Goal: Task Accomplishment & Management: Use online tool/utility

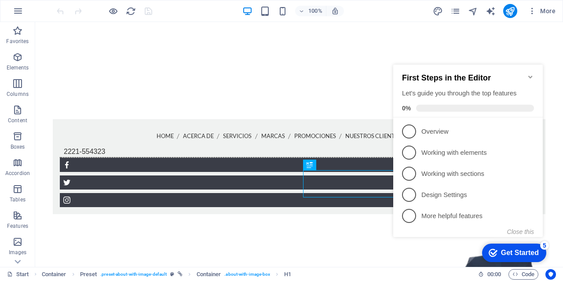
scroll to position [185, 0]
click at [527, 252] on div "Get Started" at bounding box center [520, 253] width 38 height 8
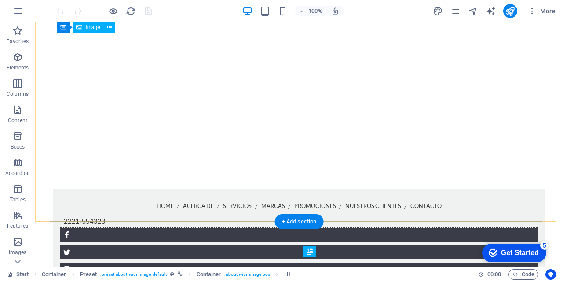
scroll to position [97, 0]
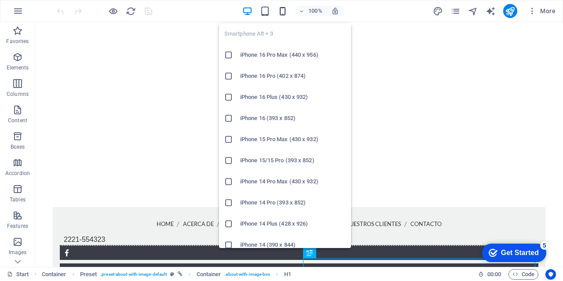
click at [0, 0] on icon "button" at bounding box center [0, 0] width 0 height 0
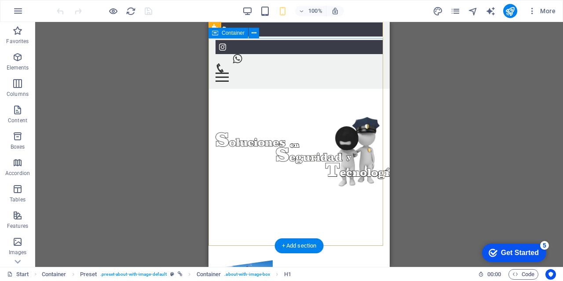
scroll to position [21, 0]
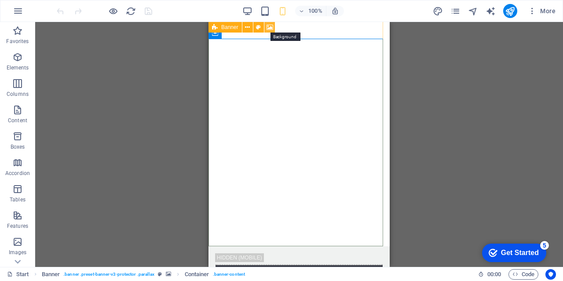
click at [271, 26] on icon at bounding box center [270, 27] width 7 height 9
select select "ms"
select select "s"
select select "progressive"
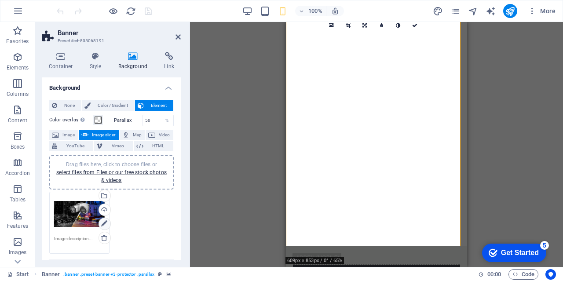
click at [103, 223] on icon at bounding box center [104, 224] width 6 height 11
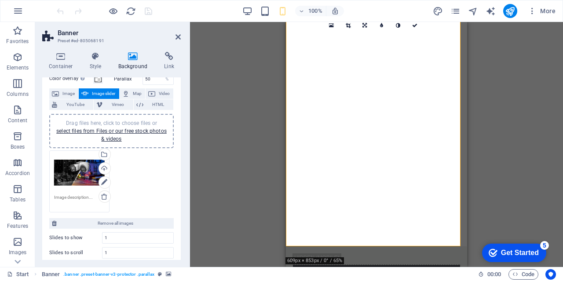
scroll to position [0, 0]
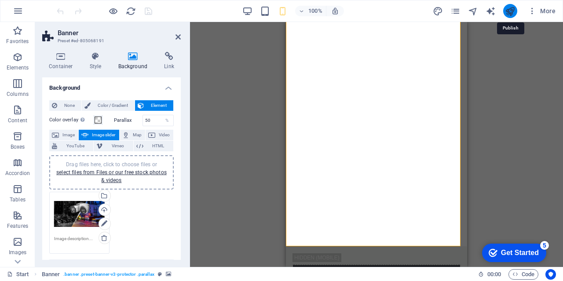
click at [508, 13] on icon "publish" at bounding box center [510, 11] width 10 height 10
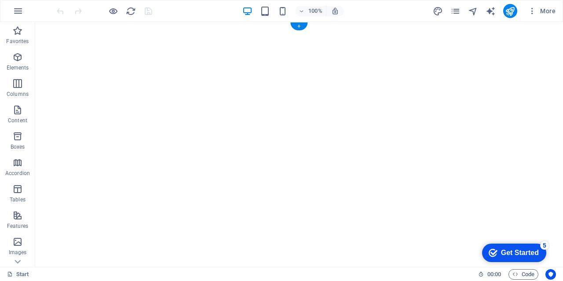
click at [40, 22] on img "1/1" at bounding box center [295, 22] width 521 height 0
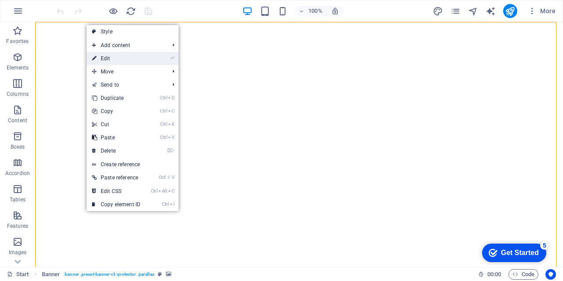
click at [107, 57] on link "⏎ Edit" at bounding box center [116, 58] width 59 height 13
select select "ms"
select select "s"
select select "progressive"
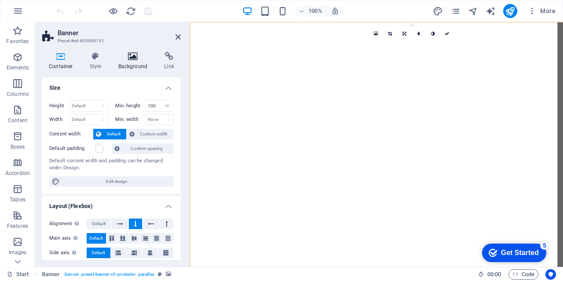
click at [136, 56] on icon at bounding box center [133, 56] width 43 height 9
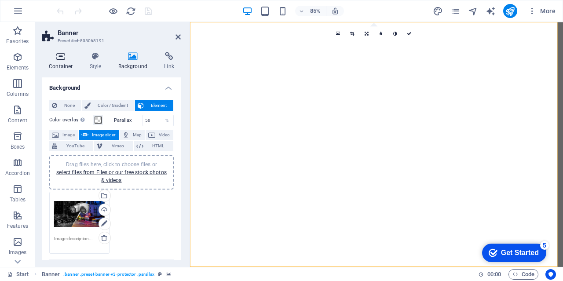
click at [55, 59] on icon at bounding box center [60, 56] width 37 height 9
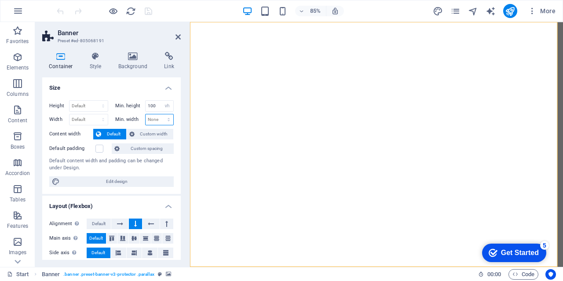
click at [166, 117] on select "None px rem % vh vw" at bounding box center [160, 119] width 28 height 11
click at [165, 106] on select "None px rem % vh vw" at bounding box center [167, 106] width 12 height 11
select select "%"
click at [161, 101] on select "None px rem % vh vw" at bounding box center [167, 106] width 12 height 11
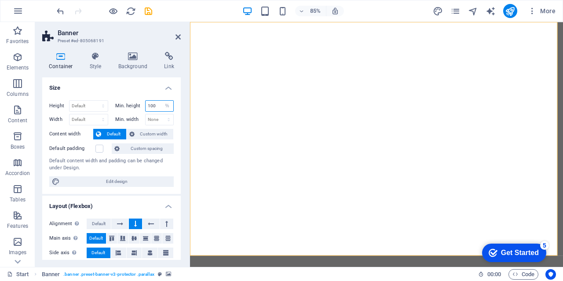
click at [152, 105] on input "100" at bounding box center [160, 106] width 28 height 11
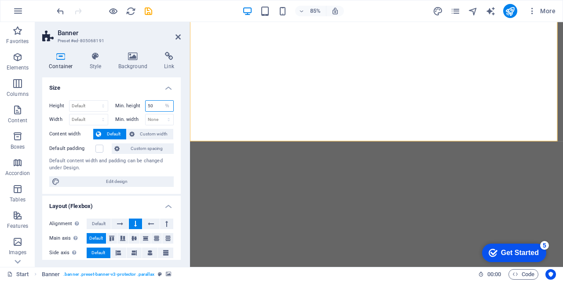
scroll to position [246, 0]
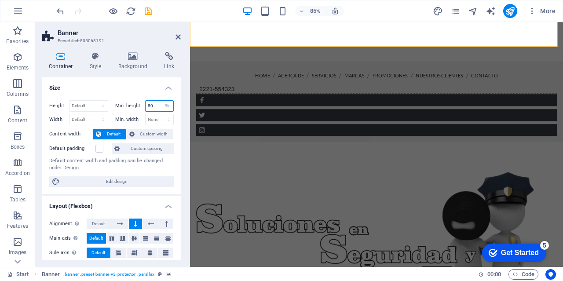
type input "50"
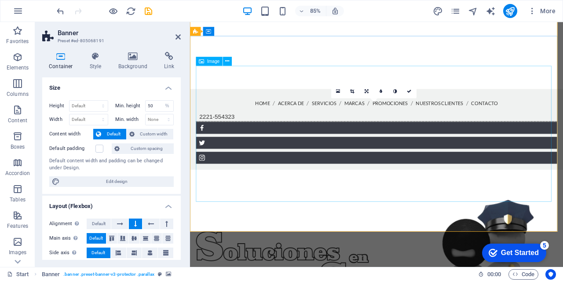
scroll to position [26, 0]
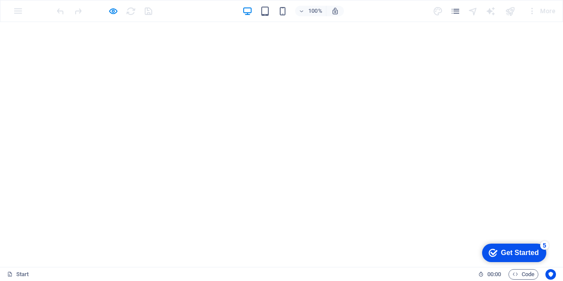
scroll to position [0, 0]
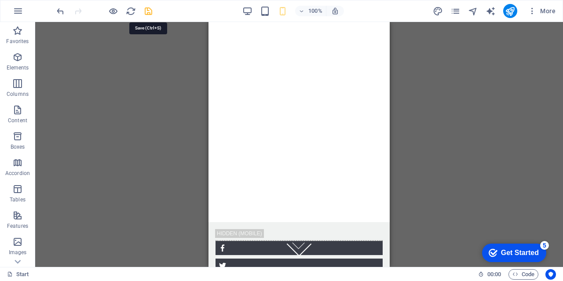
click at [146, 9] on icon "save" at bounding box center [148, 11] width 10 height 10
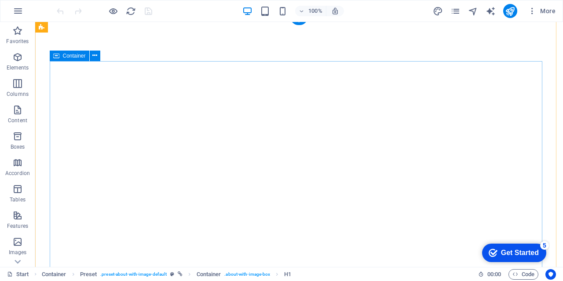
scroll to position [4, 0]
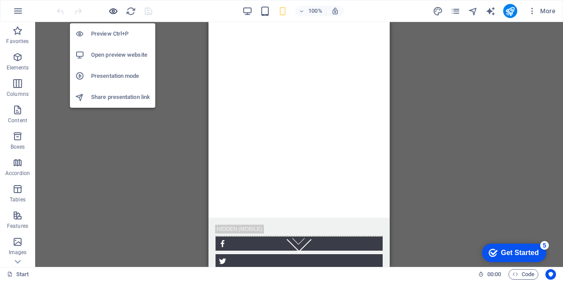
click at [112, 11] on icon "button" at bounding box center [113, 11] width 10 height 10
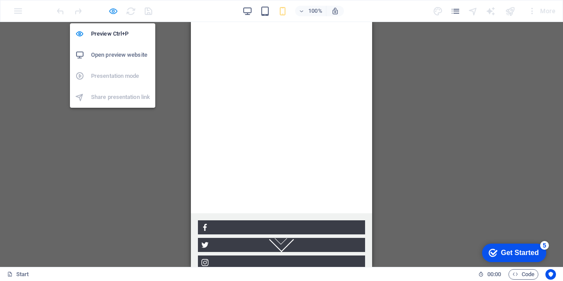
click at [112, 11] on icon "button" at bounding box center [113, 11] width 10 height 10
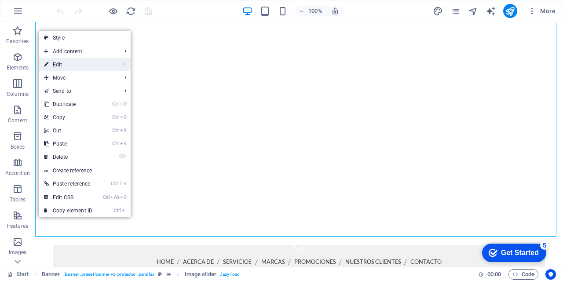
click at [58, 62] on link "⏎ Edit" at bounding box center [68, 64] width 59 height 13
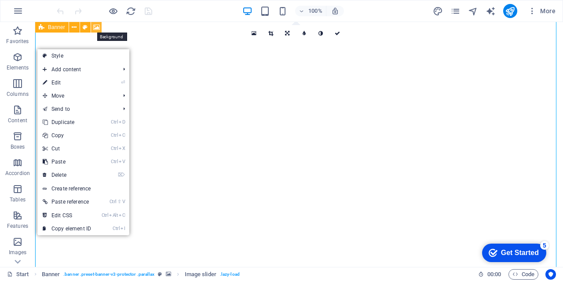
click at [98, 28] on icon at bounding box center [96, 27] width 7 height 9
select select "%"
select select "header"
select select "ms"
select select "s"
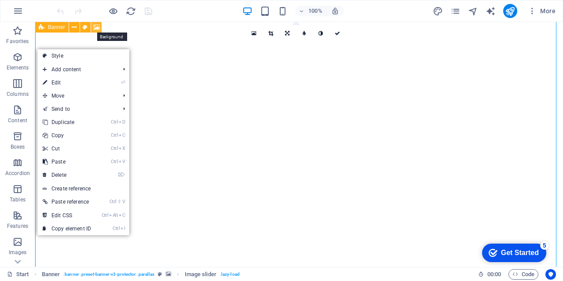
select select "progressive"
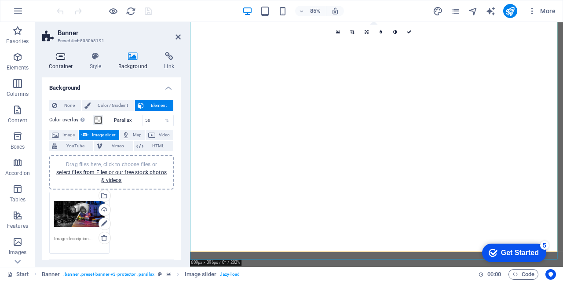
click at [62, 56] on icon at bounding box center [60, 56] width 37 height 9
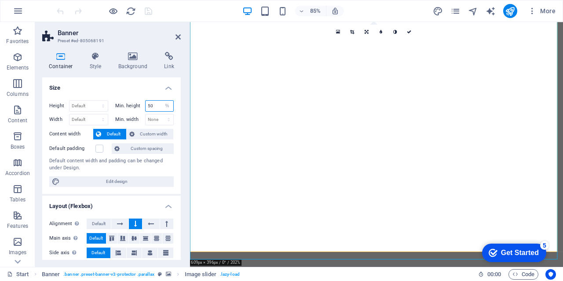
click at [149, 109] on input "50" at bounding box center [160, 106] width 28 height 11
drag, startPoint x: 149, startPoint y: 103, endPoint x: 142, endPoint y: 105, distance: 7.6
click at [142, 105] on div "Min. height 50 None px rem % vh vw" at bounding box center [144, 105] width 59 height 11
type input "0"
type input "80"
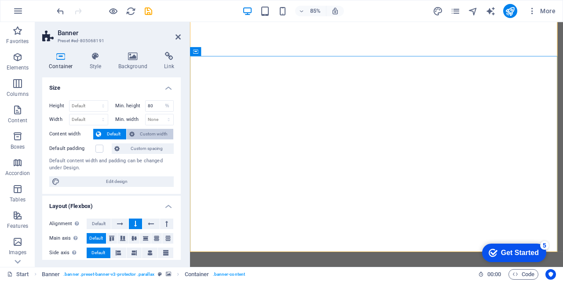
click at [130, 135] on icon at bounding box center [131, 134] width 5 height 11
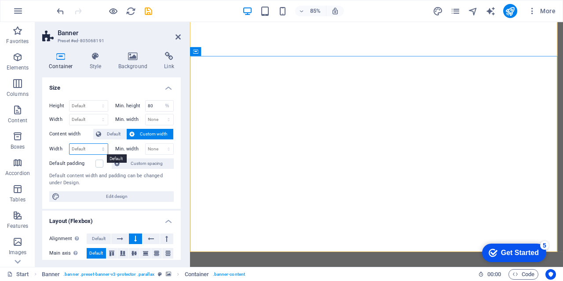
click at [102, 150] on select "Default px rem % em vh vw" at bounding box center [88, 149] width 38 height 11
select select "%"
click at [94, 144] on select "Default px rem % em vh vw" at bounding box center [88, 149] width 38 height 11
click at [76, 150] on input "100" at bounding box center [88, 149] width 38 height 11
click at [73, 151] on input "100" at bounding box center [88, 149] width 38 height 11
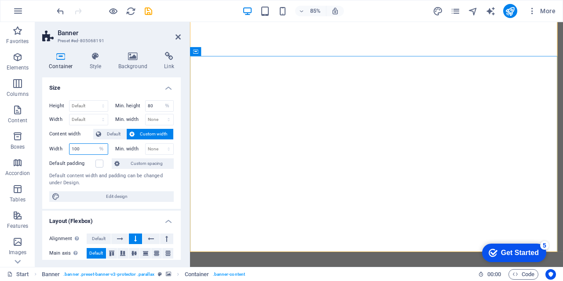
drag, startPoint x: 71, startPoint y: 151, endPoint x: 76, endPoint y: 152, distance: 4.5
click at [76, 152] on input "100" at bounding box center [88, 149] width 38 height 11
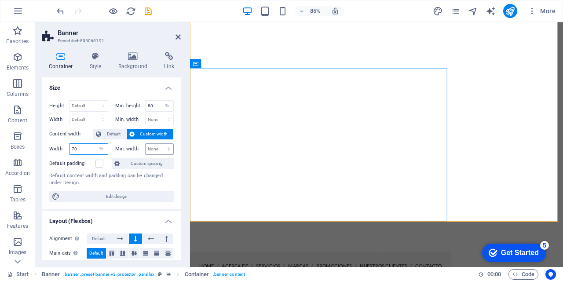
type input "70"
click at [151, 151] on select "None px rem % vh vw" at bounding box center [160, 149] width 28 height 11
select select "%"
click at [159, 144] on select "None px rem % vh vw" at bounding box center [160, 149] width 28 height 11
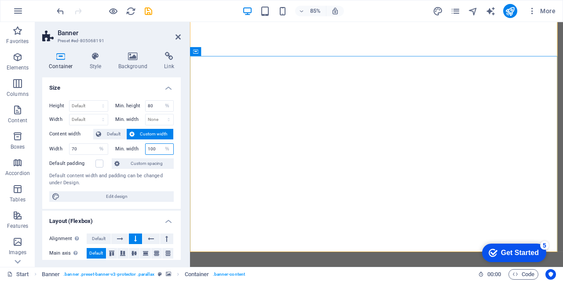
click at [151, 148] on input "100" at bounding box center [160, 149] width 28 height 11
drag, startPoint x: 151, startPoint y: 148, endPoint x: 141, endPoint y: 150, distance: 10.3
click at [141, 150] on div "Min. width 100 None px rem % vh vw" at bounding box center [144, 148] width 59 height 11
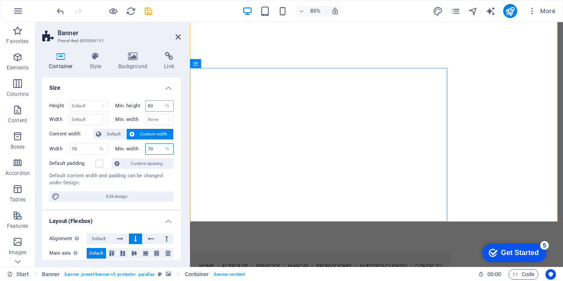
type input "70"
click at [149, 106] on input "80" at bounding box center [160, 106] width 28 height 11
drag, startPoint x: 149, startPoint y: 106, endPoint x: 143, endPoint y: 108, distance: 6.1
click at [143, 108] on div "Min. height 80 None px rem % vh vw" at bounding box center [144, 105] width 59 height 11
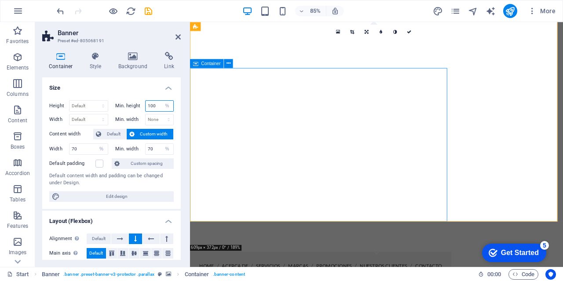
type input "100"
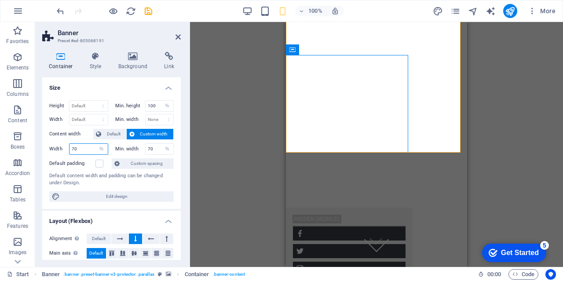
click at [72, 150] on input "70" at bounding box center [88, 149] width 38 height 11
type input "50"
drag, startPoint x: 149, startPoint y: 147, endPoint x: 141, endPoint y: 149, distance: 8.1
click at [141, 149] on div "Min. width 70 None px rem % vh vw" at bounding box center [144, 148] width 59 height 11
type input "50"
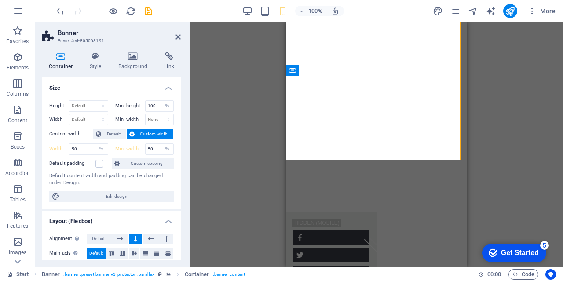
click at [211, 88] on div "Drag here to replace the existing content. Press “Ctrl” if you want to create a…" at bounding box center [376, 144] width 373 height 245
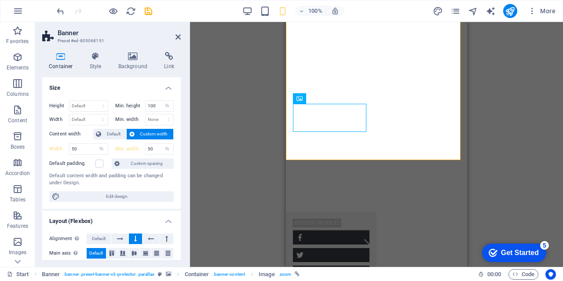
click at [250, 124] on div "Drag here to replace the existing content. Press “Ctrl” if you want to create a…" at bounding box center [376, 144] width 373 height 245
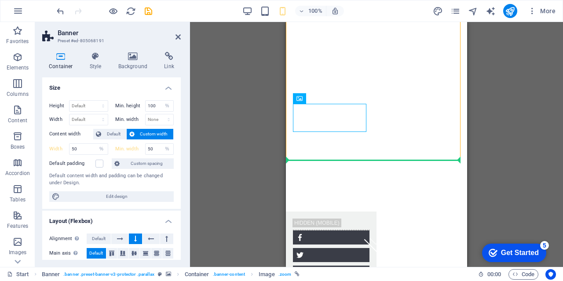
drag, startPoint x: 355, startPoint y: 104, endPoint x: 396, endPoint y: 106, distance: 41.4
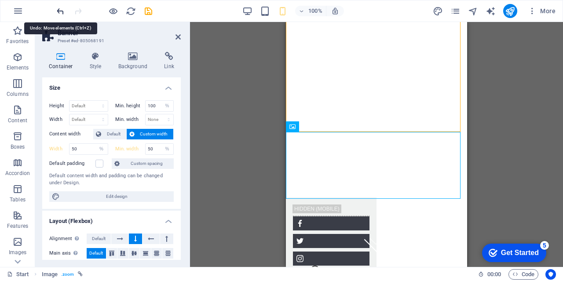
click at [59, 11] on icon "undo" at bounding box center [60, 11] width 10 height 10
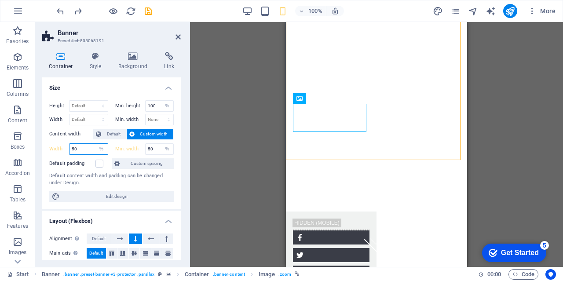
drag, startPoint x: 73, startPoint y: 149, endPoint x: 65, endPoint y: 148, distance: 8.4
click at [65, 148] on div "Width 50 Default px rem % em vh vw" at bounding box center [78, 148] width 59 height 11
type input "30"
click at [215, 143] on div "Drag here to replace the existing content. Press “Ctrl” if you want to create a…" at bounding box center [376, 144] width 373 height 245
click at [147, 149] on input "50" at bounding box center [160, 149] width 28 height 11
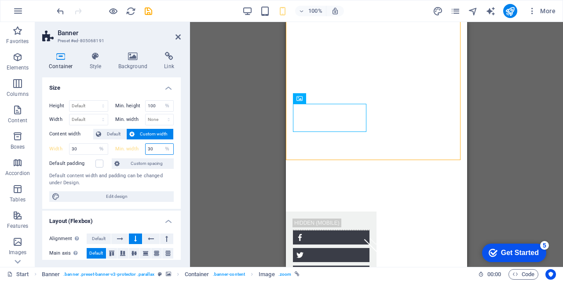
type input "30"
click at [238, 147] on div "Drag here to replace the existing content. Press “Ctrl” if you want to create a…" at bounding box center [376, 144] width 373 height 245
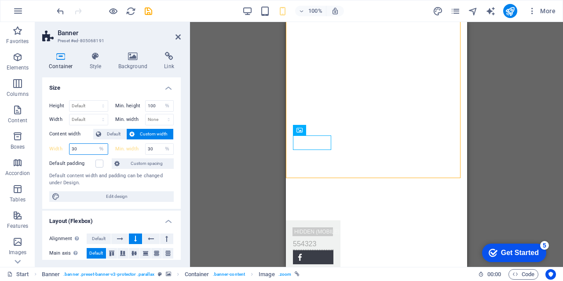
drag, startPoint x: 77, startPoint y: 150, endPoint x: 69, endPoint y: 150, distance: 7.9
click at [69, 150] on input "30" at bounding box center [88, 149] width 38 height 11
type input "100"
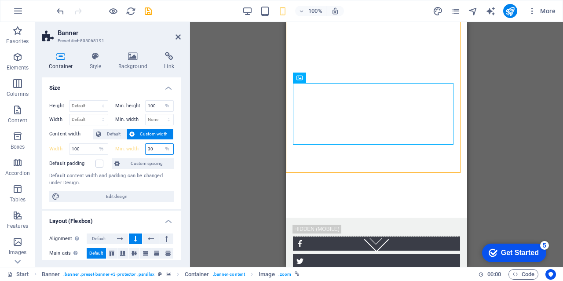
click at [134, 154] on div "Min. width 30 None px rem % vh vw" at bounding box center [144, 148] width 59 height 11
type input "100"
click at [201, 147] on div "Drag here to replace the existing content. Press “Ctrl” if you want to create a…" at bounding box center [376, 144] width 373 height 245
click at [219, 127] on div "Drag here to replace the existing content. Press “Ctrl” if you want to create a…" at bounding box center [376, 144] width 373 height 245
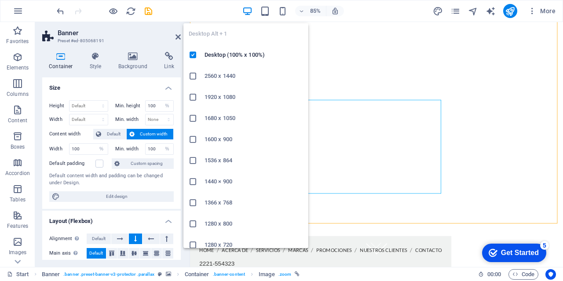
type input "70"
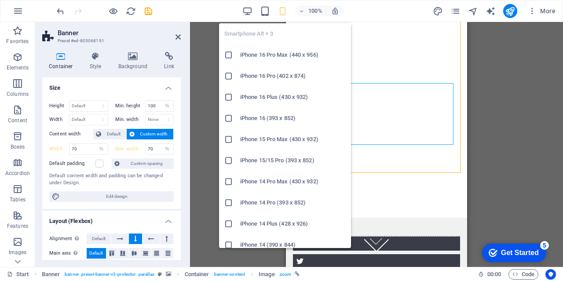
type input "100"
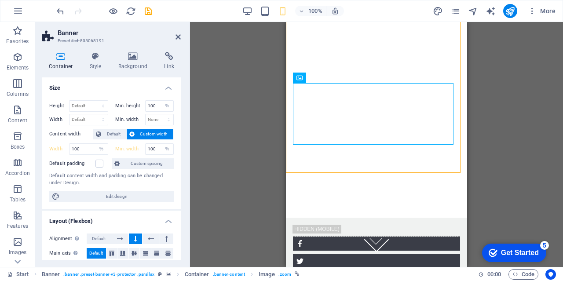
click at [216, 86] on div "Drag here to replace the existing content. Press “Ctrl” if you want to create a…" at bounding box center [376, 144] width 373 height 245
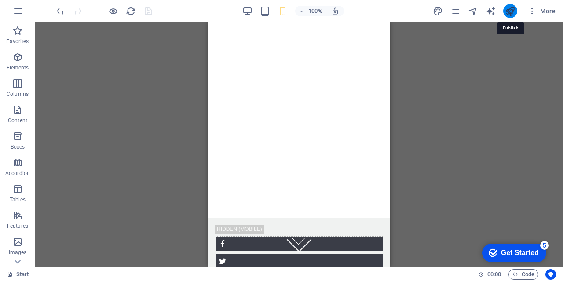
click at [512, 14] on icon "publish" at bounding box center [510, 11] width 10 height 10
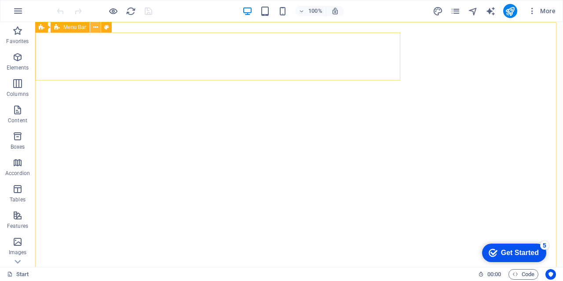
click at [96, 26] on icon at bounding box center [95, 27] width 5 height 9
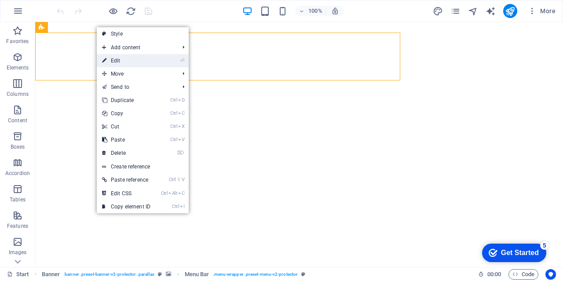
click at [117, 61] on link "⏎ Edit" at bounding box center [126, 60] width 59 height 13
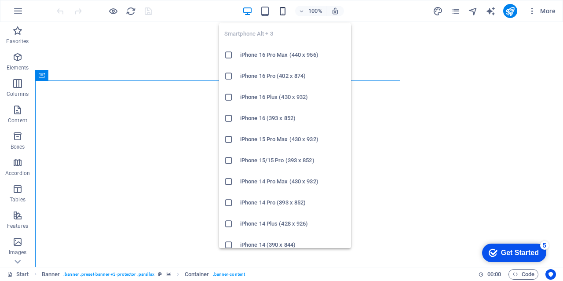
click at [283, 11] on icon "button" at bounding box center [283, 11] width 10 height 10
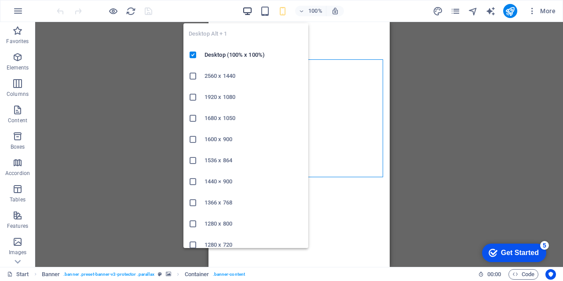
click at [245, 11] on icon "button" at bounding box center [247, 11] width 10 height 10
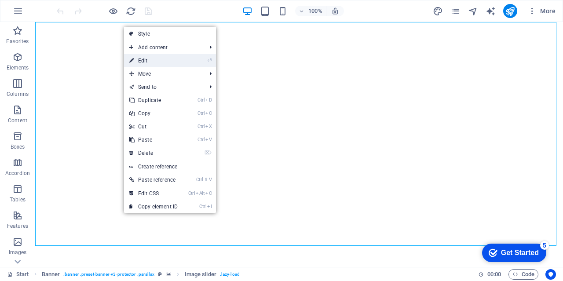
click at [144, 59] on link "⏎ Edit" at bounding box center [153, 60] width 59 height 13
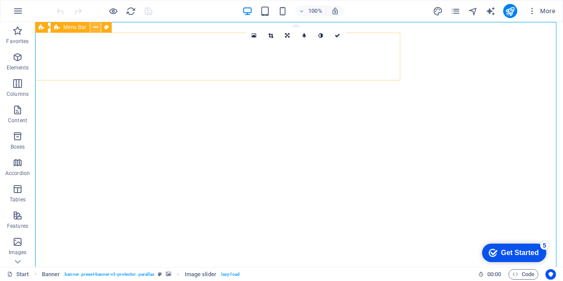
click at [98, 28] on button at bounding box center [95, 27] width 11 height 11
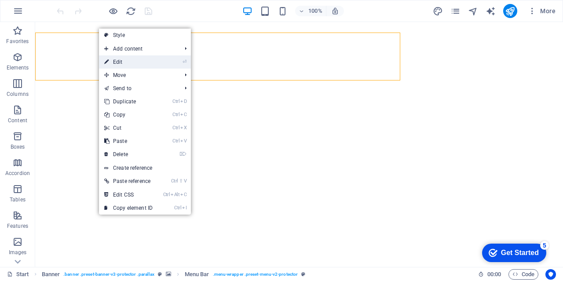
click at [114, 61] on link "⏎ Edit" at bounding box center [128, 61] width 59 height 13
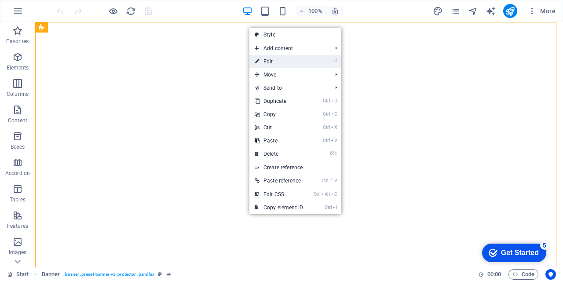
click at [272, 65] on link "⏎ Edit" at bounding box center [278, 61] width 59 height 13
select select "%"
select select "header"
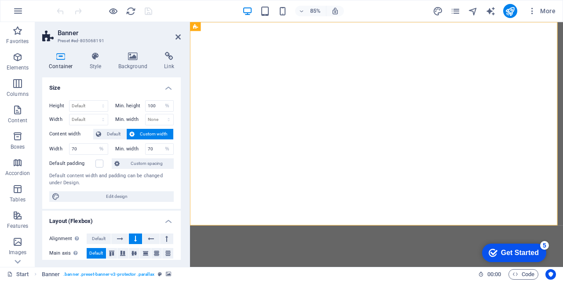
click at [143, 135] on span "Custom width" at bounding box center [154, 134] width 34 height 11
click at [149, 129] on span "Custom width" at bounding box center [154, 134] width 34 height 11
drag, startPoint x: 90, startPoint y: 151, endPoint x: 51, endPoint y: 150, distance: 38.3
click at [51, 150] on div "Width 70 Default px rem % em vh vw" at bounding box center [78, 148] width 59 height 11
type input "100"
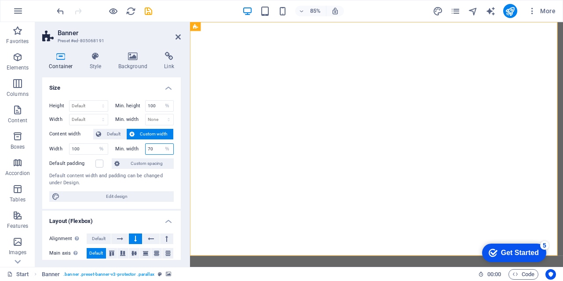
drag, startPoint x: 158, startPoint y: 147, endPoint x: 145, endPoint y: 155, distance: 15.6
click at [145, 155] on div "Height Default px rem % vh vw Min. height 100 None px rem % vh vw Width Default…" at bounding box center [111, 151] width 139 height 116
type input "100"
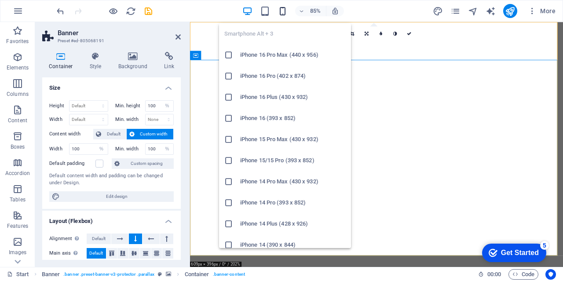
click at [281, 10] on icon "button" at bounding box center [283, 11] width 10 height 10
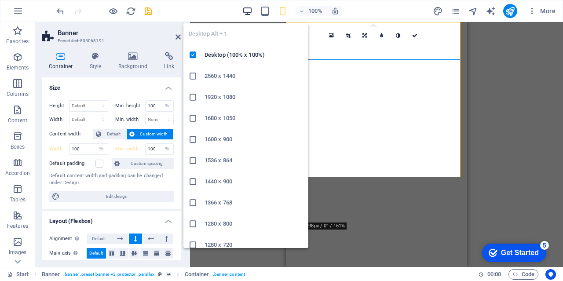
click at [243, 10] on icon "button" at bounding box center [247, 11] width 10 height 10
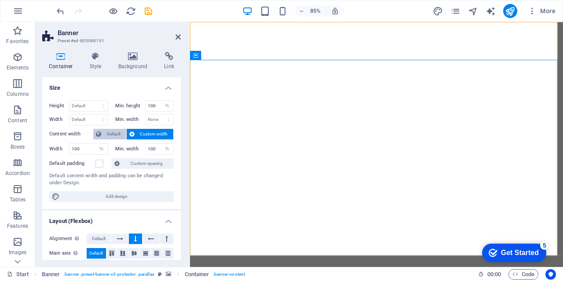
click at [102, 133] on button "Default" at bounding box center [109, 134] width 33 height 11
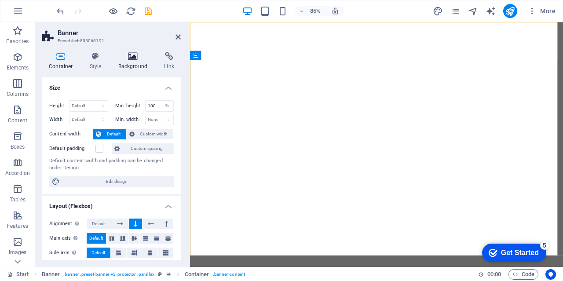
click at [128, 56] on icon at bounding box center [133, 56] width 43 height 9
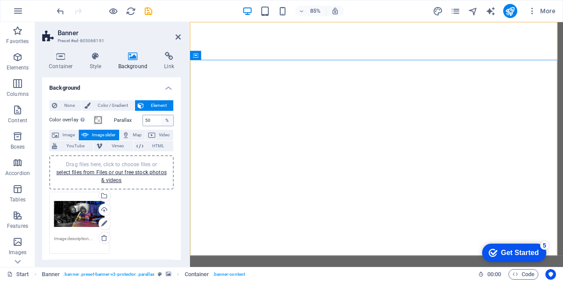
click at [161, 122] on div "%" at bounding box center [167, 120] width 12 height 11
drag, startPoint x: 152, startPoint y: 121, endPoint x: 143, endPoint y: 123, distance: 8.6
click at [143, 123] on input "50" at bounding box center [158, 120] width 31 height 11
type input "100"
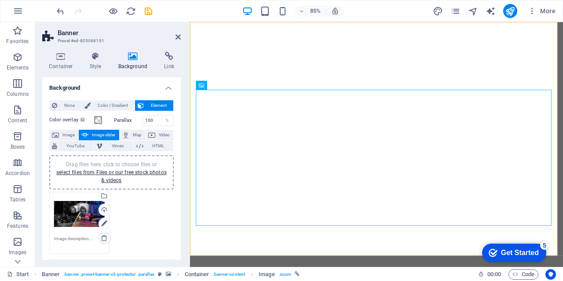
click at [104, 237] on icon at bounding box center [104, 237] width 7 height 7
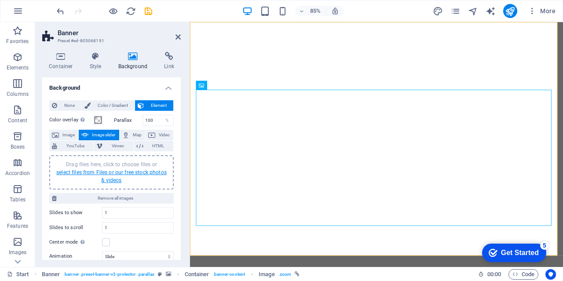
click at [102, 171] on link "select files from Files or our free stock photos & videos" at bounding box center [111, 176] width 110 height 14
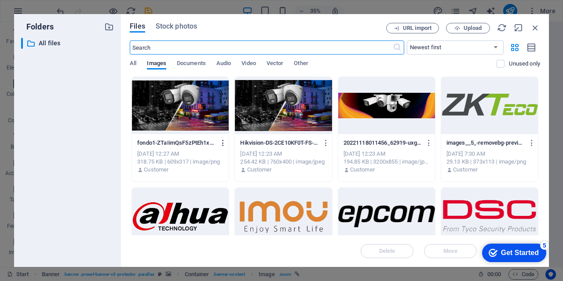
click at [223, 144] on icon "button" at bounding box center [223, 143] width 8 height 8
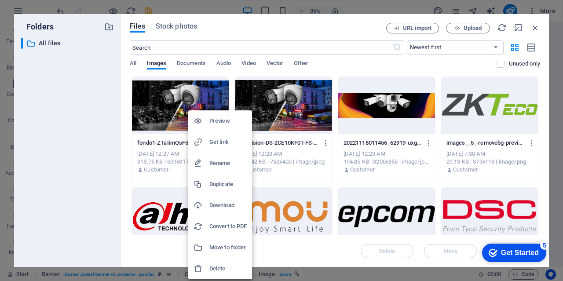
click at [208, 266] on div at bounding box center [202, 268] width 16 height 9
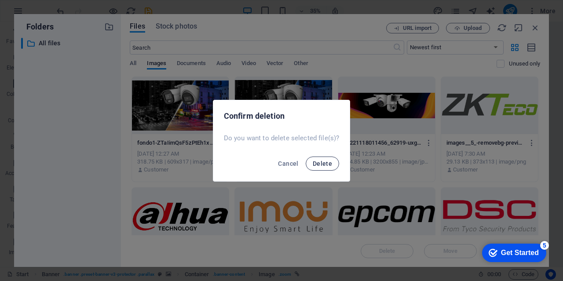
click at [323, 163] on span "Delete" at bounding box center [322, 163] width 19 height 7
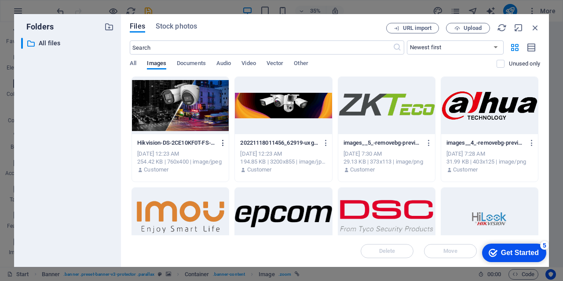
click at [222, 145] on icon "button" at bounding box center [223, 143] width 8 height 8
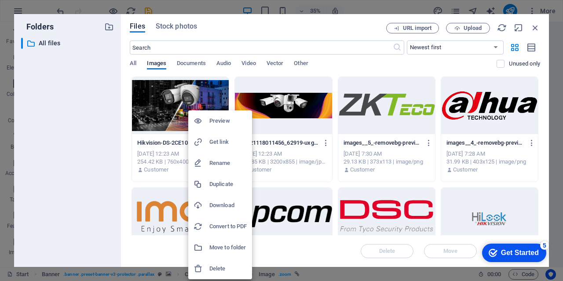
click at [215, 268] on h6 "Delete" at bounding box center [227, 268] width 37 height 11
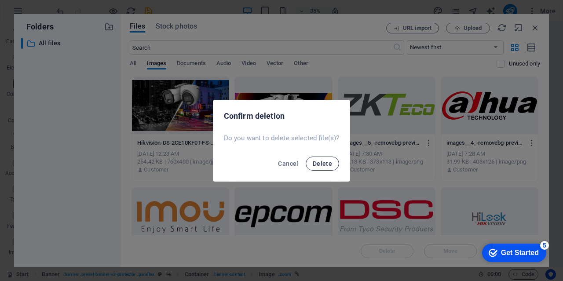
click at [319, 160] on span "Delete" at bounding box center [322, 163] width 19 height 7
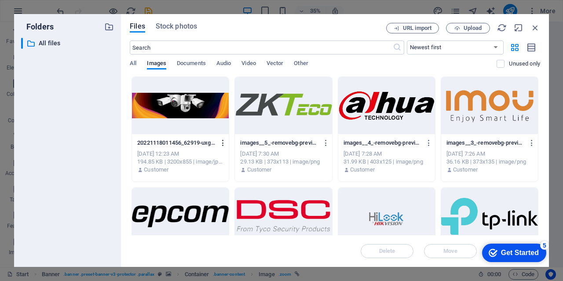
click at [222, 143] on icon "button" at bounding box center [223, 143] width 8 height 8
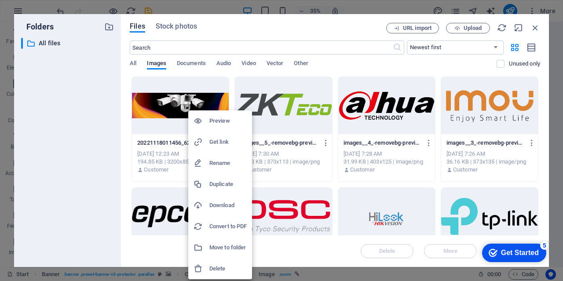
click at [212, 265] on h6 "Delete" at bounding box center [227, 268] width 37 height 11
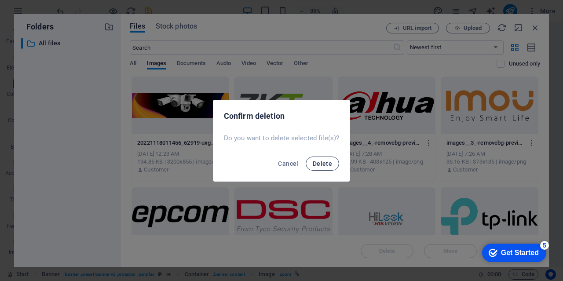
click at [318, 165] on span "Delete" at bounding box center [322, 163] width 19 height 7
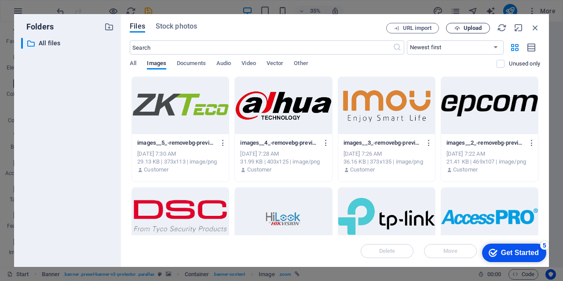
click at [457, 26] on icon "button" at bounding box center [457, 29] width 6 height 6
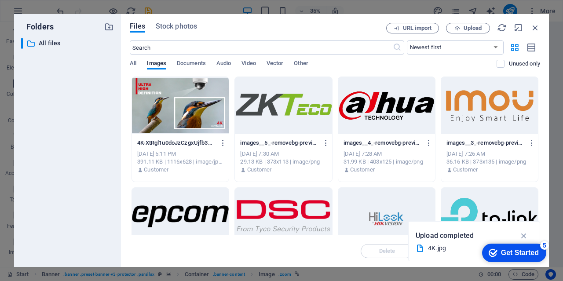
click at [175, 112] on div at bounding box center [180, 105] width 97 height 57
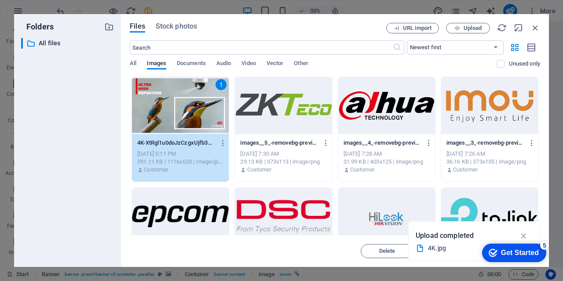
click at [175, 112] on div "1" at bounding box center [180, 105] width 97 height 57
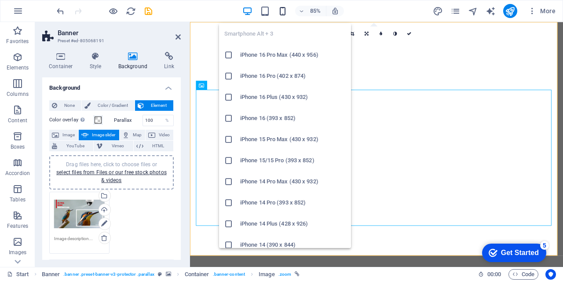
click at [281, 8] on icon "button" at bounding box center [283, 11] width 10 height 10
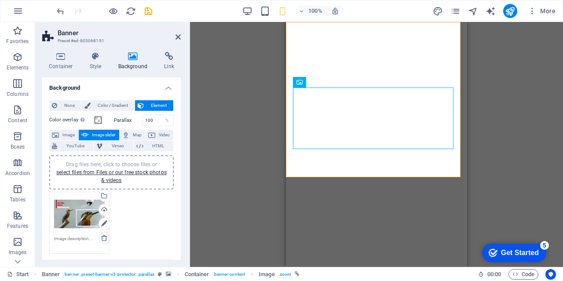
click at [104, 237] on icon at bounding box center [104, 237] width 7 height 7
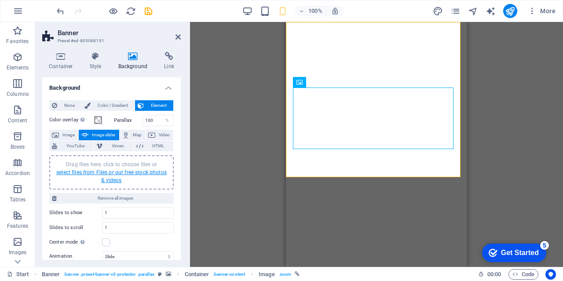
click at [116, 175] on link "select files from Files or our free stock photos & videos" at bounding box center [111, 176] width 110 height 14
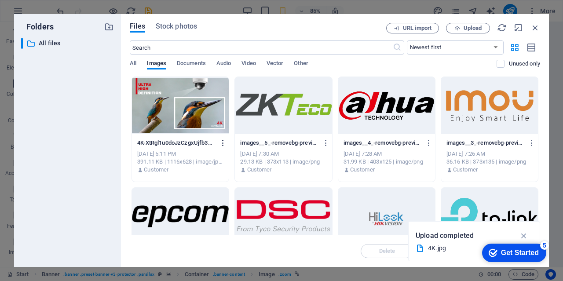
click at [223, 140] on icon "button" at bounding box center [223, 143] width 8 height 8
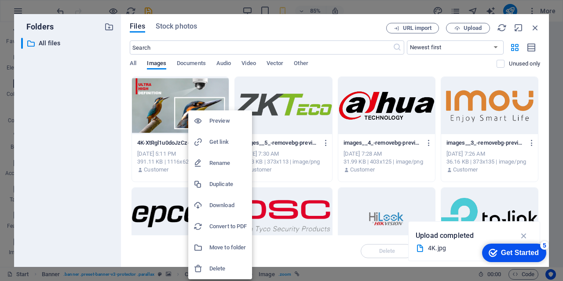
click at [222, 268] on h6 "Delete" at bounding box center [227, 268] width 37 height 11
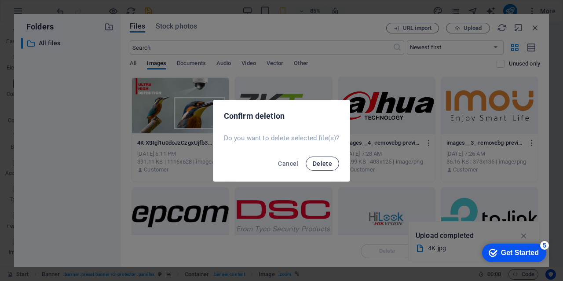
click at [321, 164] on span "Delete" at bounding box center [322, 163] width 19 height 7
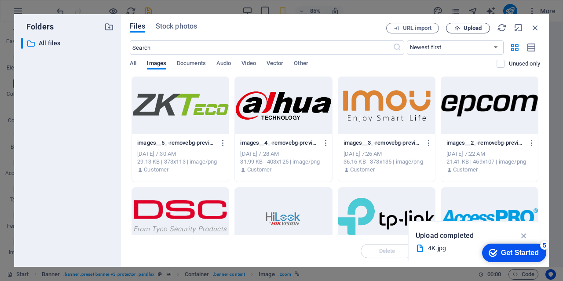
click at [472, 28] on span "Upload" at bounding box center [473, 28] width 18 height 5
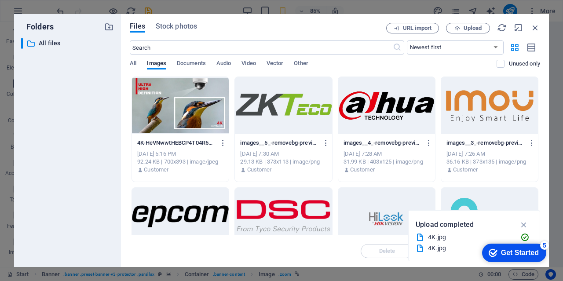
click at [192, 135] on div "4K-HeVNwwtHEBCP4T04R5ZXVQ.jpg 4K-HeVNwwtHEBCP4T04R5ZXVQ.jpg Sep 5, 2025 5:16 PM…" at bounding box center [180, 156] width 97 height 45
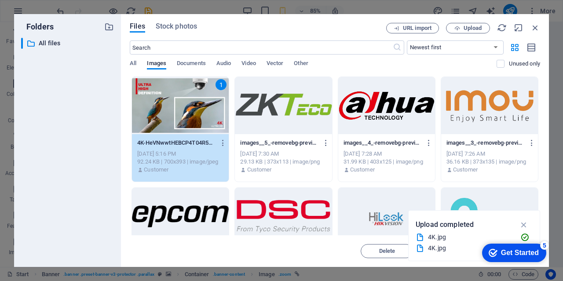
click at [192, 135] on div "4K-HeVNwwtHEBCP4T04R5ZXVQ.jpg 4K-HeVNwwtHEBCP4T04R5ZXVQ.jpg Sep 5, 2025 5:16 PM…" at bounding box center [180, 156] width 97 height 45
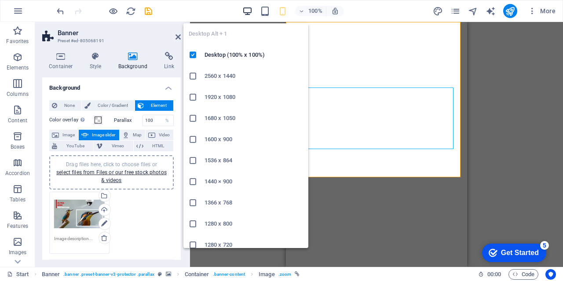
click at [245, 10] on icon "button" at bounding box center [247, 11] width 10 height 10
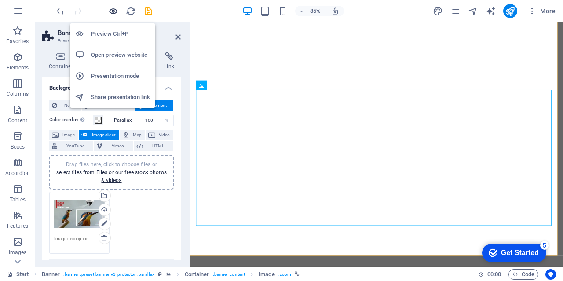
click at [113, 11] on icon "button" at bounding box center [113, 11] width 10 height 10
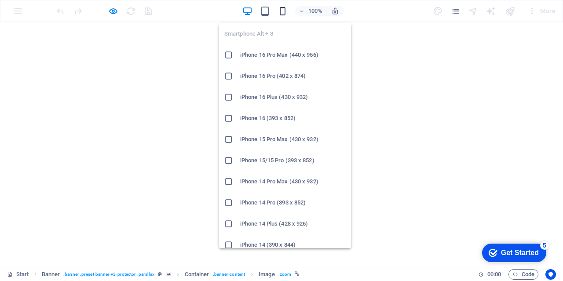
click at [281, 15] on icon "button" at bounding box center [283, 11] width 10 height 10
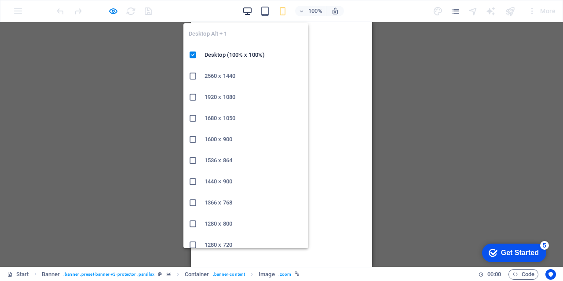
click at [246, 11] on icon "button" at bounding box center [247, 11] width 10 height 10
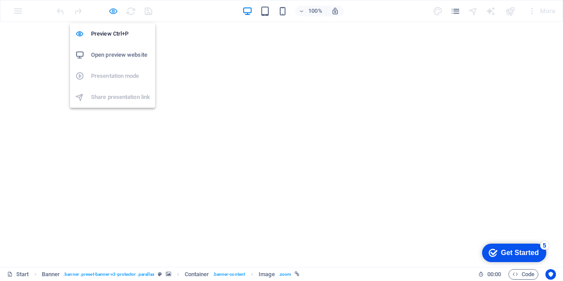
click at [113, 11] on icon "button" at bounding box center [113, 11] width 10 height 10
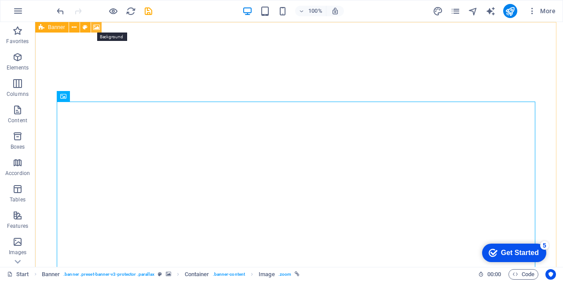
click at [96, 28] on icon at bounding box center [96, 27] width 7 height 9
select select "ms"
select select "s"
select select "progressive"
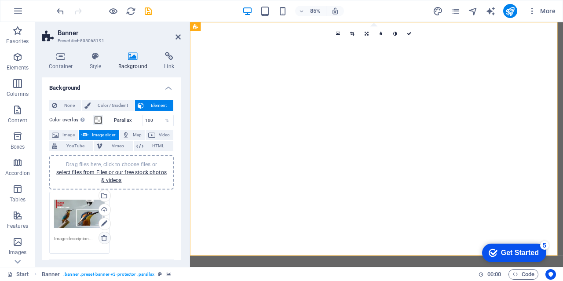
click at [102, 237] on icon at bounding box center [104, 237] width 7 height 7
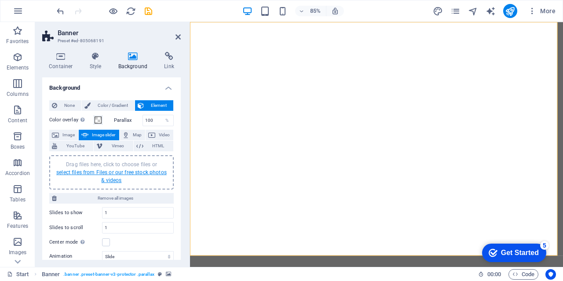
click at [90, 170] on link "select files from Files or our free stock photos & videos" at bounding box center [111, 176] width 110 height 14
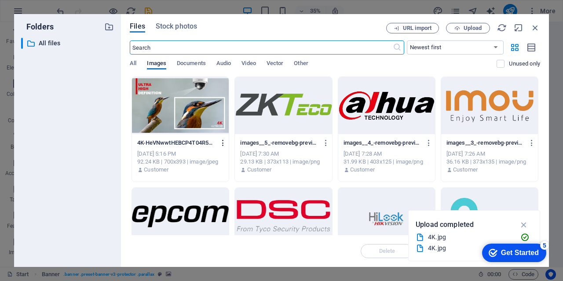
click at [221, 143] on icon "button" at bounding box center [223, 143] width 8 height 8
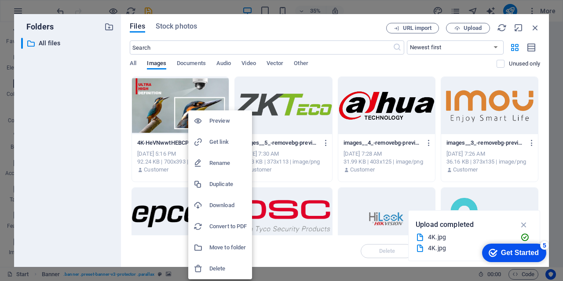
click at [220, 267] on h6 "Delete" at bounding box center [227, 268] width 37 height 11
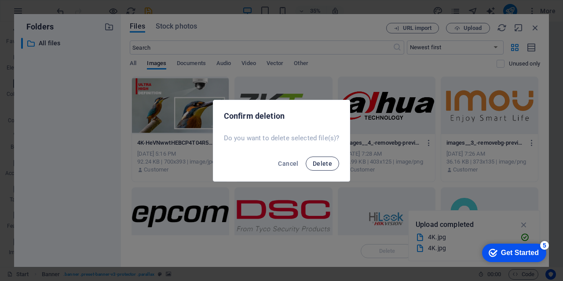
drag, startPoint x: 330, startPoint y: 165, endPoint x: 322, endPoint y: 179, distance: 15.8
click at [329, 165] on span "Delete" at bounding box center [322, 163] width 19 height 7
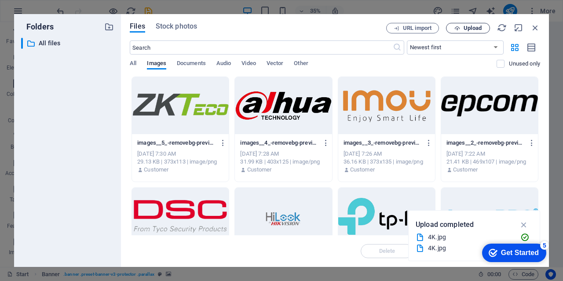
click at [475, 27] on span "Upload" at bounding box center [473, 28] width 18 height 5
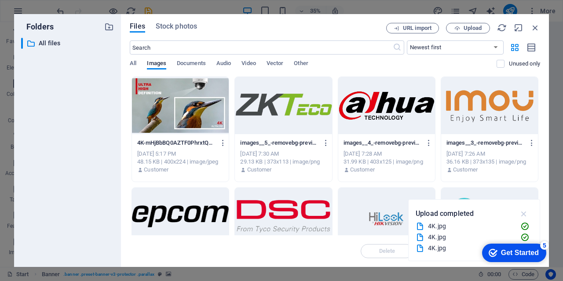
click at [523, 214] on icon "button" at bounding box center [524, 214] width 10 height 10
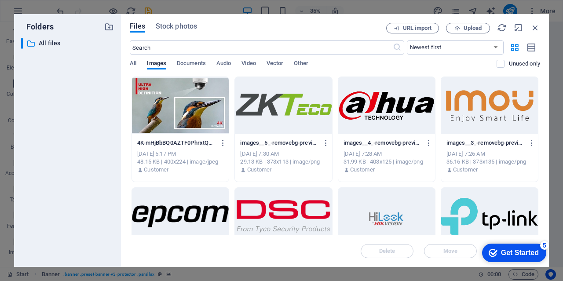
click at [186, 109] on div at bounding box center [180, 105] width 97 height 57
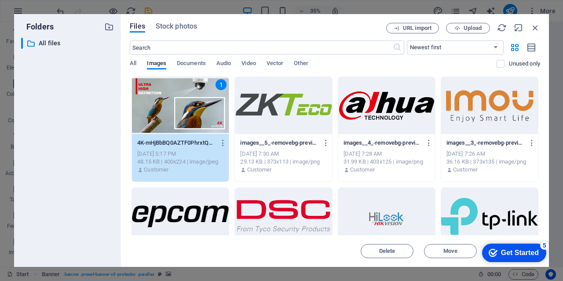
click at [186, 109] on div "1" at bounding box center [180, 105] width 97 height 57
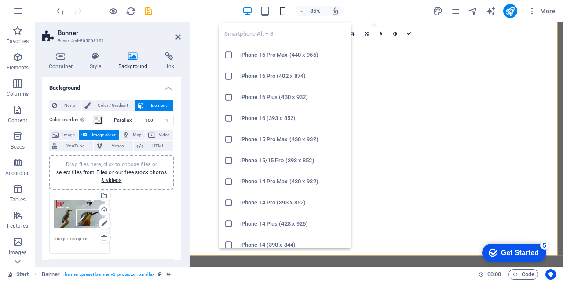
click at [283, 11] on icon "button" at bounding box center [283, 11] width 10 height 10
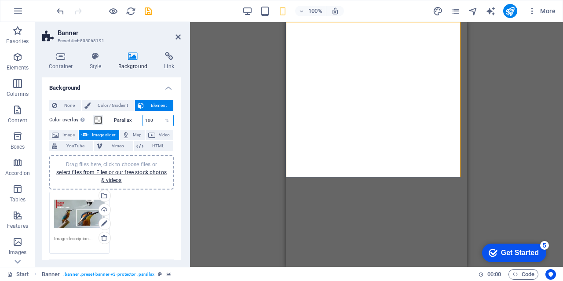
click at [143, 121] on input "100" at bounding box center [158, 120] width 31 height 11
click at [229, 124] on div "Drag here to replace the existing content. Press “Ctrl” if you want to create a…" at bounding box center [376, 144] width 373 height 245
drag, startPoint x: 147, startPoint y: 120, endPoint x: 142, endPoint y: 122, distance: 5.1
click at [143, 122] on input "50" at bounding box center [158, 120] width 31 height 11
click at [200, 110] on div "Drag here to replace the existing content. Press “Ctrl” if you want to create a…" at bounding box center [376, 144] width 373 height 245
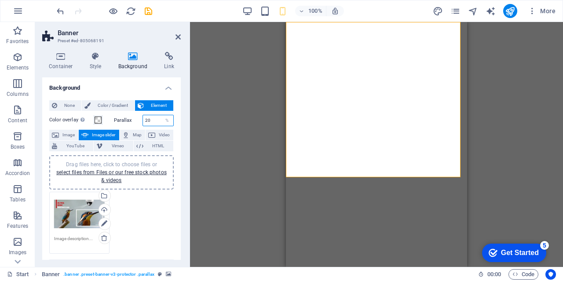
drag, startPoint x: 149, startPoint y: 119, endPoint x: 142, endPoint y: 121, distance: 7.3
click at [143, 121] on input "20" at bounding box center [158, 120] width 31 height 11
click at [198, 111] on div "Drag here to replace the existing content. Press “Ctrl” if you want to create a…" at bounding box center [376, 144] width 373 height 245
drag, startPoint x: 151, startPoint y: 118, endPoint x: 140, endPoint y: 122, distance: 11.7
click at [140, 122] on div "Parallax 10 %" at bounding box center [144, 120] width 60 height 11
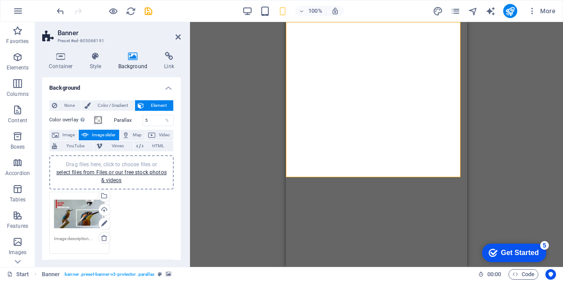
click at [203, 107] on div "Drag here to replace the existing content. Press “Ctrl” if you want to create a…" at bounding box center [376, 144] width 373 height 245
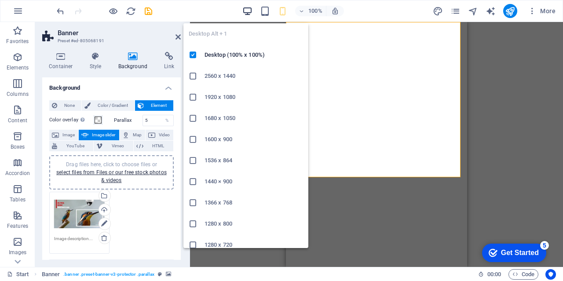
click at [250, 6] on icon "button" at bounding box center [247, 11] width 10 height 10
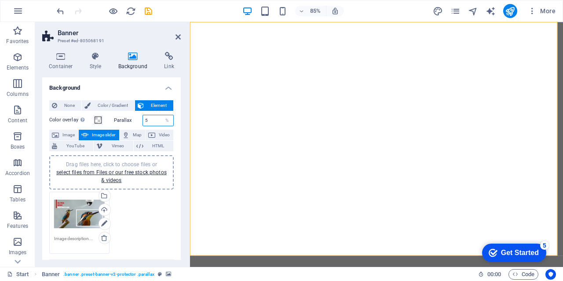
drag, startPoint x: 150, startPoint y: 120, endPoint x: 141, endPoint y: 121, distance: 9.3
click at [143, 121] on div "5 %" at bounding box center [159, 120] width 32 height 11
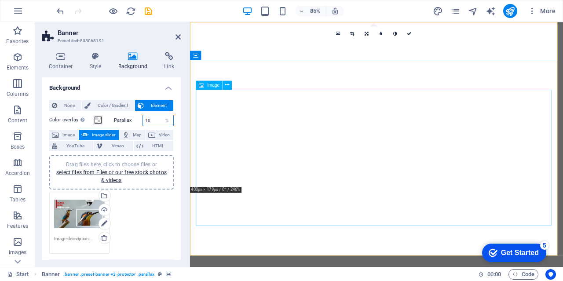
type input "10"
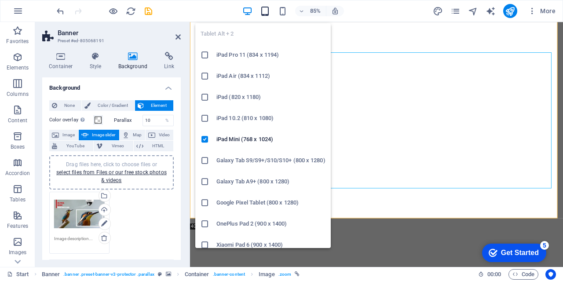
click at [265, 10] on icon "button" at bounding box center [265, 11] width 10 height 10
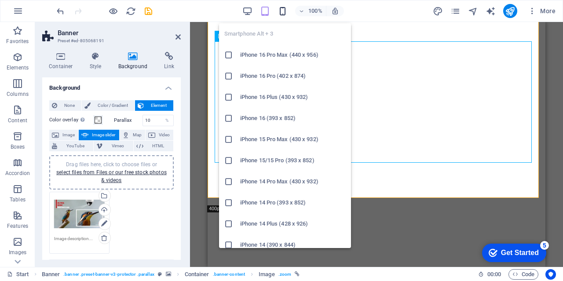
click at [281, 11] on icon "button" at bounding box center [283, 11] width 10 height 10
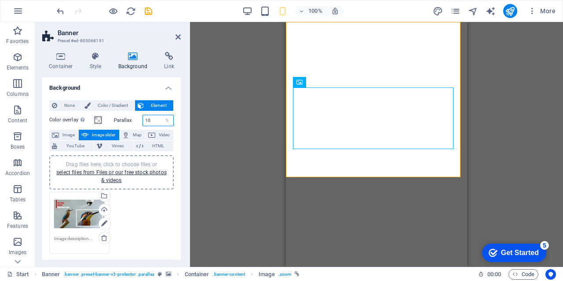
drag, startPoint x: 153, startPoint y: 121, endPoint x: 137, endPoint y: 123, distance: 16.4
click at [137, 123] on div "Parallax 10 %" at bounding box center [144, 120] width 60 height 11
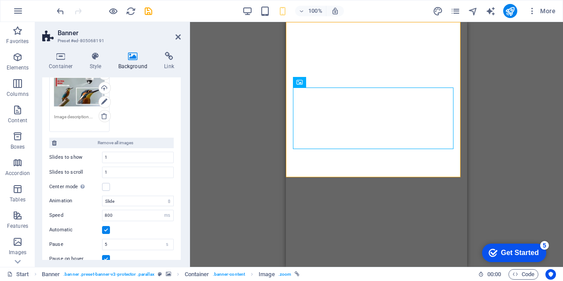
scroll to position [132, 0]
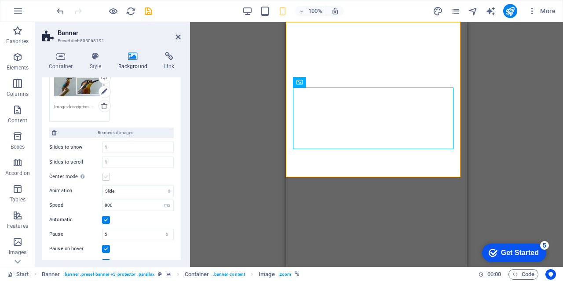
click at [104, 175] on label at bounding box center [106, 177] width 8 height 8
click at [0, 0] on input "Center mode Enables centered view with partial previous/next slide. Use with od…" at bounding box center [0, 0] width 0 height 0
click at [106, 174] on label at bounding box center [106, 177] width 8 height 8
click at [0, 0] on input "Center mode Enables centered view with partial previous/next slide. Use with od…" at bounding box center [0, 0] width 0 height 0
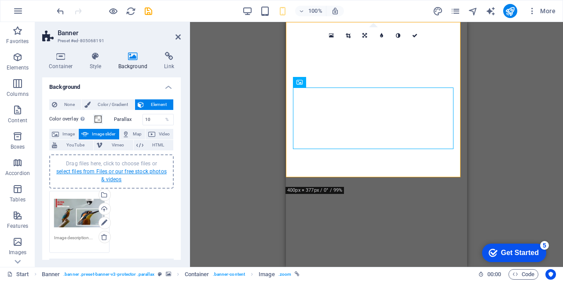
scroll to position [0, 0]
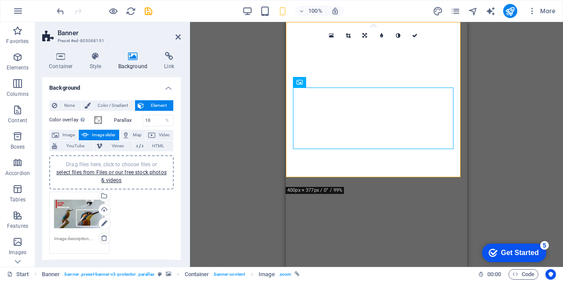
click at [154, 102] on span "Element" at bounding box center [158, 105] width 24 height 11
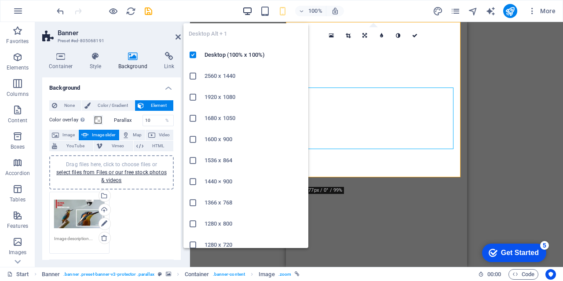
click at [245, 11] on icon "button" at bounding box center [247, 11] width 10 height 10
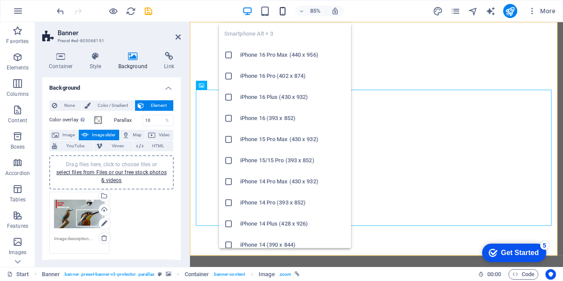
click at [284, 15] on icon "button" at bounding box center [283, 11] width 10 height 10
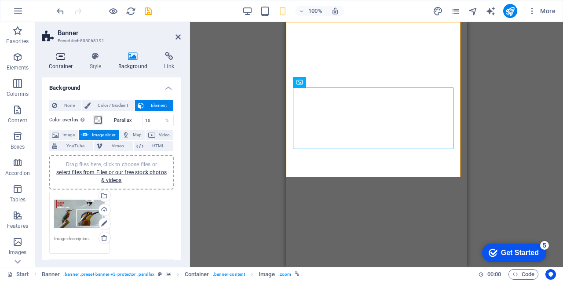
click at [56, 57] on icon at bounding box center [60, 56] width 37 height 9
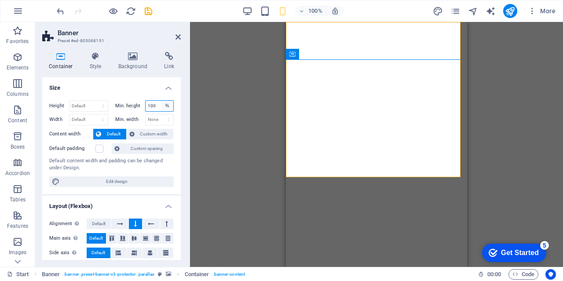
click at [167, 108] on select "None px rem % vh vw" at bounding box center [167, 106] width 12 height 11
select select "puidkikqlmk"
click at [161, 101] on select "None px rem % vh vw" at bounding box center [167, 106] width 12 height 11
type input "100"
click at [217, 104] on div "Drag here to replace the existing content. Press “Ctrl” if you want to create a…" at bounding box center [376, 144] width 373 height 245
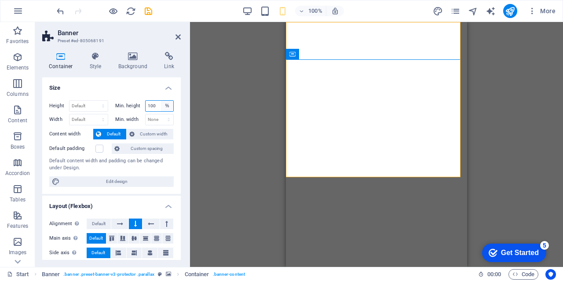
click at [164, 105] on select "None px rem % vh vw" at bounding box center [167, 106] width 12 height 11
select select "puidkikqlmk"
click at [161, 101] on select "None px rem % vh vw" at bounding box center [167, 106] width 12 height 11
type input "100"
select select "%"
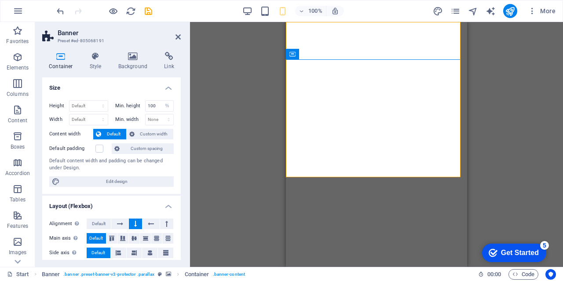
click at [199, 101] on div "Drag here to replace the existing content. Press “Ctrl” if you want to create a…" at bounding box center [376, 144] width 373 height 245
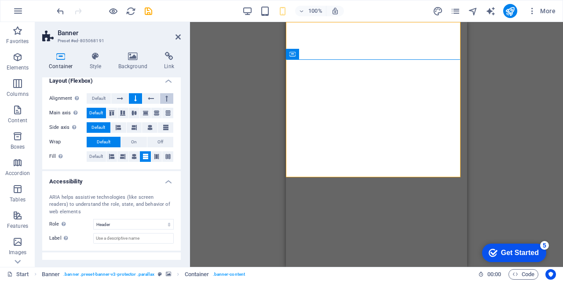
scroll to position [158, 0]
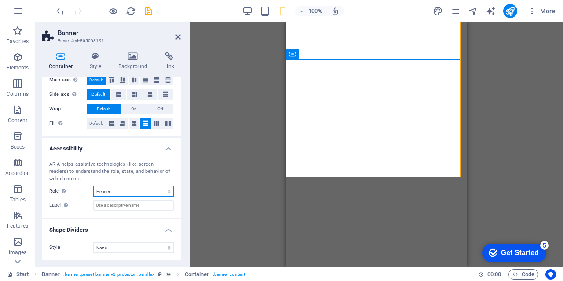
click at [139, 192] on select "None Alert Article Banner Comment Complementary Dialog Footer Header Marquee Pr…" at bounding box center [133, 191] width 80 height 11
click at [225, 132] on div "Drag here to replace the existing content. Press “Ctrl” if you want to create a…" at bounding box center [376, 144] width 373 height 245
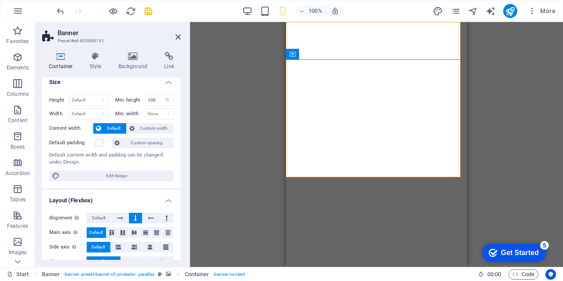
scroll to position [0, 0]
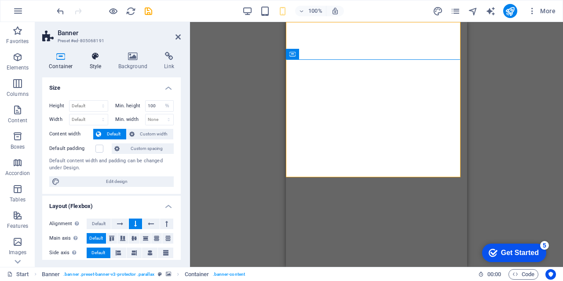
click at [95, 62] on h4 "Style" at bounding box center [97, 61] width 29 height 18
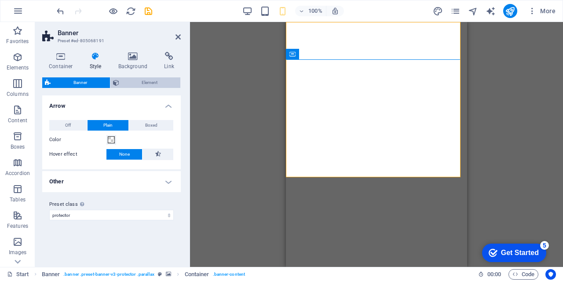
click at [143, 84] on span "Element" at bounding box center [150, 82] width 56 height 11
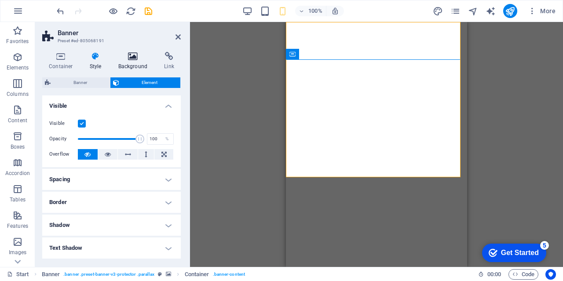
click at [136, 61] on h4 "Background" at bounding box center [135, 61] width 46 height 18
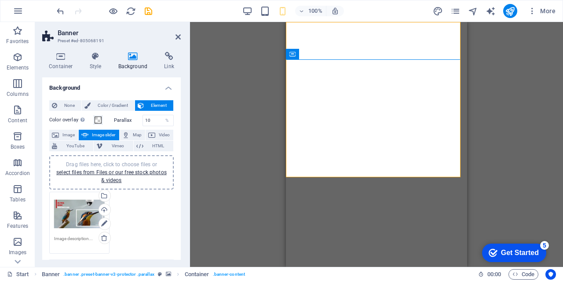
click at [58, 223] on div "Drag files here, click to choose files or select files from Files or our free s…" at bounding box center [79, 214] width 51 height 35
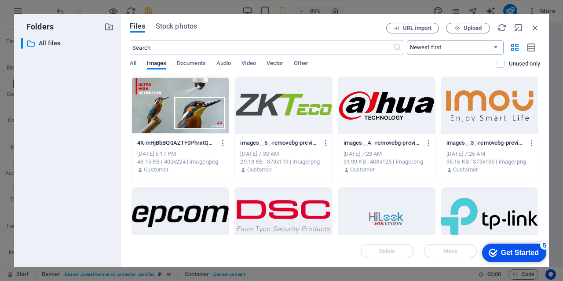
click at [497, 48] on select "Newest first Oldest first Name (A-Z) Name (Z-A) Size (0-9) Size (9-0) Resolutio…" at bounding box center [455, 47] width 97 height 14
click at [498, 47] on select "Newest first Oldest first Name (A-Z) Name (Z-A) Size (0-9) Size (9-0) Resolutio…" at bounding box center [455, 47] width 97 height 14
click at [534, 27] on icon "button" at bounding box center [535, 28] width 10 height 10
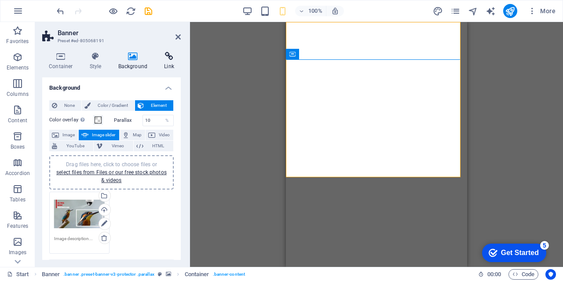
click at [167, 59] on icon at bounding box center [168, 56] width 23 height 9
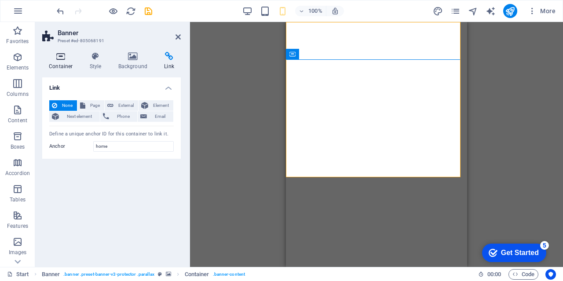
click at [59, 61] on h4 "Container" at bounding box center [62, 61] width 41 height 18
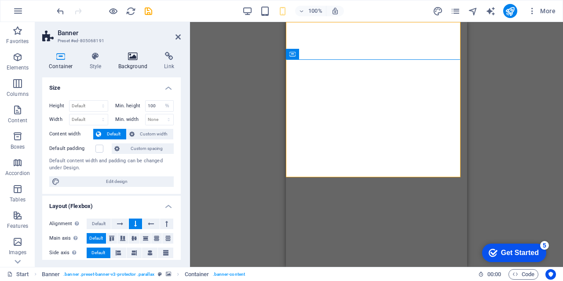
click at [131, 52] on icon at bounding box center [133, 56] width 43 height 9
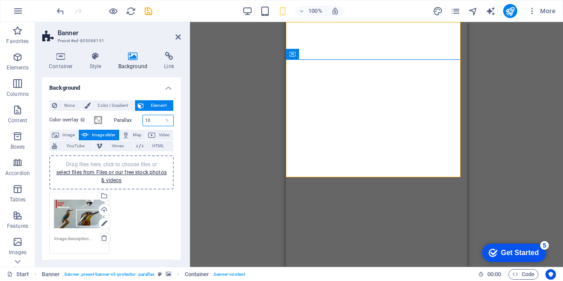
drag, startPoint x: 153, startPoint y: 121, endPoint x: 137, endPoint y: 125, distance: 16.6
click at [137, 125] on div "Parallax 10 %" at bounding box center [144, 120] width 60 height 11
click at [154, 121] on input "10" at bounding box center [158, 120] width 31 height 11
click at [198, 115] on div "Drag here to replace the existing content. Press “Ctrl” if you want to create a…" at bounding box center [376, 144] width 373 height 245
drag, startPoint x: 154, startPoint y: 121, endPoint x: 149, endPoint y: 121, distance: 5.7
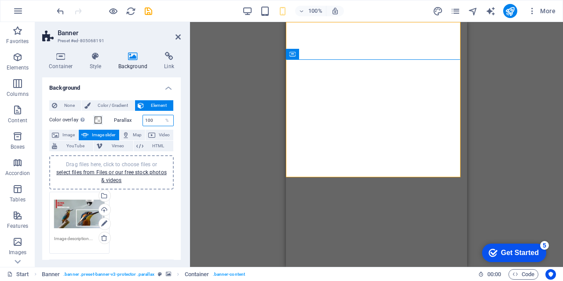
click at [149, 121] on input "100" at bounding box center [158, 120] width 31 height 11
click at [167, 120] on div "%" at bounding box center [167, 120] width 12 height 11
click at [165, 120] on div "%" at bounding box center [167, 120] width 12 height 11
drag, startPoint x: 146, startPoint y: 121, endPoint x: 159, endPoint y: 122, distance: 12.8
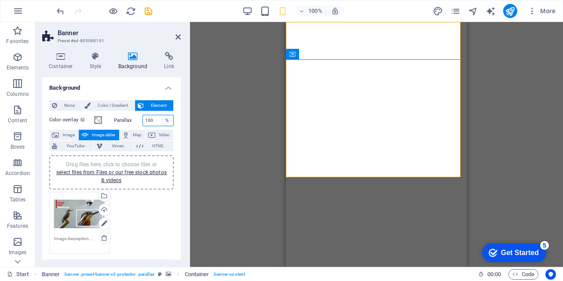
click at [159, 122] on div "100 %" at bounding box center [159, 120] width 32 height 11
type input "1"
click at [229, 132] on div "Drag here to replace the existing content. Press “Ctrl” if you want to create a…" at bounding box center [376, 144] width 373 height 245
drag, startPoint x: 148, startPoint y: 121, endPoint x: 139, endPoint y: 121, distance: 9.2
click at [139, 121] on div "Parallax 1 %" at bounding box center [144, 120] width 60 height 11
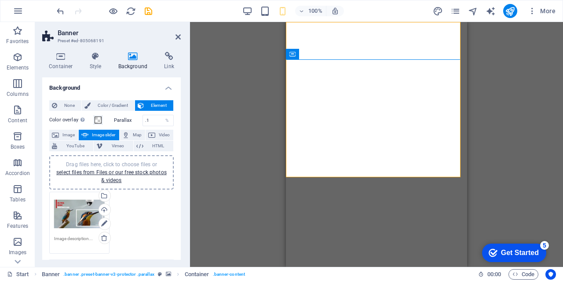
click at [223, 119] on div "Drag here to replace the existing content. Press “Ctrl” if you want to create a…" at bounding box center [376, 144] width 373 height 245
click at [145, 121] on input ".1" at bounding box center [158, 120] width 31 height 11
click at [199, 120] on div "Drag here to replace the existing content. Press “Ctrl” if you want to create a…" at bounding box center [376, 144] width 373 height 245
click at [231, 126] on div "Drag here to replace the existing content. Press “Ctrl” if you want to create a…" at bounding box center [376, 144] width 373 height 245
drag, startPoint x: 153, startPoint y: 120, endPoint x: 150, endPoint y: 124, distance: 4.9
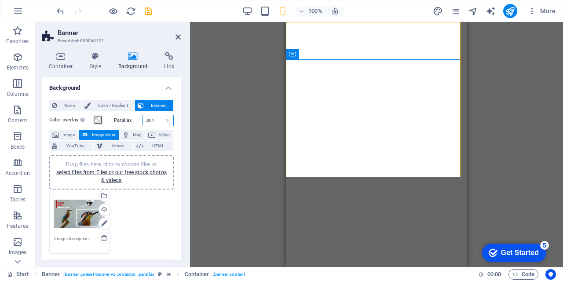
click at [150, 124] on input ".001" at bounding box center [158, 120] width 31 height 11
drag, startPoint x: 145, startPoint y: 120, endPoint x: 160, endPoint y: 121, distance: 14.6
click at [160, 121] on div ".001 %" at bounding box center [159, 120] width 32 height 11
click at [239, 116] on div "Drag here to replace the existing content. Press “Ctrl” if you want to create a…" at bounding box center [376, 144] width 373 height 245
drag, startPoint x: 152, startPoint y: 121, endPoint x: 135, endPoint y: 125, distance: 17.2
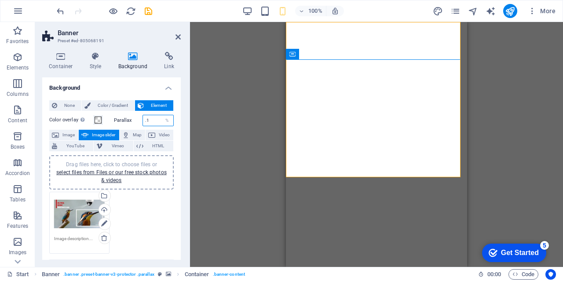
click at [135, 125] on div "Parallax .1 %" at bounding box center [144, 120] width 60 height 11
click at [218, 126] on div "Drag here to replace the existing content. Press “Ctrl” if you want to create a…" at bounding box center [376, 144] width 373 height 245
click at [159, 122] on input "1" at bounding box center [158, 120] width 31 height 11
type input "100"
click at [203, 122] on div "Drag here to replace the existing content. Press “Ctrl” if you want to create a…" at bounding box center [376, 144] width 373 height 245
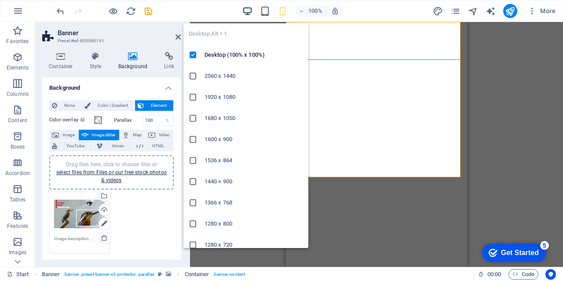
click at [246, 11] on icon "button" at bounding box center [247, 11] width 10 height 10
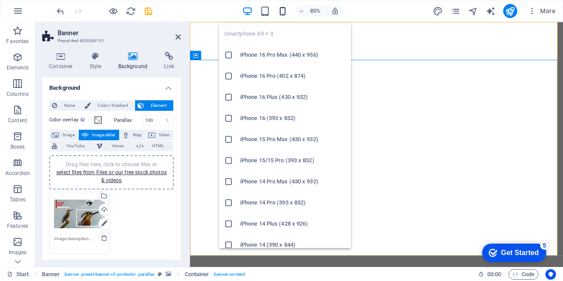
click at [281, 8] on icon "button" at bounding box center [283, 11] width 10 height 10
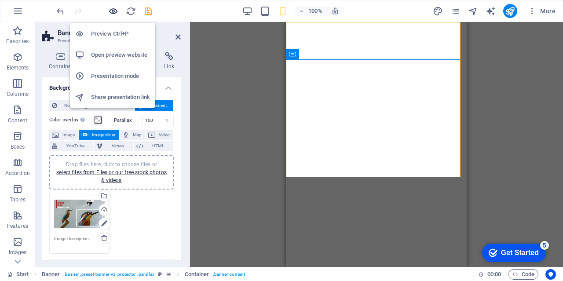
click at [114, 11] on icon "button" at bounding box center [113, 11] width 10 height 10
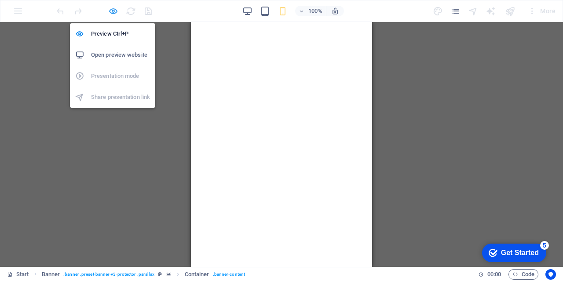
click at [112, 11] on icon "button" at bounding box center [113, 11] width 10 height 10
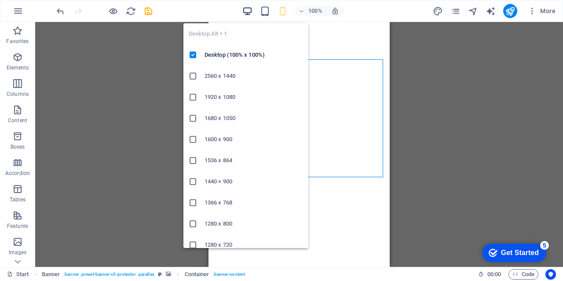
click at [249, 14] on icon "button" at bounding box center [247, 11] width 10 height 10
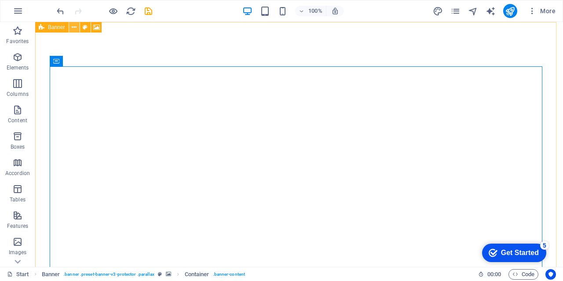
click at [75, 26] on icon at bounding box center [74, 27] width 5 height 9
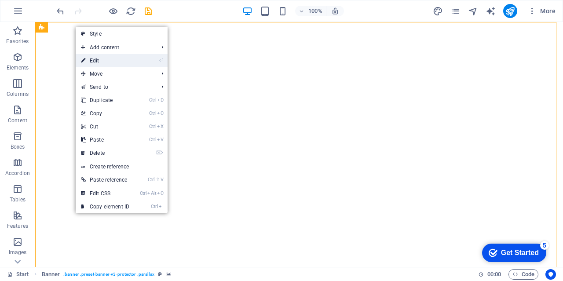
click at [97, 60] on link "⏎ Edit" at bounding box center [105, 60] width 59 height 13
select select "ms"
select select "s"
select select "progressive"
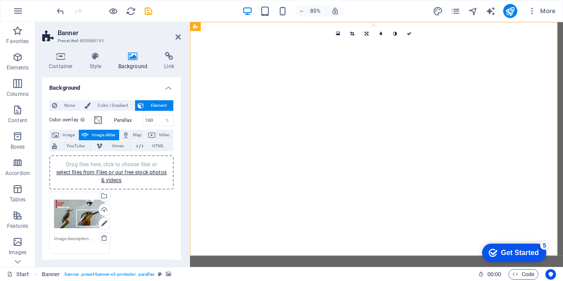
click at [59, 134] on button "Image" at bounding box center [63, 135] width 29 height 11
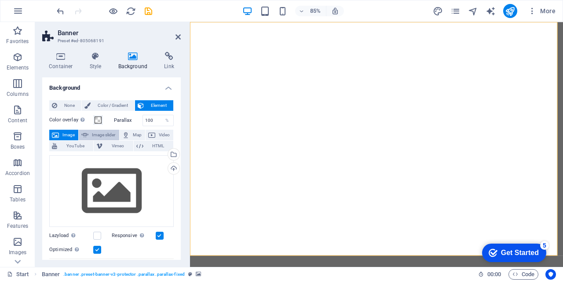
click at [96, 136] on span "Image slider" at bounding box center [103, 135] width 25 height 11
select select "ms"
select select "s"
select select "progressive"
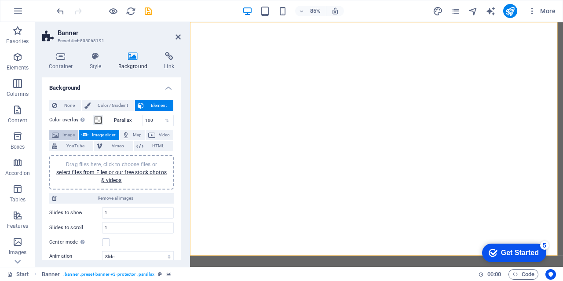
click at [62, 136] on span "Image" at bounding box center [69, 135] width 14 height 11
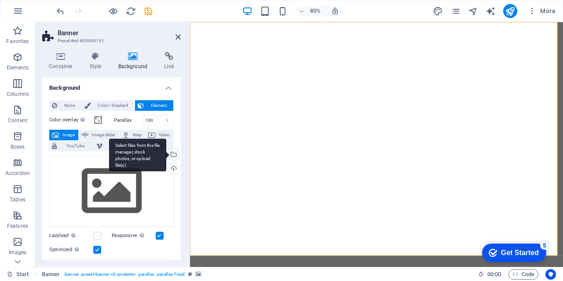
click at [172, 155] on div "Select files from the file manager, stock photos, or upload file(s)" at bounding box center [172, 155] width 13 height 13
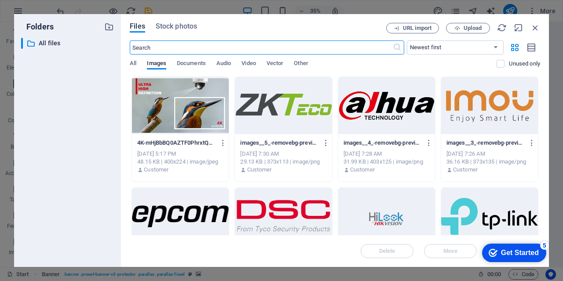
click at [156, 112] on div at bounding box center [180, 105] width 97 height 57
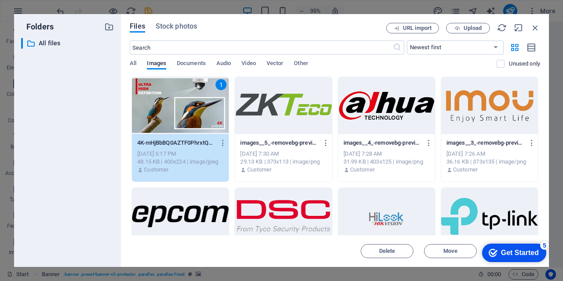
click at [156, 112] on div "1" at bounding box center [180, 105] width 97 height 57
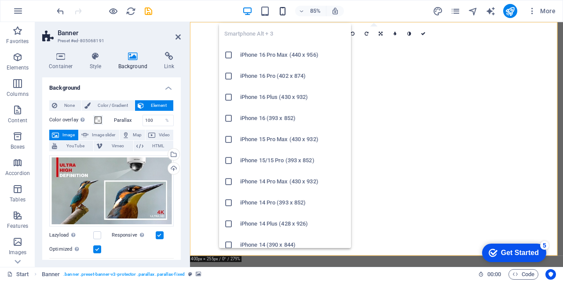
click at [287, 14] on icon "button" at bounding box center [283, 11] width 10 height 10
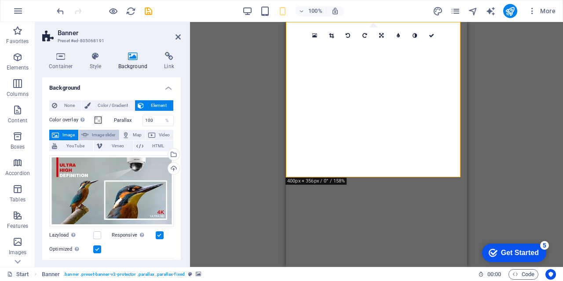
click at [98, 133] on span "Image slider" at bounding box center [103, 135] width 25 height 11
select select "ms"
select select "s"
select select "progressive"
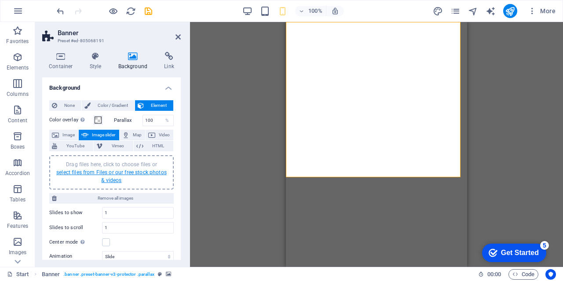
click at [102, 173] on link "select files from Files or our free stock photos & videos" at bounding box center [111, 176] width 110 height 14
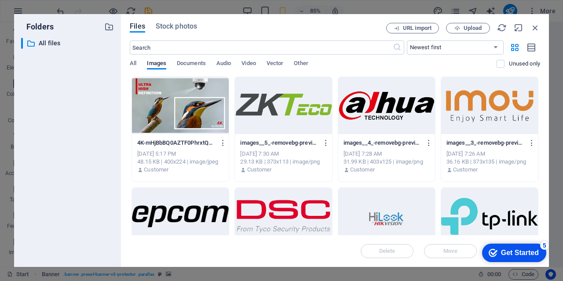
click at [200, 106] on div at bounding box center [180, 105] width 97 height 57
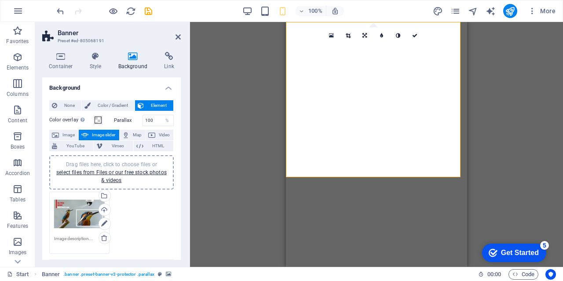
drag, startPoint x: 112, startPoint y: 120, endPoint x: 130, endPoint y: 121, distance: 18.1
click at [130, 121] on div "Parallax 100 %" at bounding box center [143, 120] width 62 height 11
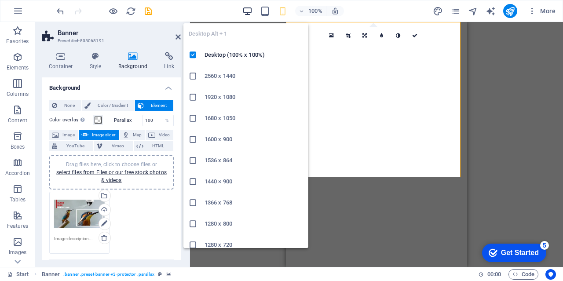
click at [244, 10] on icon "button" at bounding box center [247, 11] width 10 height 10
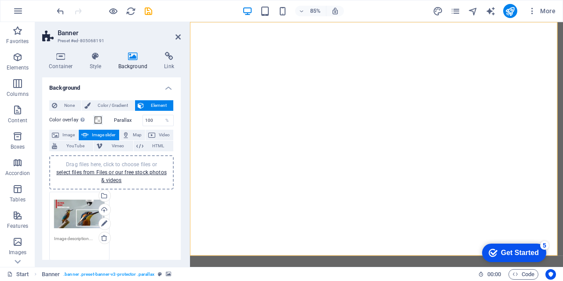
click at [66, 241] on textarea at bounding box center [79, 245] width 51 height 20
click at [18, 245] on icon "button" at bounding box center [17, 242] width 11 height 11
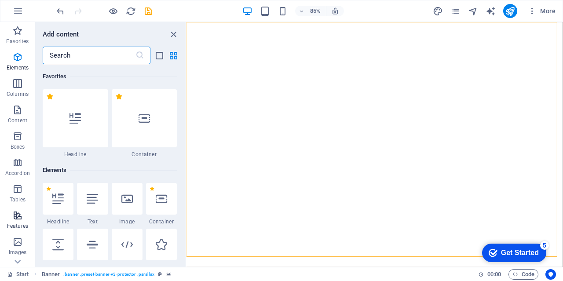
scroll to position [4460, 0]
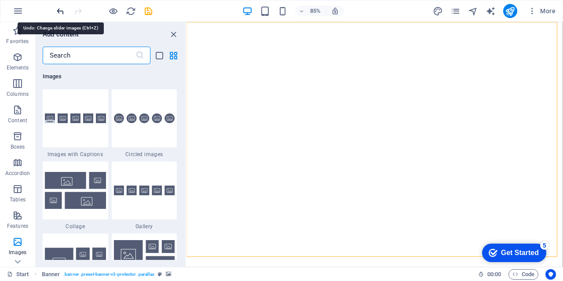
click at [58, 9] on icon "undo" at bounding box center [60, 11] width 10 height 10
click at [80, 11] on icon "redo" at bounding box center [78, 11] width 10 height 10
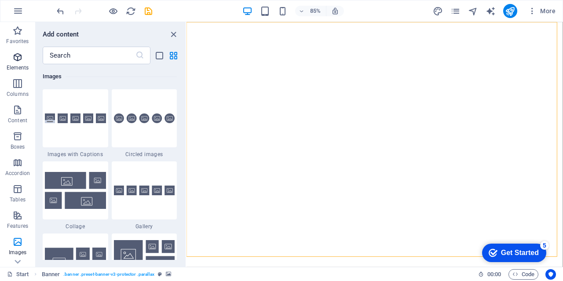
click at [13, 57] on icon "button" at bounding box center [17, 57] width 11 height 11
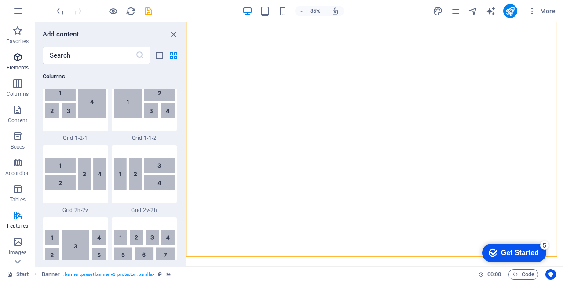
scroll to position [94, 0]
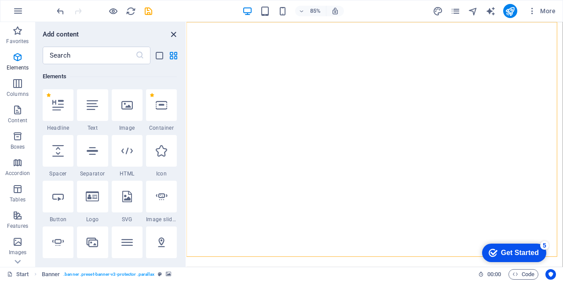
click at [171, 34] on icon "close panel" at bounding box center [173, 34] width 10 height 10
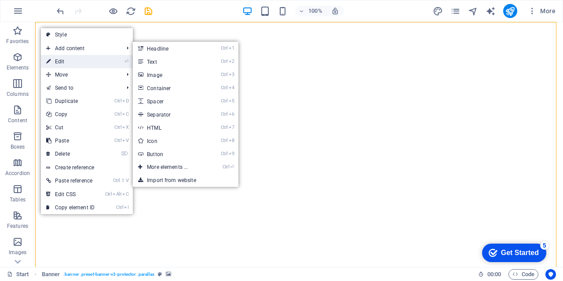
click at [57, 64] on link "⏎ Edit" at bounding box center [70, 61] width 59 height 13
select select "%"
select select "header"
select select "ms"
select select "s"
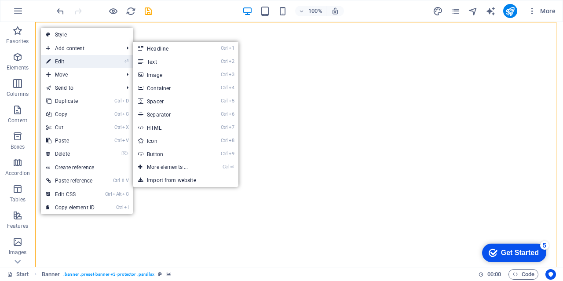
select select "progressive"
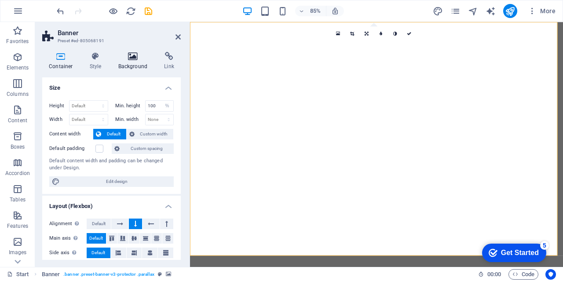
click at [132, 60] on icon at bounding box center [133, 56] width 43 height 9
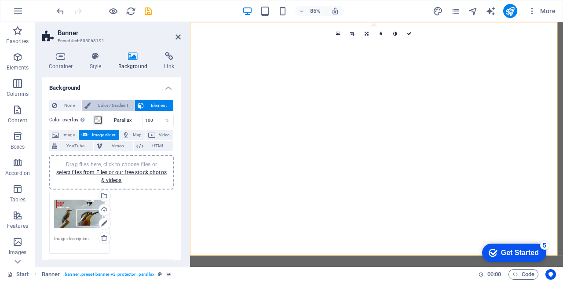
click at [118, 104] on span "Color / Gradient" at bounding box center [112, 105] width 39 height 11
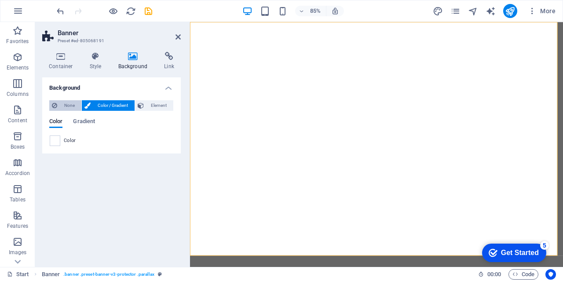
click at [73, 107] on span "None" at bounding box center [69, 105] width 19 height 11
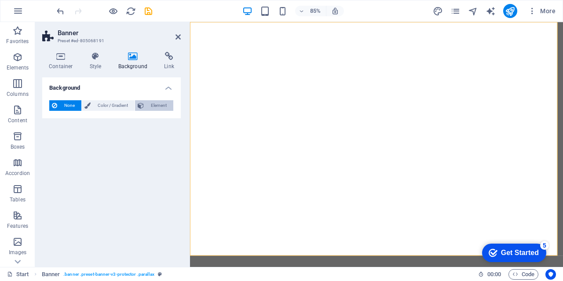
click at [162, 105] on span "Element" at bounding box center [158, 105] width 24 height 11
select select "ms"
select select "s"
select select "progressive"
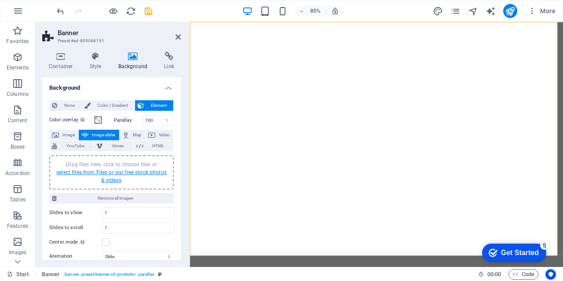
click at [109, 171] on link "select files from Files or our free stock photos & videos" at bounding box center [111, 176] width 110 height 14
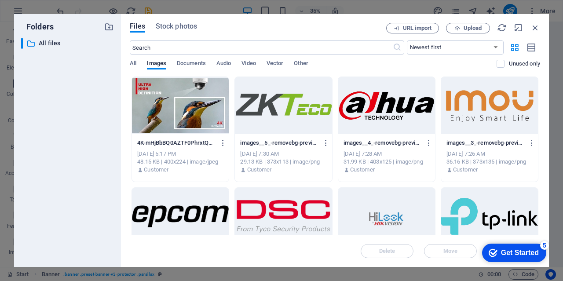
click at [208, 93] on div at bounding box center [180, 105] width 97 height 57
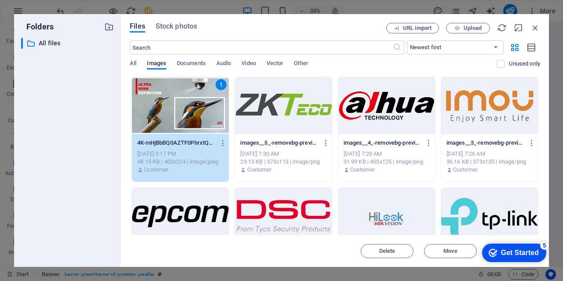
click at [208, 93] on div "1" at bounding box center [180, 105] width 97 height 57
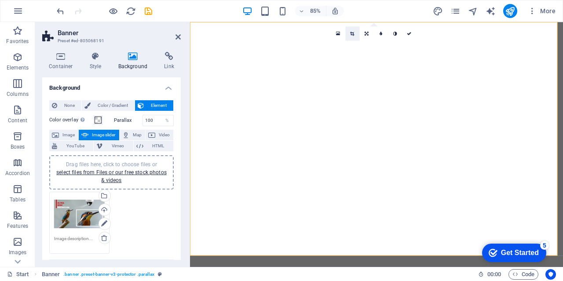
click at [352, 33] on icon at bounding box center [353, 33] width 4 height 4
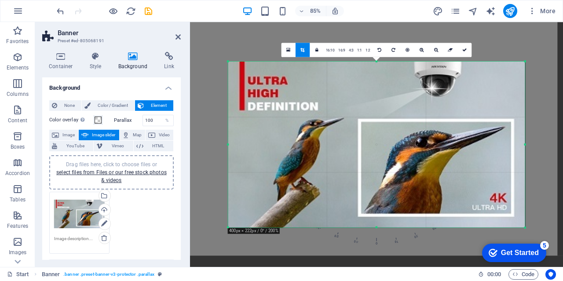
click at [526, 227] on div at bounding box center [525, 228] width 4 height 4
click at [353, 50] on link "4:3" at bounding box center [351, 50] width 8 height 14
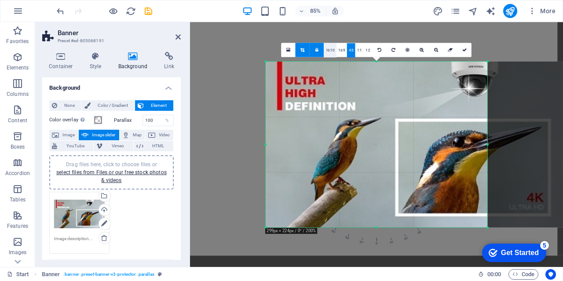
click at [329, 49] on link "16:10" at bounding box center [330, 50] width 12 height 14
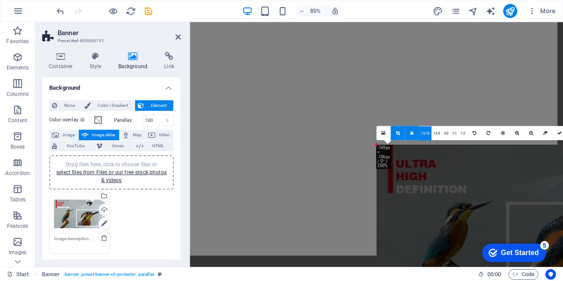
click at [302, 87] on div "Drag here to replace the existing content. Press “Ctrl” if you want to create a…" at bounding box center [376, 144] width 373 height 245
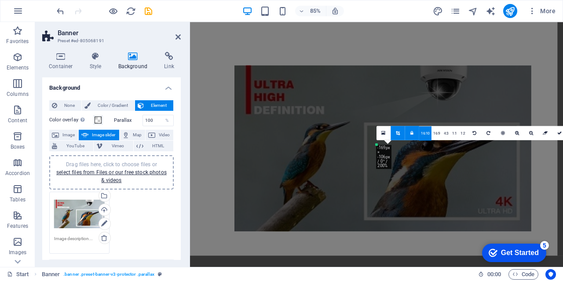
drag, startPoint x: 413, startPoint y: 166, endPoint x: 246, endPoint y: 73, distance: 191.4
click at [246, 73] on div at bounding box center [382, 148] width 297 height 166
click at [62, 13] on icon "undo" at bounding box center [60, 11] width 10 height 10
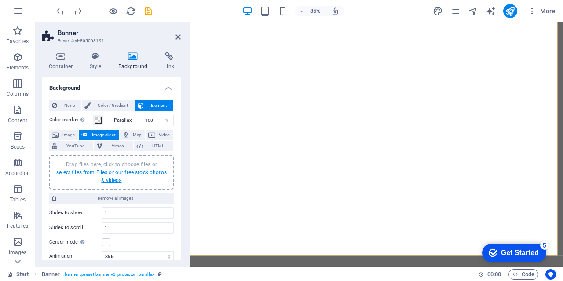
click at [112, 171] on link "select files from Files or our free stock photos & videos" at bounding box center [111, 176] width 110 height 14
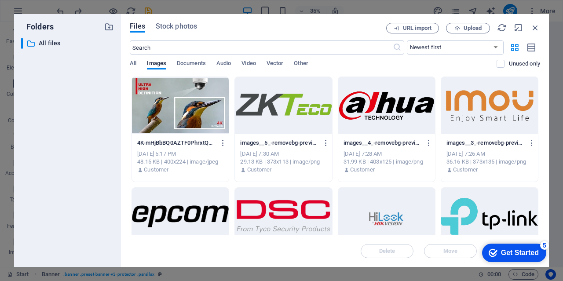
click at [163, 95] on div at bounding box center [180, 105] width 97 height 57
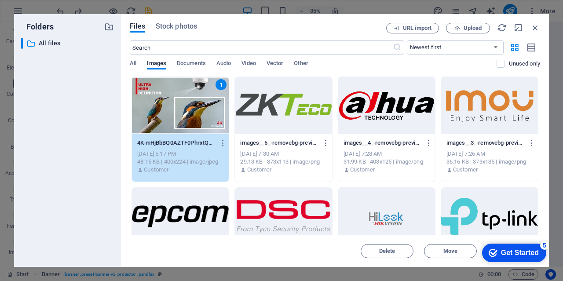
click at [163, 95] on div "1" at bounding box center [180, 105] width 97 height 57
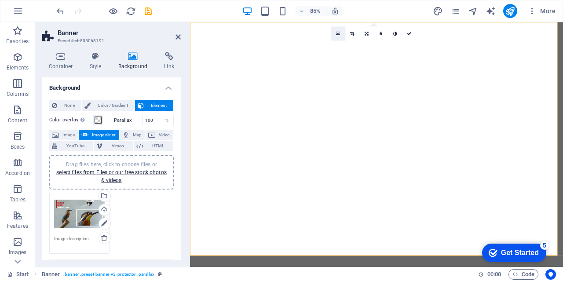
click at [339, 33] on icon at bounding box center [338, 33] width 4 height 5
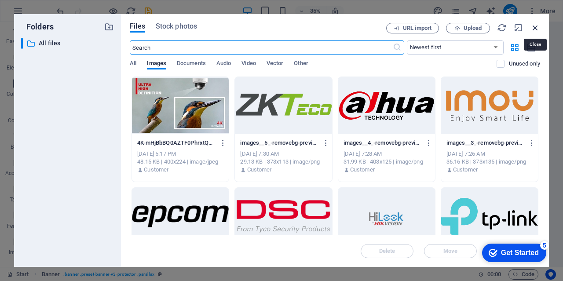
click at [535, 28] on icon "button" at bounding box center [535, 28] width 10 height 10
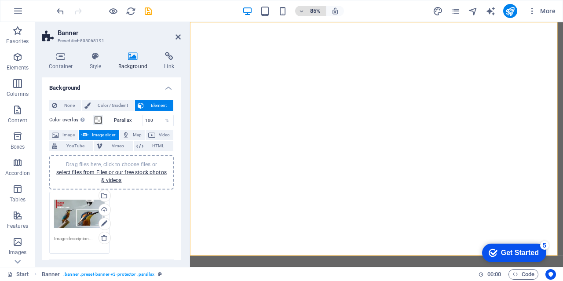
click at [304, 11] on icon "button" at bounding box center [302, 11] width 6 height 6
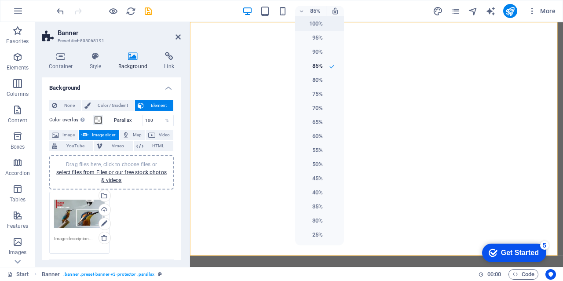
click at [325, 25] on li "100%" at bounding box center [319, 24] width 49 height 14
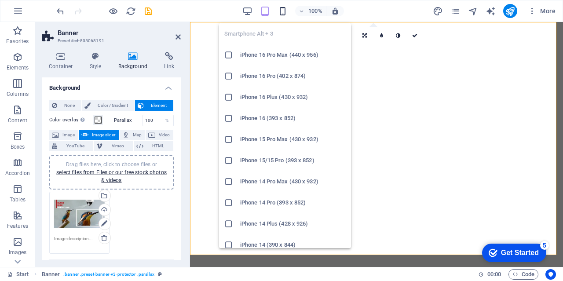
click at [283, 10] on icon "button" at bounding box center [283, 11] width 10 height 10
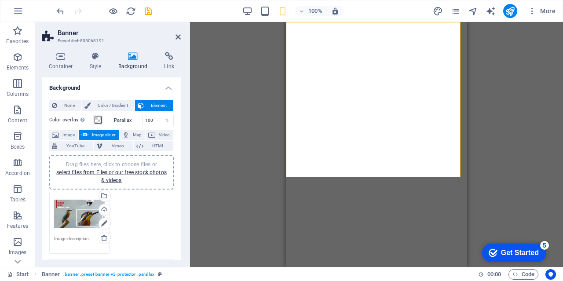
click at [175, 37] on icon at bounding box center [177, 36] width 5 height 7
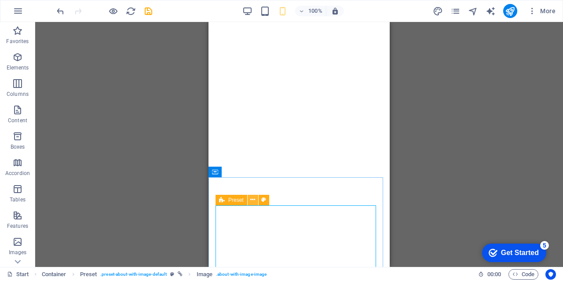
click at [252, 201] on icon at bounding box center [252, 199] width 5 height 9
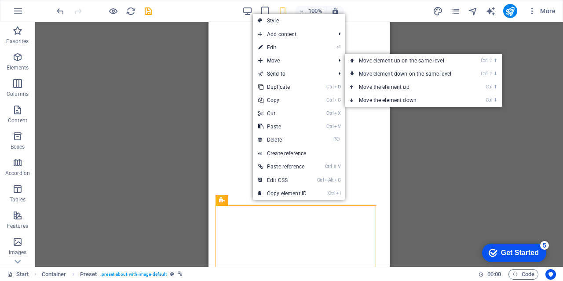
drag, startPoint x: 266, startPoint y: 48, endPoint x: 282, endPoint y: 80, distance: 36.0
click at [264, 49] on link "⏎ Edit" at bounding box center [282, 47] width 59 height 13
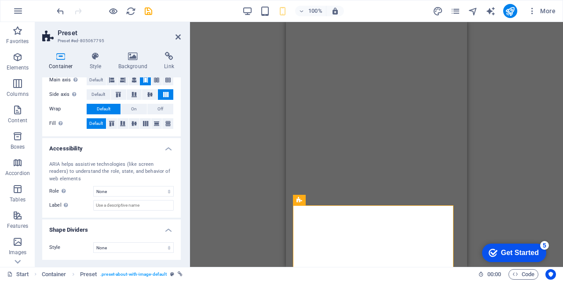
scroll to position [0, 0]
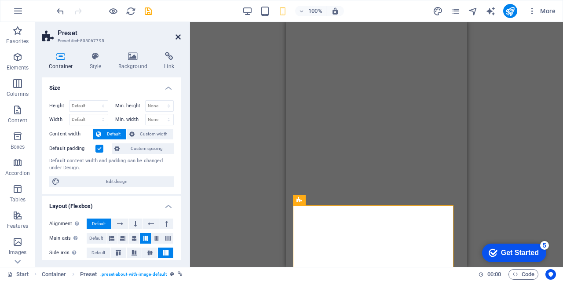
click at [177, 40] on icon at bounding box center [177, 36] width 5 height 7
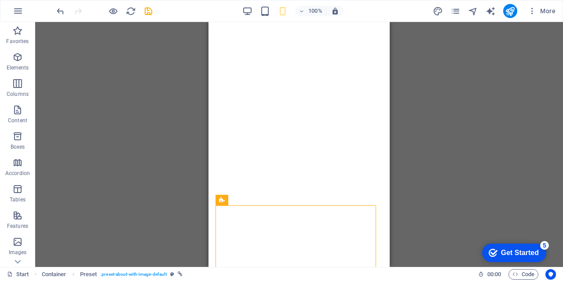
click at [248, 5] on div "100%" at bounding box center [293, 11] width 102 height 14
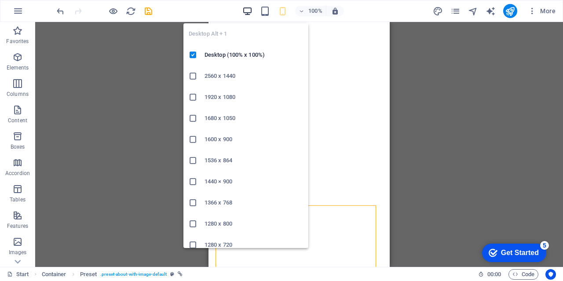
click at [246, 9] on icon "button" at bounding box center [247, 11] width 10 height 10
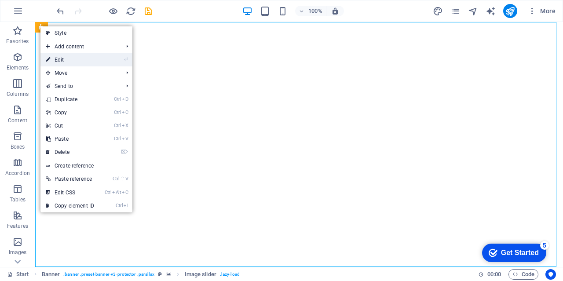
click at [63, 57] on link "⏎ Edit" at bounding box center [69, 59] width 59 height 13
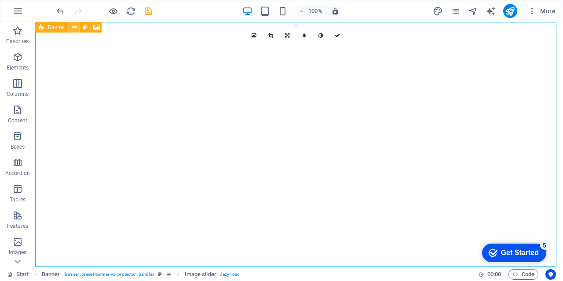
click at [73, 26] on icon at bounding box center [74, 27] width 5 height 9
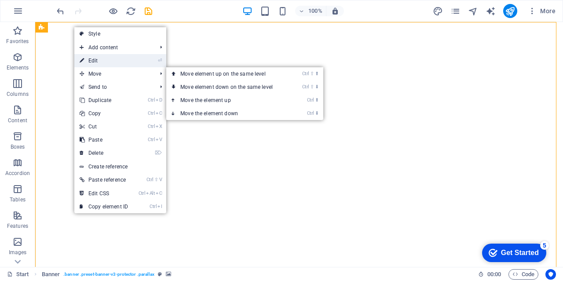
click at [92, 58] on link "⏎ Edit" at bounding box center [103, 60] width 59 height 13
select select "ms"
select select "s"
select select "progressive"
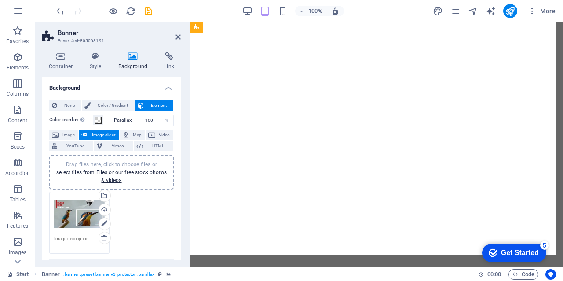
click at [165, 86] on h4 "Background" at bounding box center [111, 85] width 139 height 16
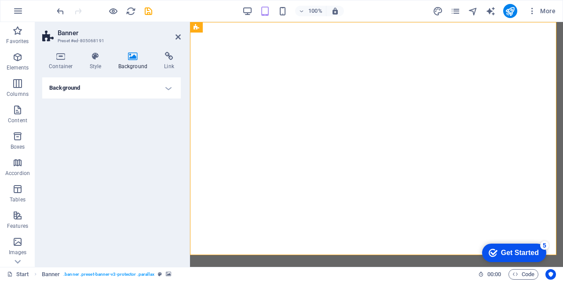
click at [165, 86] on h4 "Background" at bounding box center [111, 87] width 139 height 21
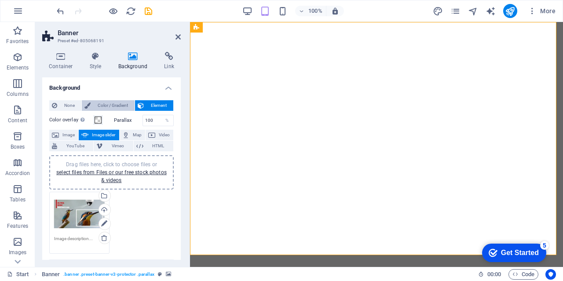
click at [110, 107] on span "Color / Gradient" at bounding box center [112, 105] width 39 height 11
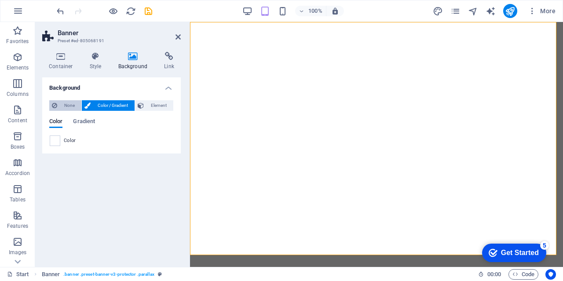
click at [61, 103] on span "None" at bounding box center [69, 105] width 19 height 11
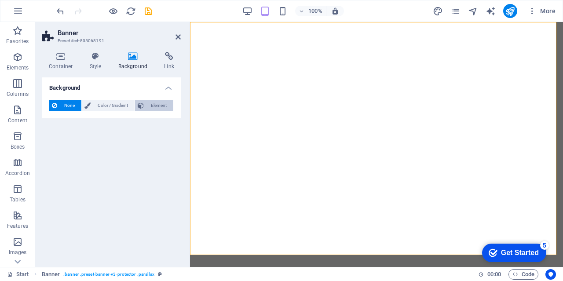
click at [156, 106] on span "Element" at bounding box center [158, 105] width 24 height 11
select select "ms"
select select "s"
select select "progressive"
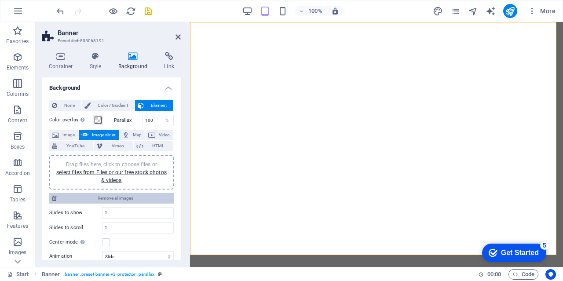
click at [127, 197] on span "Remove all images" at bounding box center [115, 198] width 112 height 11
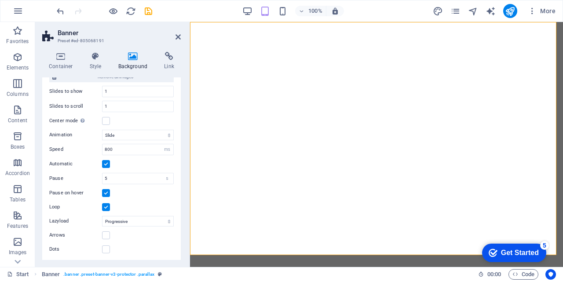
scroll to position [123, 0]
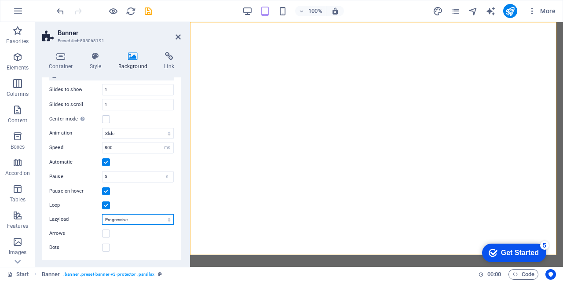
click at [156, 217] on select "Off On demand Progressive" at bounding box center [138, 219] width 72 height 11
click at [156, 216] on select "Off On demand Progressive" at bounding box center [138, 219] width 72 height 11
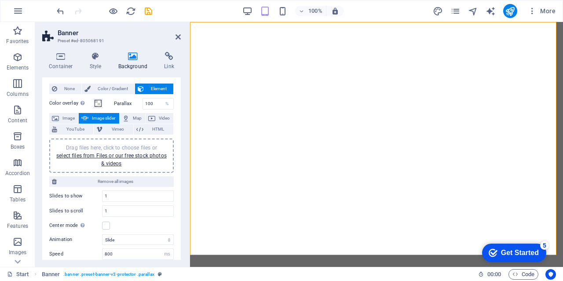
scroll to position [0, 0]
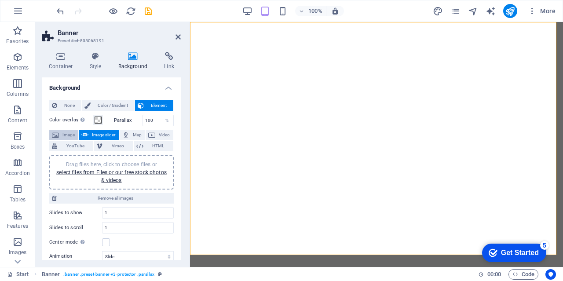
click at [62, 136] on span "Image" at bounding box center [69, 135] width 14 height 11
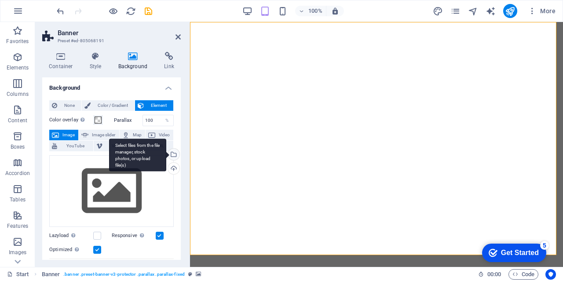
click at [171, 152] on div "Select files from the file manager, stock photos, or upload file(s)" at bounding box center [172, 155] width 13 height 13
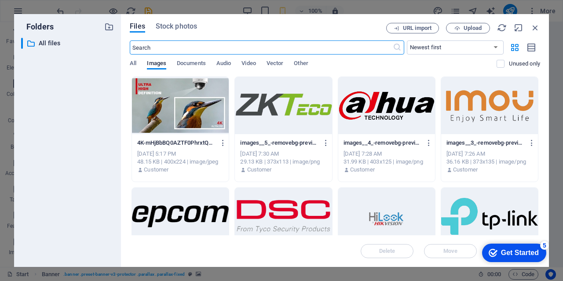
click at [155, 106] on div at bounding box center [180, 105] width 97 height 57
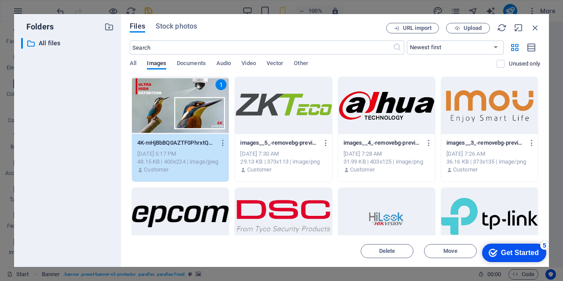
click at [155, 106] on div "1" at bounding box center [180, 105] width 97 height 57
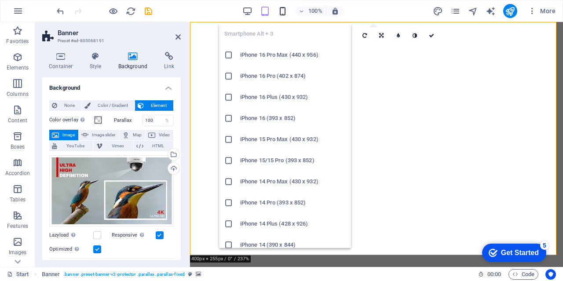
click at [283, 10] on icon "button" at bounding box center [283, 11] width 10 height 10
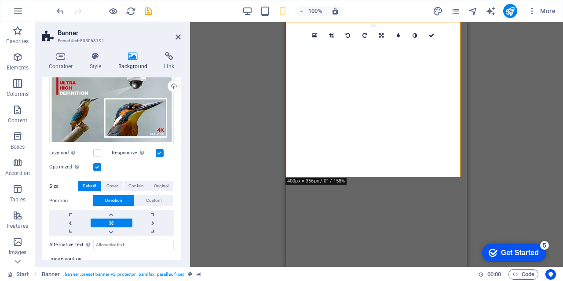
scroll to position [88, 0]
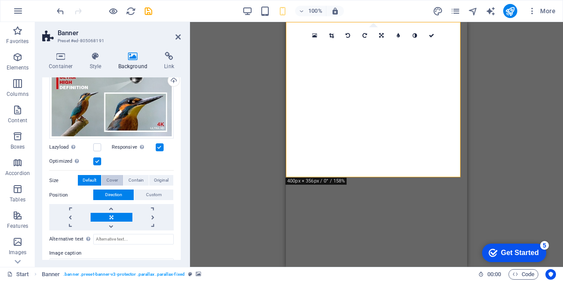
click at [106, 181] on span "Cover" at bounding box center [111, 180] width 11 height 11
click at [137, 177] on span "Contain" at bounding box center [135, 180] width 15 height 11
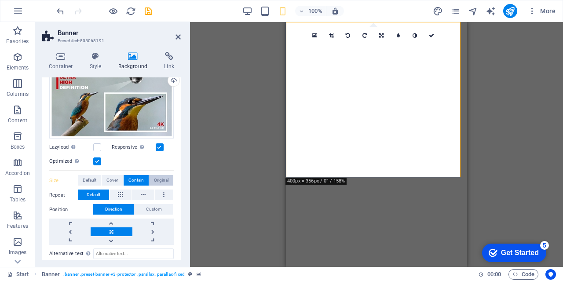
click at [164, 177] on span "Original" at bounding box center [161, 180] width 15 height 11
click at [91, 180] on span "Default" at bounding box center [90, 180] width 14 height 11
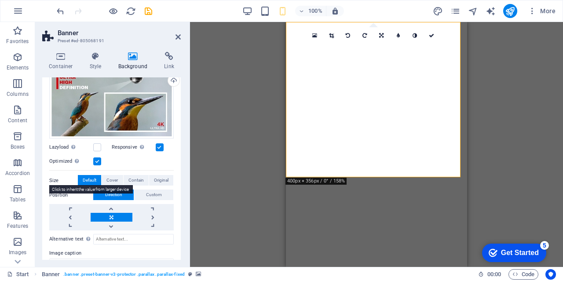
click at [54, 178] on label "Size" at bounding box center [63, 180] width 29 height 11
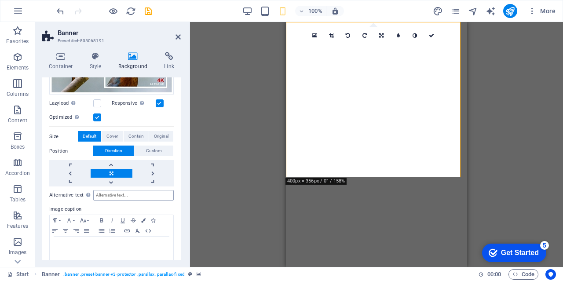
scroll to position [142, 0]
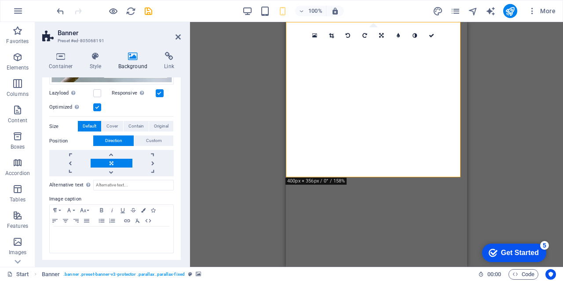
click at [58, 127] on label "Size" at bounding box center [63, 126] width 29 height 11
click at [88, 123] on span "Default" at bounding box center [90, 126] width 14 height 11
click at [116, 128] on span "Cover" at bounding box center [111, 126] width 11 height 11
click at [132, 123] on span "Contain" at bounding box center [135, 126] width 15 height 11
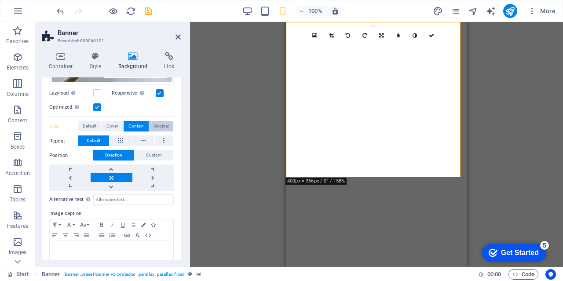
click at [163, 123] on span "Original" at bounding box center [161, 126] width 15 height 11
click at [115, 125] on span "Cover" at bounding box center [111, 126] width 11 height 11
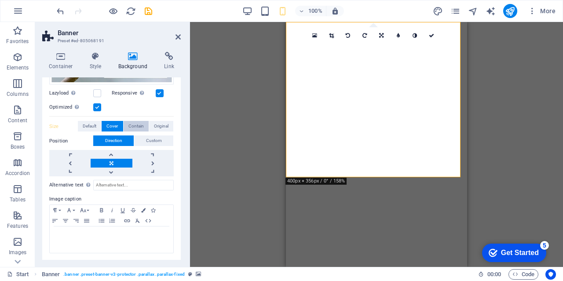
click at [132, 121] on span "Contain" at bounding box center [135, 126] width 15 height 11
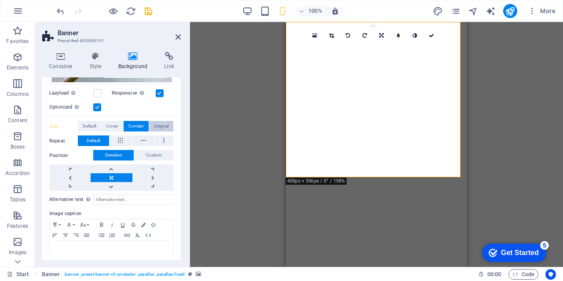
click at [157, 126] on span "Original" at bounding box center [161, 126] width 15 height 11
click at [183, 237] on div "Container Style Background Link Size Height Default px rem % vh vw Min. height …" at bounding box center [111, 156] width 153 height 222
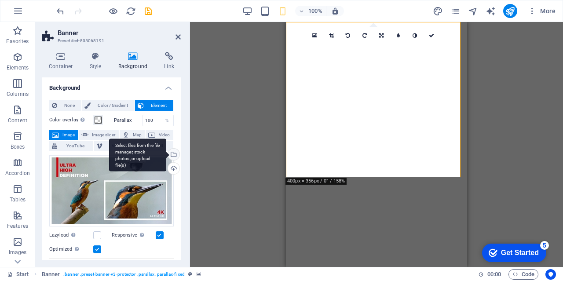
click at [173, 152] on div "Select files from the file manager, stock photos, or upload file(s)" at bounding box center [172, 155] width 13 height 13
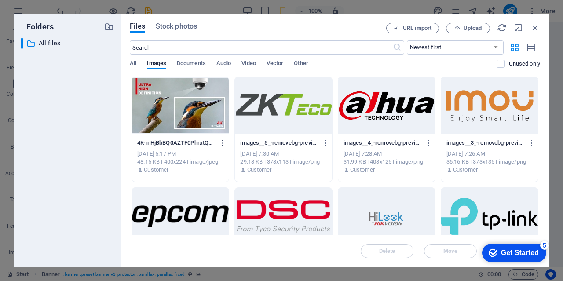
click at [223, 144] on icon "button" at bounding box center [223, 143] width 8 height 8
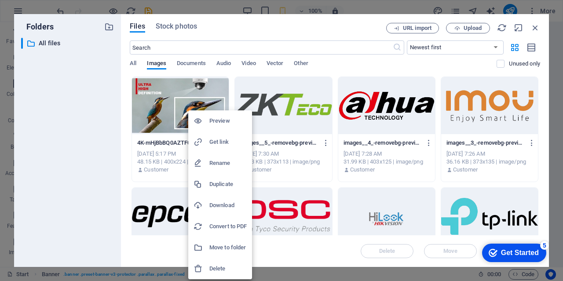
click at [226, 268] on h6 "Delete" at bounding box center [227, 268] width 37 height 11
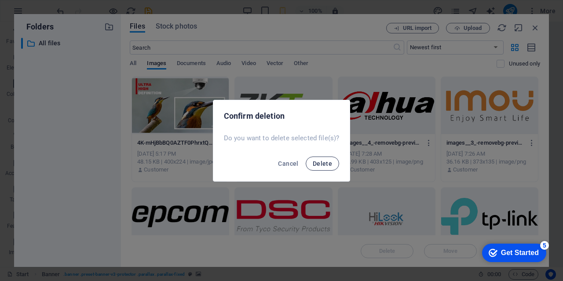
click at [323, 164] on span "Delete" at bounding box center [322, 163] width 19 height 7
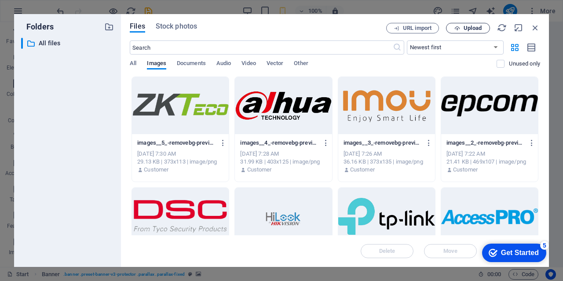
click at [465, 26] on span "Upload" at bounding box center [473, 28] width 18 height 5
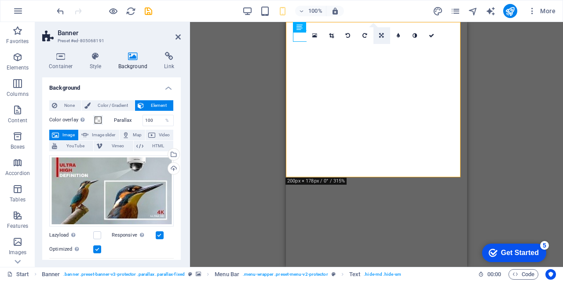
click at [383, 36] on icon at bounding box center [381, 35] width 4 height 5
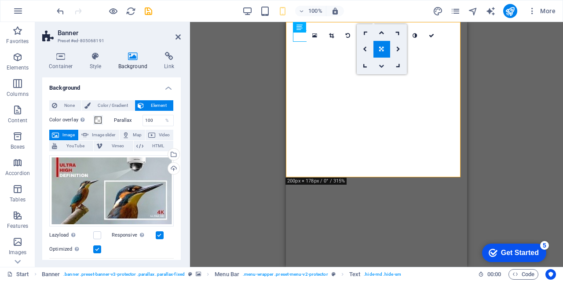
click at [382, 62] on link at bounding box center [381, 66] width 17 height 17
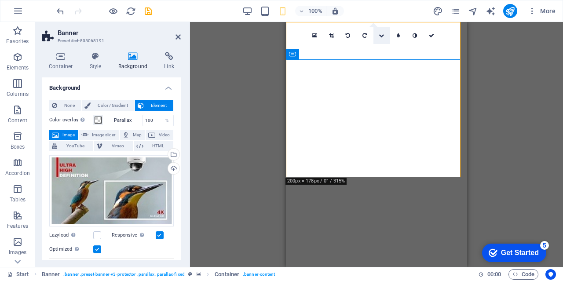
click at [384, 38] on link at bounding box center [381, 35] width 17 height 17
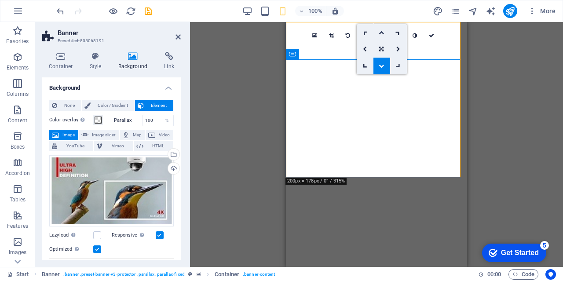
click at [379, 33] on icon at bounding box center [381, 32] width 5 height 5
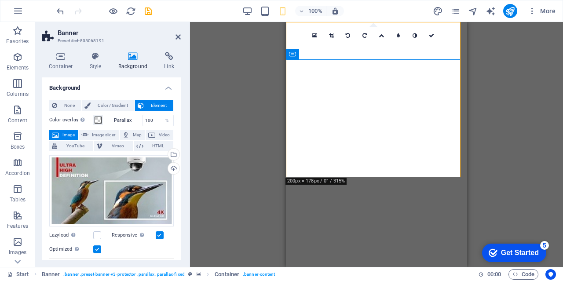
click at [379, 33] on icon at bounding box center [381, 35] width 5 height 5
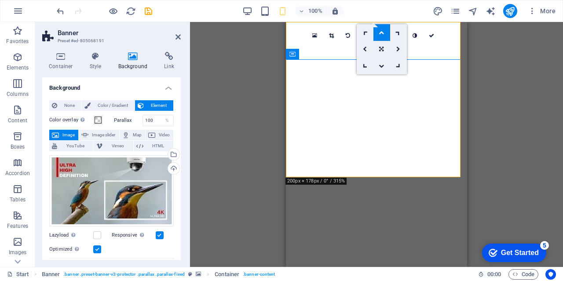
click at [379, 33] on icon at bounding box center [381, 32] width 5 height 5
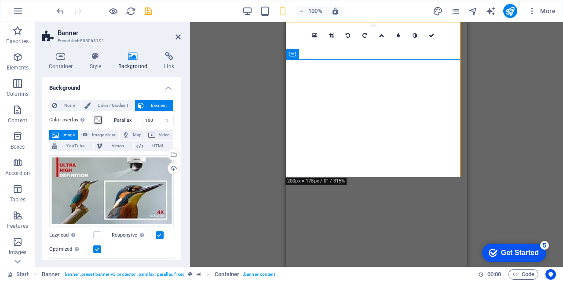
click at [242, 109] on div "Drag here to replace the existing content. Press “Ctrl” if you want to create a…" at bounding box center [376, 144] width 373 height 245
click at [204, 133] on div "Drag here to replace the existing content. Press “Ctrl” if you want to create a…" at bounding box center [376, 144] width 373 height 245
drag, startPoint x: 145, startPoint y: 118, endPoint x: 169, endPoint y: 119, distance: 23.8
click at [169, 119] on div "100 %" at bounding box center [159, 120] width 32 height 11
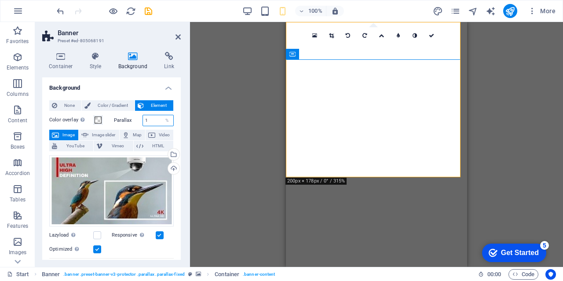
type input "1"
click at [214, 104] on div "Drag here to replace the existing content. Press “Ctrl” if you want to create a…" at bounding box center [376, 144] width 373 height 245
click at [159, 124] on input "1" at bounding box center [158, 120] width 31 height 11
click at [63, 107] on span "None" at bounding box center [69, 105] width 19 height 11
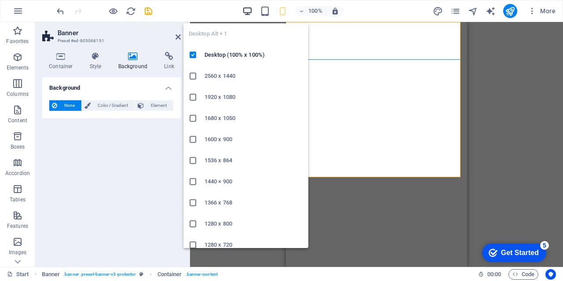
click at [244, 9] on icon "button" at bounding box center [247, 11] width 10 height 10
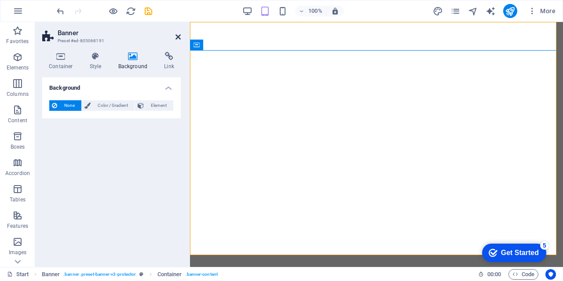
click at [176, 37] on icon at bounding box center [177, 36] width 5 height 7
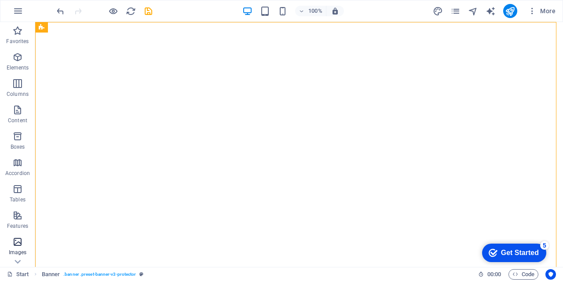
click at [21, 244] on icon "button" at bounding box center [17, 242] width 11 height 11
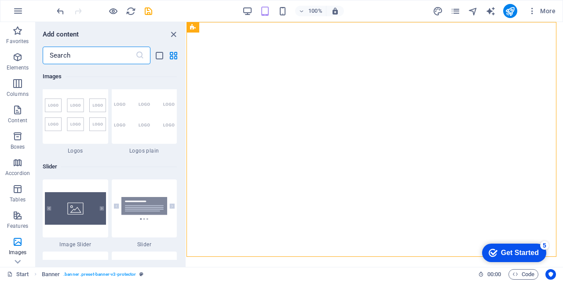
scroll to position [4900, 0]
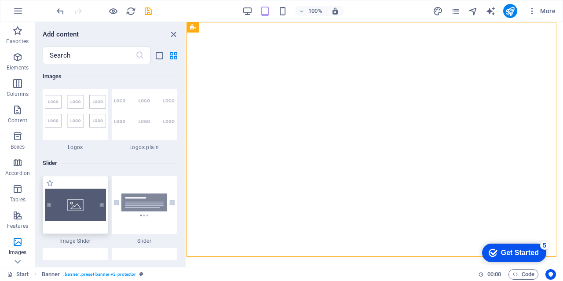
click at [57, 206] on img at bounding box center [75, 205] width 61 height 33
click at [186, 205] on div "Drag here to replace the existing content. Press “Ctrl” if you want to create a…" at bounding box center [374, 144] width 377 height 245
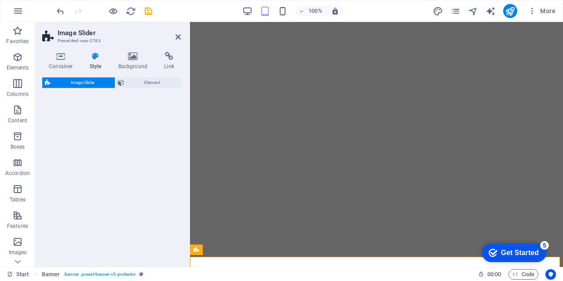
select select "rem"
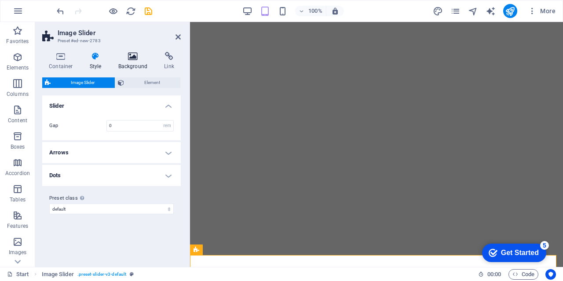
click at [133, 58] on icon at bounding box center [133, 56] width 43 height 9
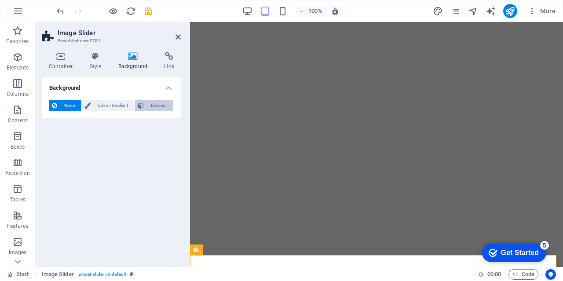
click at [151, 106] on span "Element" at bounding box center [158, 105] width 24 height 11
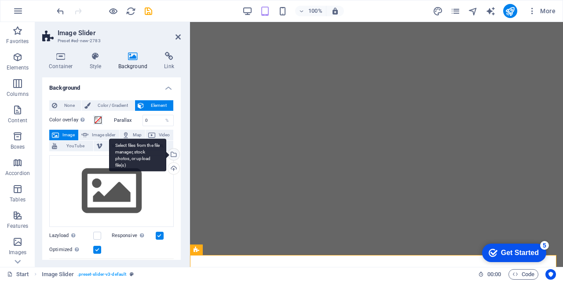
click at [173, 156] on div "Select files from the file manager, stock photos, or upload file(s)" at bounding box center [172, 155] width 13 height 13
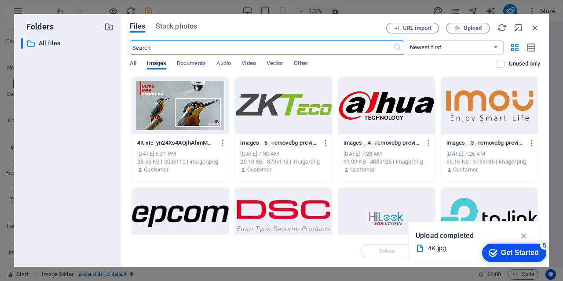
click at [152, 110] on div at bounding box center [180, 105] width 97 height 57
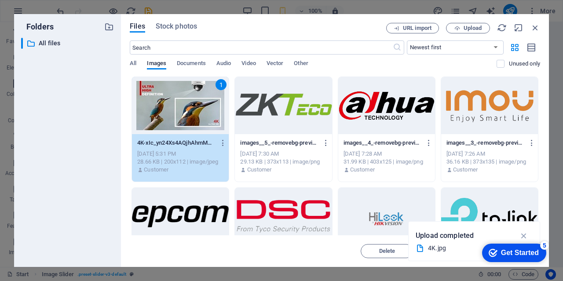
click at [152, 110] on div "1" at bounding box center [180, 105] width 97 height 57
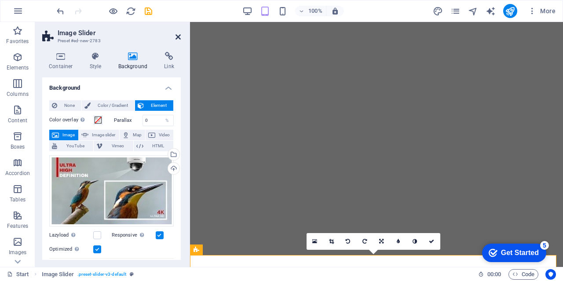
click at [180, 37] on icon at bounding box center [177, 36] width 5 height 7
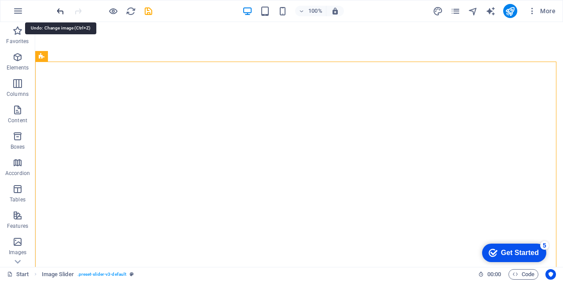
click at [58, 12] on icon "undo" at bounding box center [60, 11] width 10 height 10
click at [59, 11] on icon "undo" at bounding box center [60, 11] width 10 height 10
click at [60, 10] on icon "undo" at bounding box center [60, 11] width 10 height 10
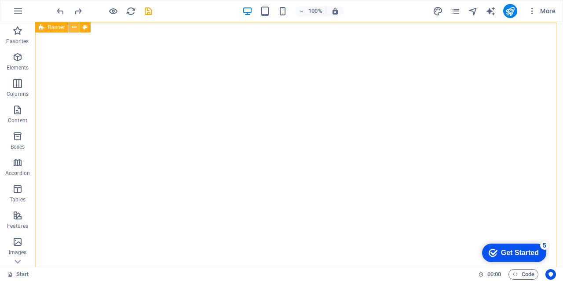
click at [78, 26] on button at bounding box center [74, 27] width 11 height 11
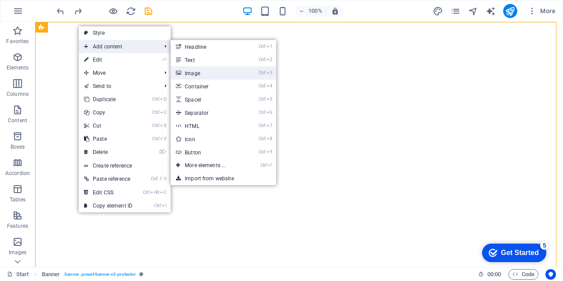
click at [201, 74] on link "Ctrl 3 Image" at bounding box center [207, 72] width 73 height 13
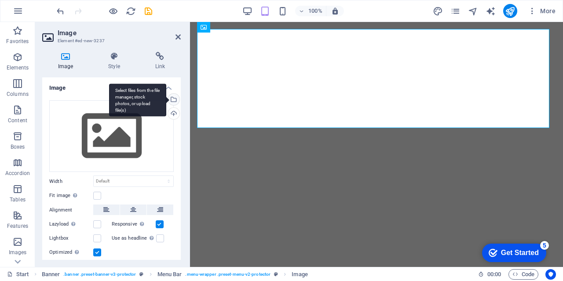
click at [172, 99] on div "Select files from the file manager, stock photos, or upload file(s)" at bounding box center [172, 100] width 13 height 13
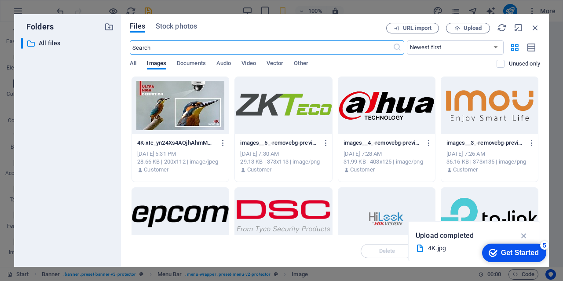
click at [179, 97] on div at bounding box center [180, 105] width 97 height 57
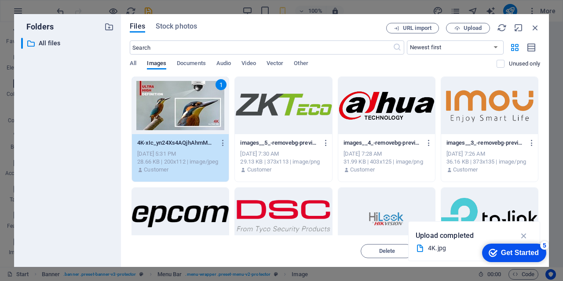
click at [179, 97] on div "1" at bounding box center [180, 105] width 97 height 57
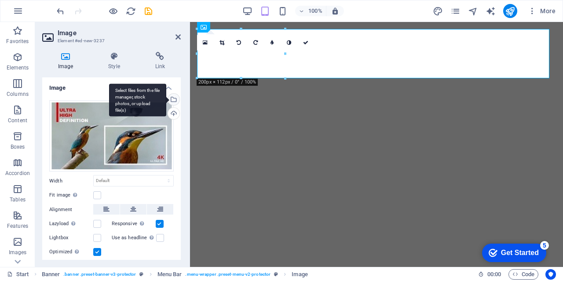
click at [175, 99] on div "Select files from the file manager, stock photos, or upload file(s)" at bounding box center [172, 100] width 13 height 13
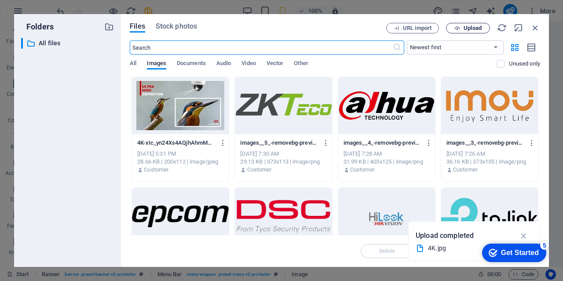
click at [467, 28] on span "Upload" at bounding box center [473, 28] width 18 height 5
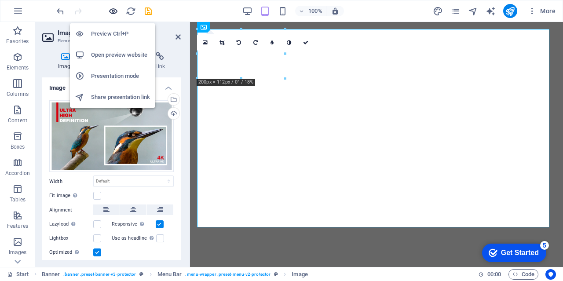
click at [115, 9] on icon "button" at bounding box center [113, 11] width 10 height 10
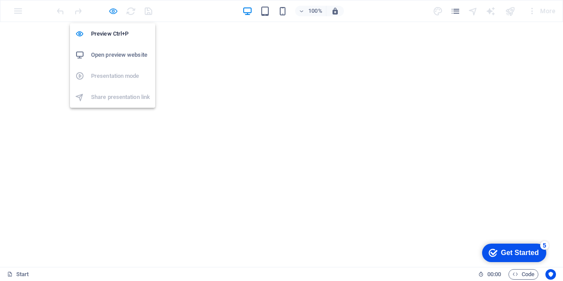
click at [116, 11] on icon "button" at bounding box center [113, 11] width 10 height 10
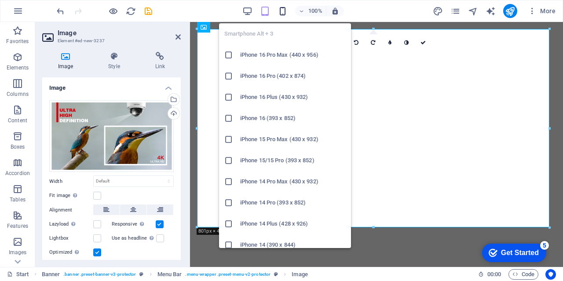
click at [281, 11] on icon "button" at bounding box center [283, 11] width 10 height 10
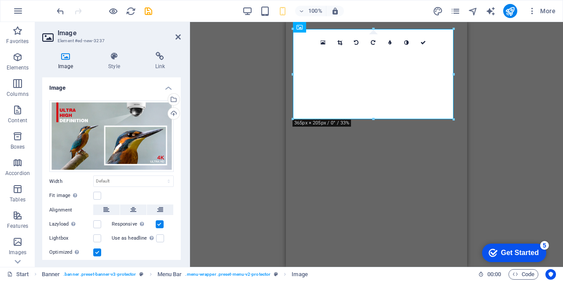
click at [521, 128] on div "Drag here to replace the existing content. Press “Ctrl” if you want to create a…" at bounding box center [376, 144] width 373 height 245
click at [424, 41] on icon at bounding box center [422, 42] width 5 height 5
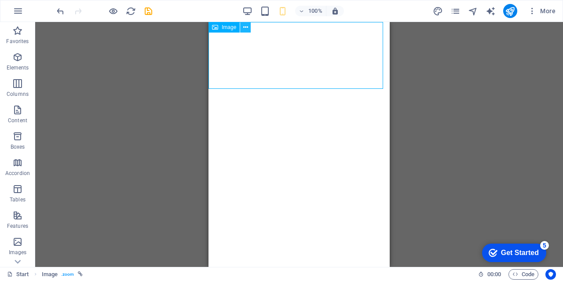
click at [246, 27] on icon at bounding box center [245, 27] width 5 height 9
click at [158, 147] on div "Drag here to replace the existing content. Press “Ctrl” if you want to create a…" at bounding box center [299, 144] width 528 height 245
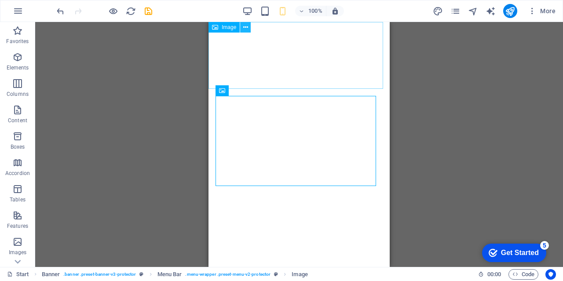
click at [246, 27] on icon at bounding box center [245, 27] width 5 height 9
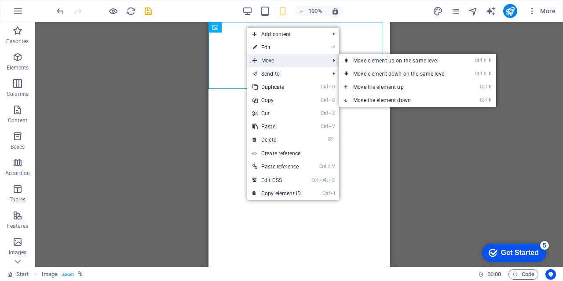
click at [268, 58] on span "Move" at bounding box center [286, 60] width 79 height 13
click at [380, 86] on link "Ctrl ⬆ Move the element up" at bounding box center [401, 86] width 124 height 13
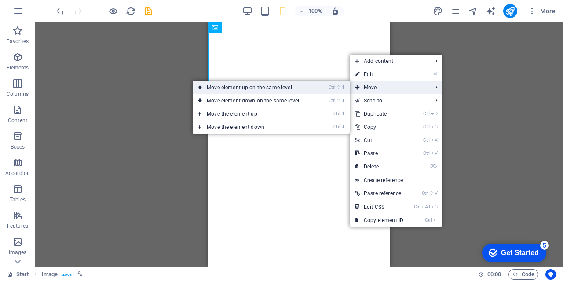
click at [249, 88] on link "Ctrl ⇧ ⬆ Move element up on the same level" at bounding box center [255, 87] width 124 height 13
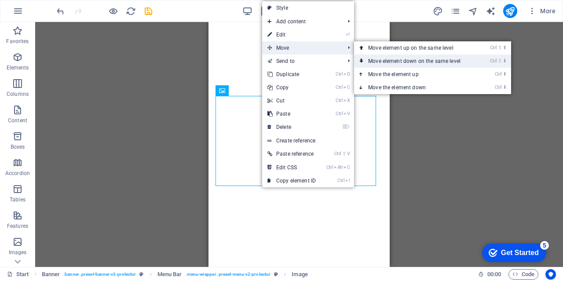
click at [391, 60] on link "Ctrl ⇧ ⬇ Move element down on the same level" at bounding box center [416, 61] width 124 height 13
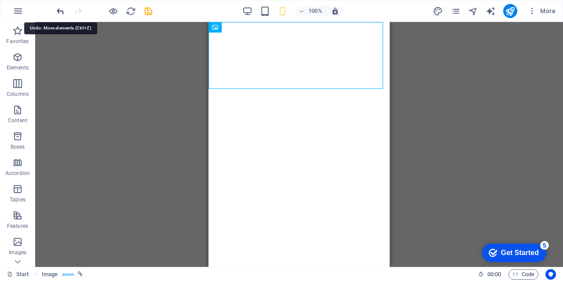
click at [60, 10] on icon "undo" at bounding box center [60, 11] width 10 height 10
click at [59, 13] on icon "undo" at bounding box center [60, 11] width 10 height 10
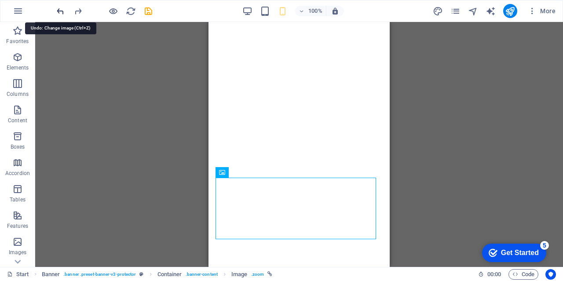
click at [58, 12] on icon "undo" at bounding box center [60, 11] width 10 height 10
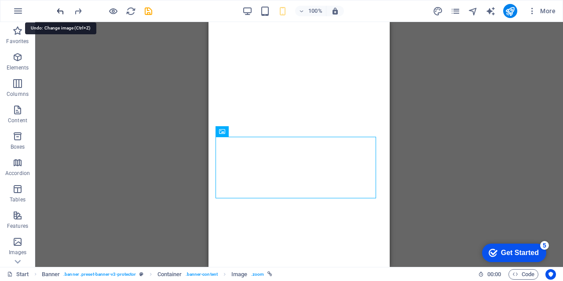
click at [57, 11] on icon "undo" at bounding box center [60, 11] width 10 height 10
click at [62, 11] on icon "undo" at bounding box center [60, 11] width 10 height 10
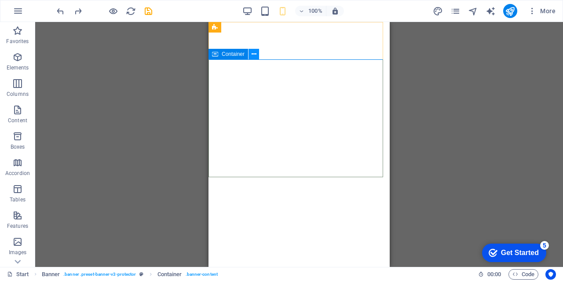
click at [255, 56] on icon at bounding box center [254, 54] width 5 height 9
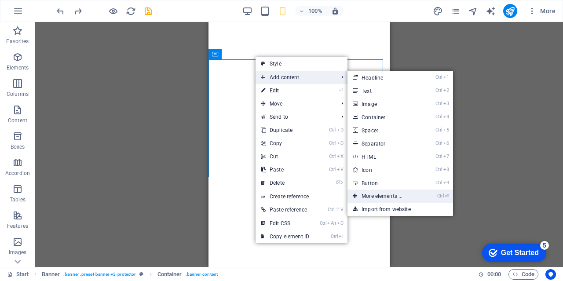
click at [364, 196] on link "Ctrl ⏎ More elements ..." at bounding box center [383, 196] width 73 height 13
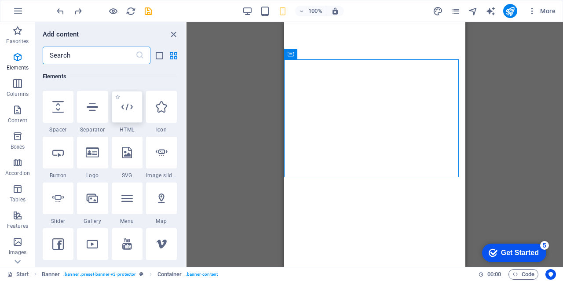
scroll to position [226, 0]
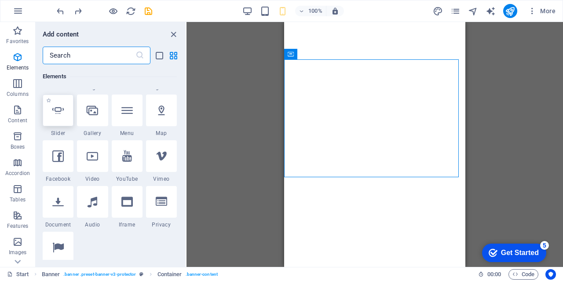
click at [60, 112] on icon at bounding box center [57, 110] width 11 height 11
select select "ms"
select select "s"
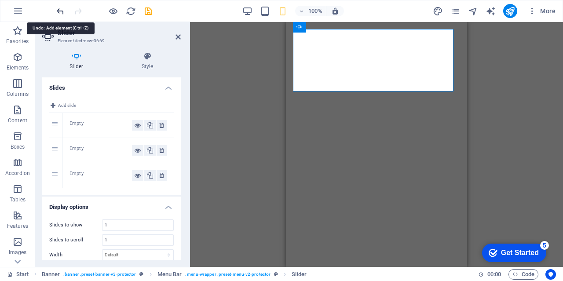
click at [63, 12] on icon "undo" at bounding box center [60, 11] width 10 height 10
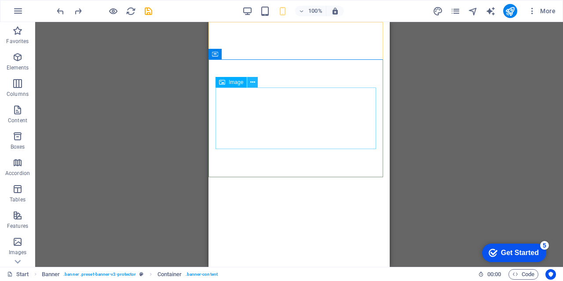
click at [251, 82] on icon at bounding box center [252, 82] width 5 height 9
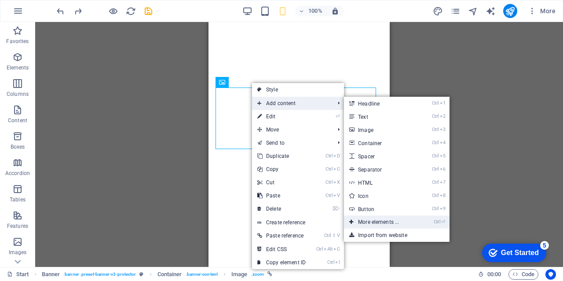
click at [374, 223] on link "Ctrl ⏎ More elements ..." at bounding box center [380, 222] width 73 height 13
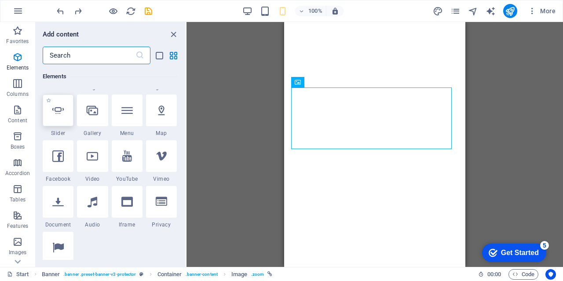
click at [60, 112] on icon at bounding box center [57, 110] width 11 height 11
select select "ms"
select select "s"
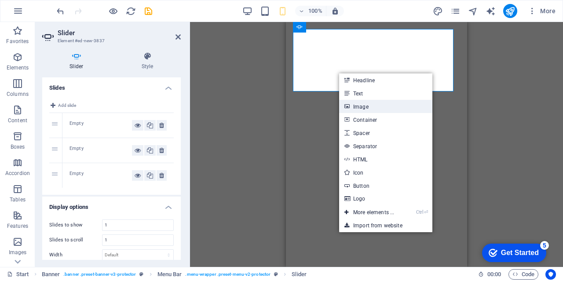
click at [373, 108] on link "Image" at bounding box center [385, 106] width 93 height 13
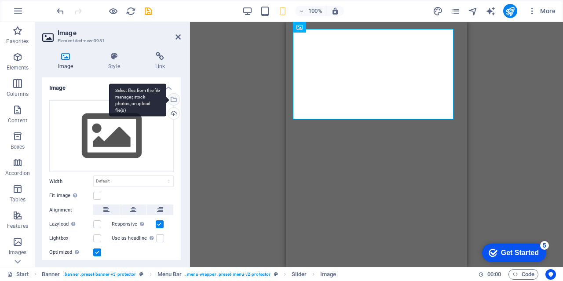
click at [172, 97] on div "Select files from the file manager, stock photos, or upload file(s)" at bounding box center [172, 100] width 13 height 13
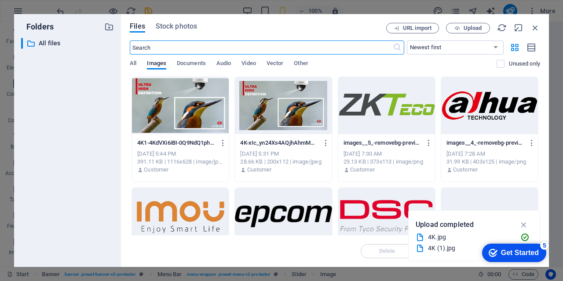
click at [180, 101] on div at bounding box center [180, 105] width 97 height 57
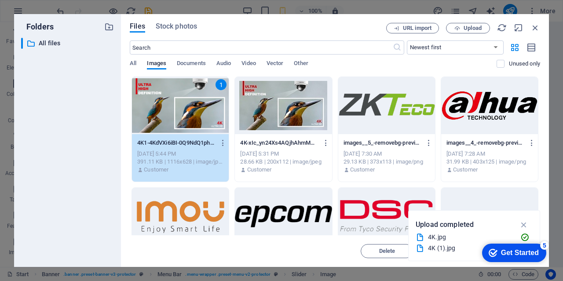
click at [180, 101] on div "1" at bounding box center [180, 105] width 97 height 57
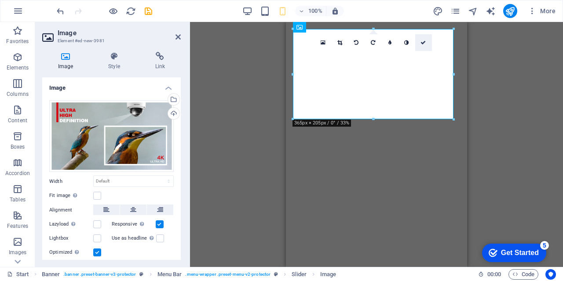
click at [428, 40] on link at bounding box center [423, 42] width 17 height 17
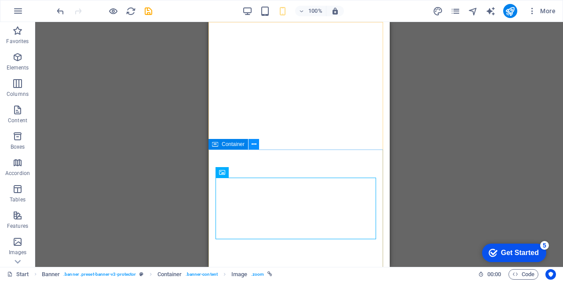
click at [255, 143] on icon at bounding box center [254, 144] width 5 height 9
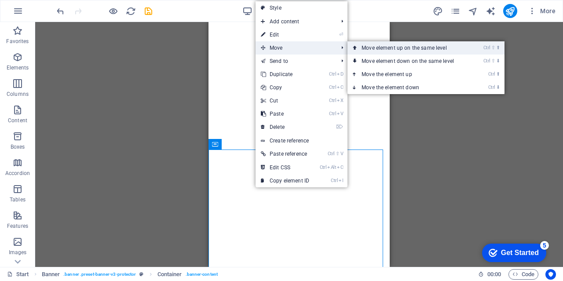
click at [369, 48] on link "Ctrl ⇧ ⬆ Move element up on the same level" at bounding box center [409, 47] width 124 height 13
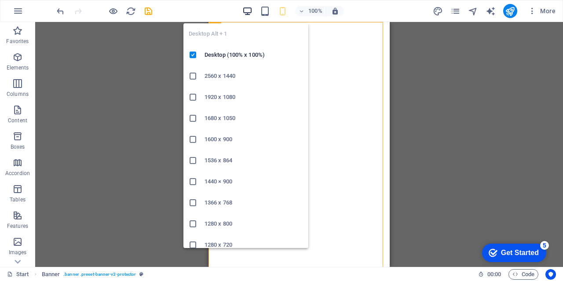
click at [249, 12] on icon "button" at bounding box center [247, 11] width 10 height 10
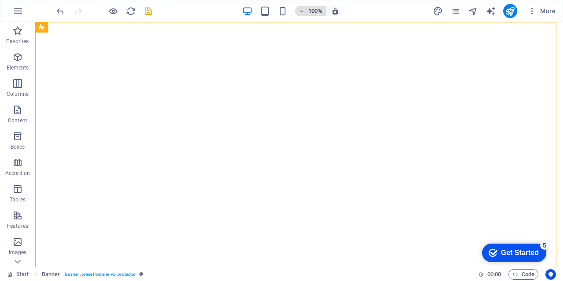
click at [303, 9] on icon "button" at bounding box center [302, 11] width 6 height 6
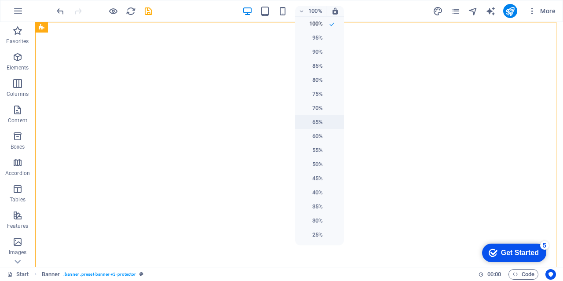
click at [318, 121] on h6 "65%" at bounding box center [311, 122] width 22 height 11
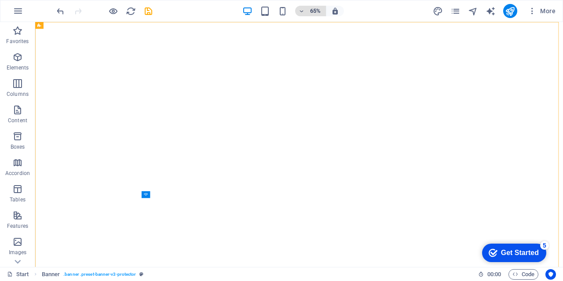
click at [299, 12] on icon "button" at bounding box center [302, 11] width 6 height 6
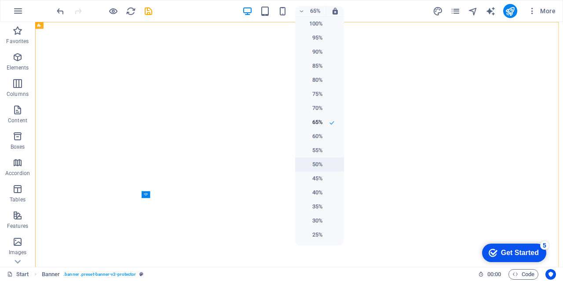
click at [316, 161] on h6 "50%" at bounding box center [311, 164] width 22 height 11
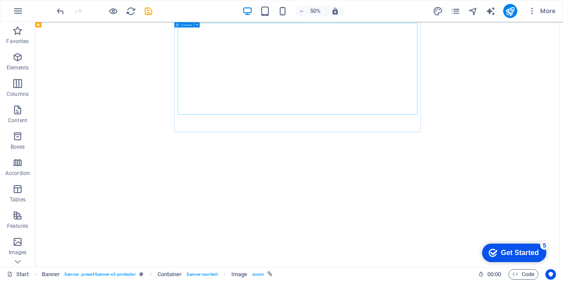
click at [178, 25] on icon at bounding box center [177, 24] width 3 height 5
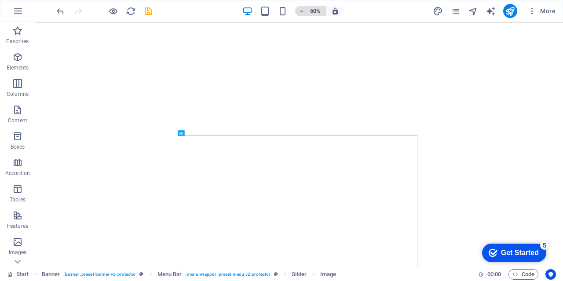
click at [317, 10] on h6 "50%" at bounding box center [315, 11] width 14 height 11
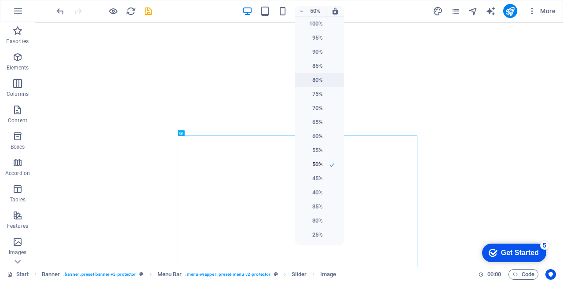
click at [318, 77] on h6 "80%" at bounding box center [311, 80] width 22 height 11
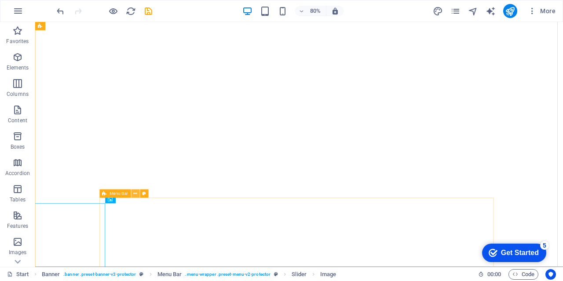
click at [137, 195] on icon at bounding box center [135, 193] width 4 height 7
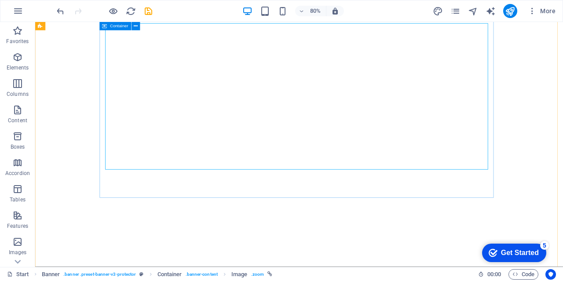
click at [103, 26] on icon at bounding box center [104, 26] width 5 height 8
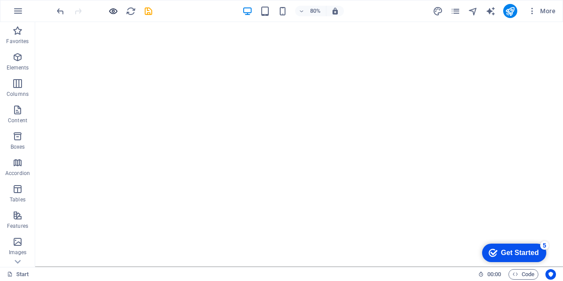
click at [113, 8] on icon "button" at bounding box center [113, 11] width 10 height 10
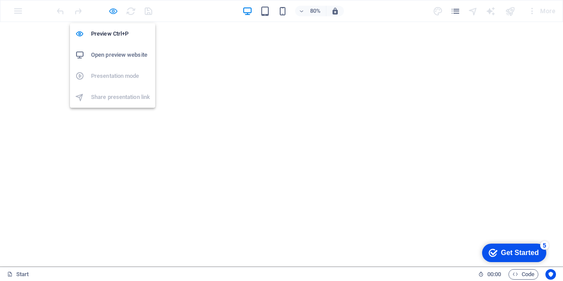
click at [111, 15] on icon "button" at bounding box center [113, 11] width 10 height 10
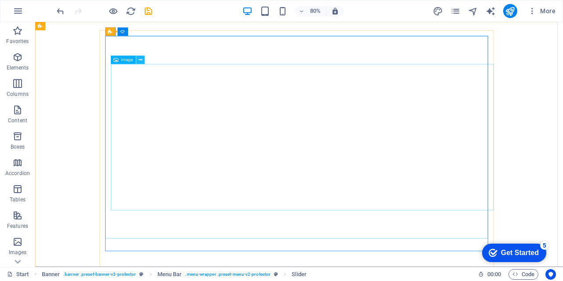
click at [140, 57] on icon at bounding box center [141, 59] width 4 height 7
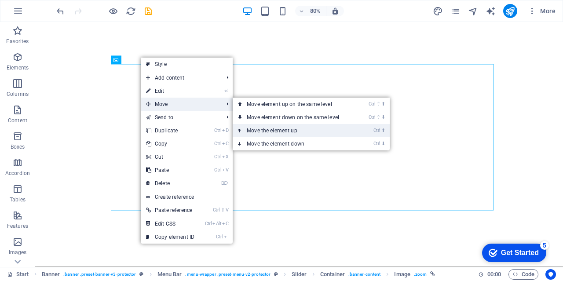
click at [269, 127] on link "Ctrl ⬆ Move the element up" at bounding box center [295, 130] width 124 height 13
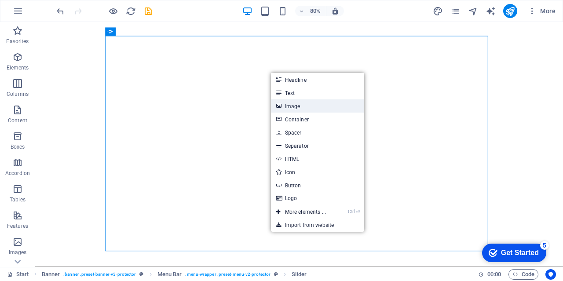
click at [293, 107] on link "Image" at bounding box center [317, 105] width 93 height 13
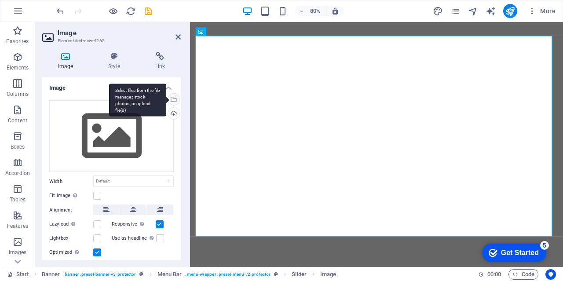
click at [174, 100] on div "Select files from the file manager, stock photos, or upload file(s)" at bounding box center [172, 100] width 13 height 13
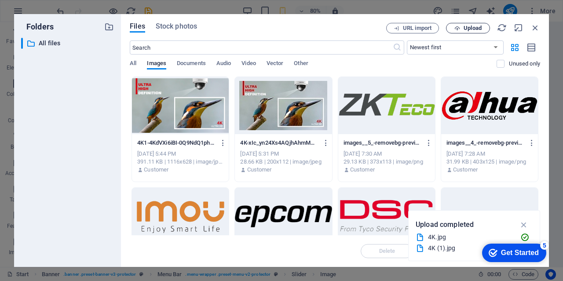
click at [475, 29] on span "Upload" at bounding box center [473, 28] width 18 height 5
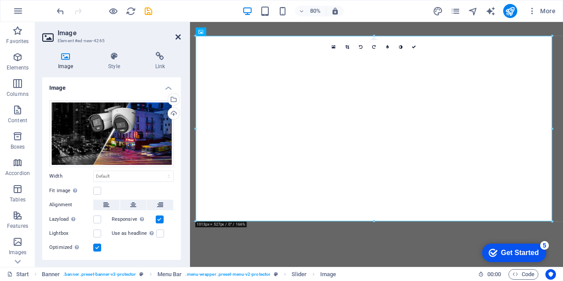
click at [175, 36] on icon at bounding box center [177, 36] width 5 height 7
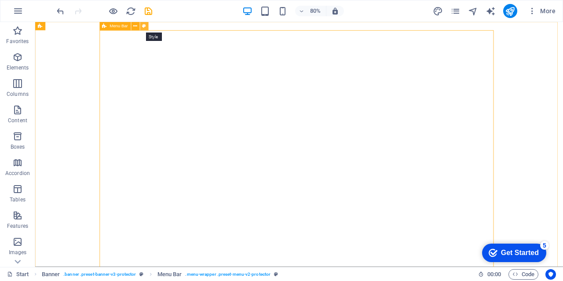
click at [146, 28] on icon at bounding box center [144, 25] width 4 height 7
select select "rem"
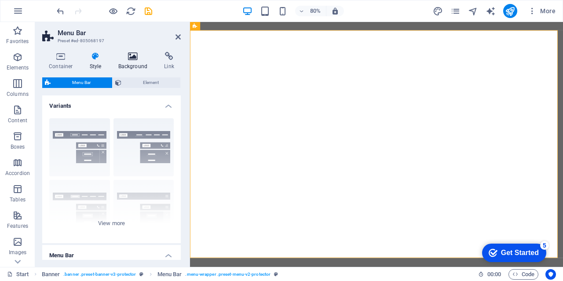
click at [129, 53] on icon at bounding box center [133, 56] width 43 height 9
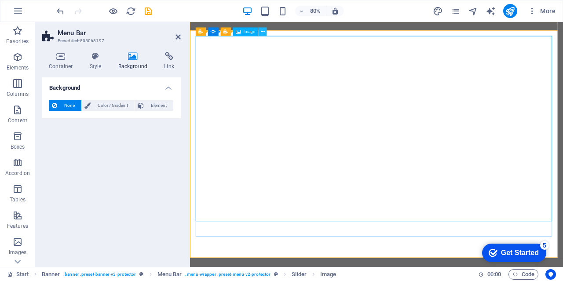
click at [262, 33] on icon at bounding box center [263, 31] width 4 height 7
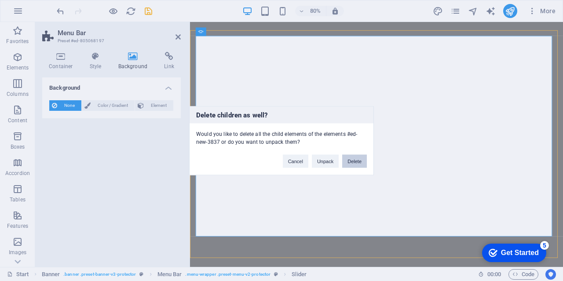
click at [362, 157] on button "Delete" at bounding box center [354, 160] width 25 height 13
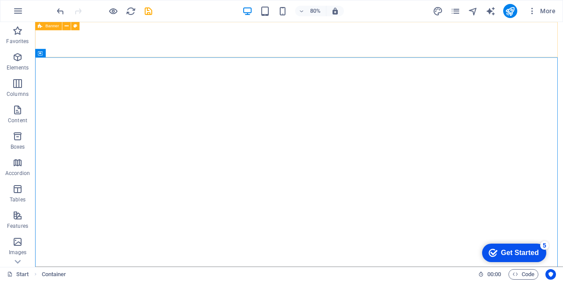
click at [51, 25] on span "Banner" at bounding box center [52, 26] width 14 height 4
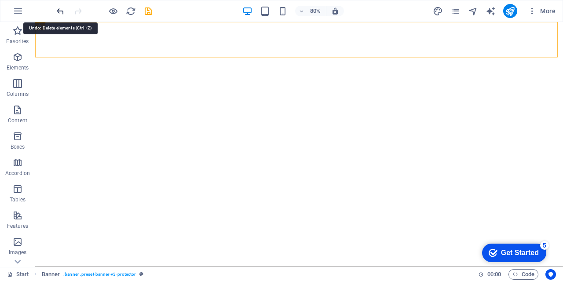
click at [59, 10] on icon "undo" at bounding box center [60, 11] width 10 height 10
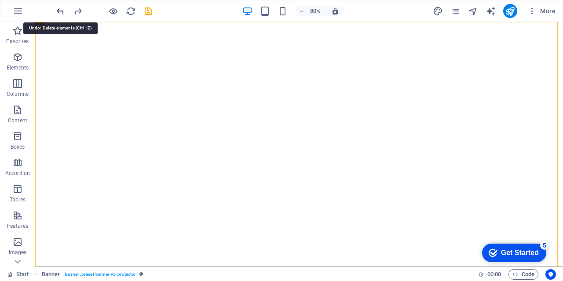
click at [62, 15] on icon "undo" at bounding box center [60, 11] width 10 height 10
click at [61, 14] on icon "undo" at bounding box center [60, 11] width 10 height 10
click at [61, 13] on icon "undo" at bounding box center [60, 11] width 10 height 10
click at [57, 11] on icon "undo" at bounding box center [60, 11] width 10 height 10
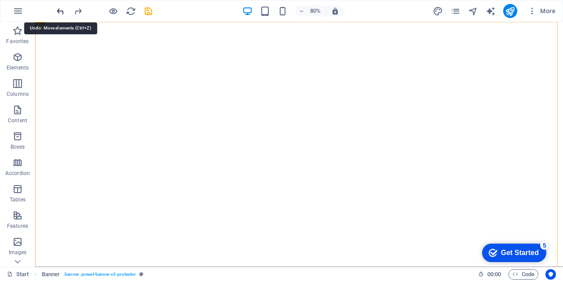
click at [57, 11] on icon "undo" at bounding box center [60, 11] width 10 height 10
click at [58, 12] on icon "undo" at bounding box center [60, 11] width 10 height 10
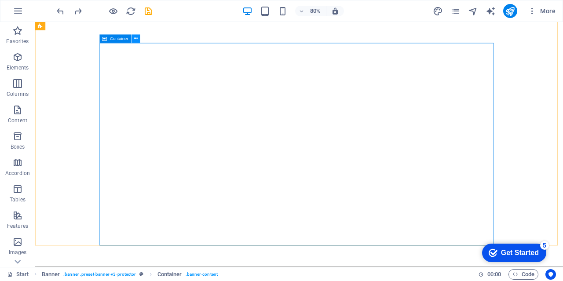
click at [134, 40] on icon at bounding box center [136, 38] width 4 height 7
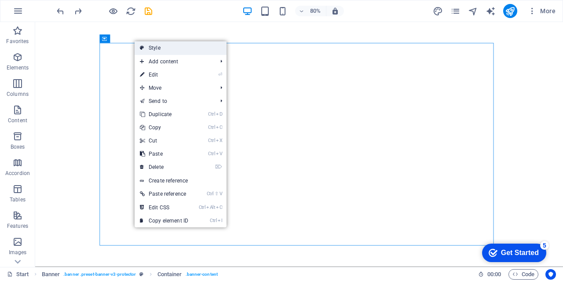
click at [151, 46] on link "Style" at bounding box center [181, 47] width 92 height 13
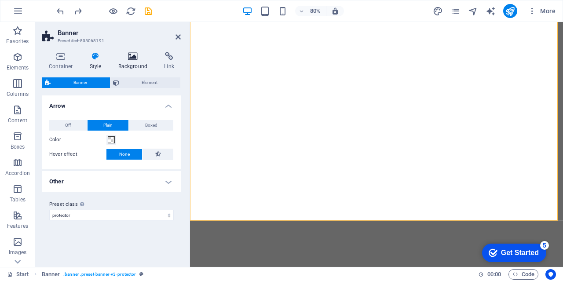
click at [137, 60] on icon at bounding box center [133, 56] width 43 height 9
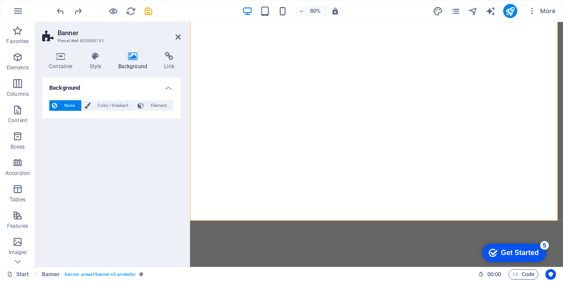
click at [126, 62] on h4 "Background" at bounding box center [135, 61] width 46 height 18
click at [154, 104] on span "Element" at bounding box center [158, 105] width 24 height 11
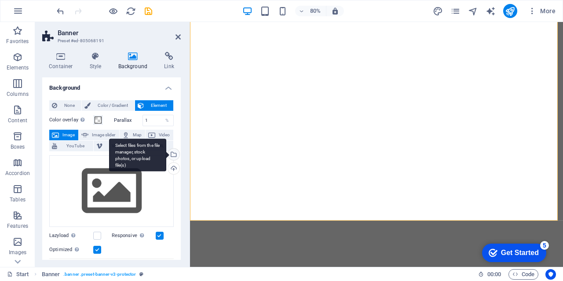
click at [173, 154] on div "Select files from the file manager, stock photos, or upload file(s)" at bounding box center [172, 155] width 13 height 13
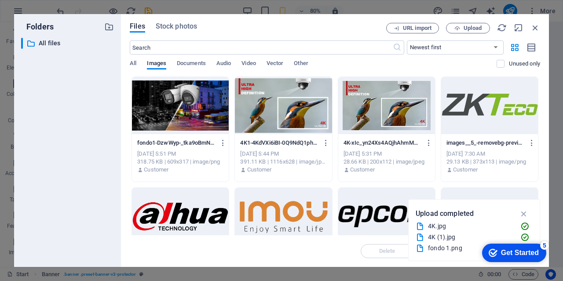
click at [285, 104] on div at bounding box center [283, 105] width 97 height 57
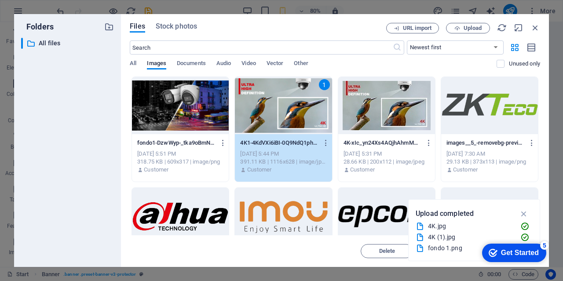
click at [285, 104] on div "1" at bounding box center [283, 105] width 97 height 57
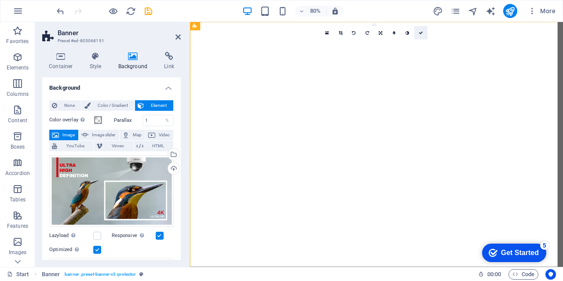
click at [420, 33] on icon at bounding box center [421, 33] width 4 height 4
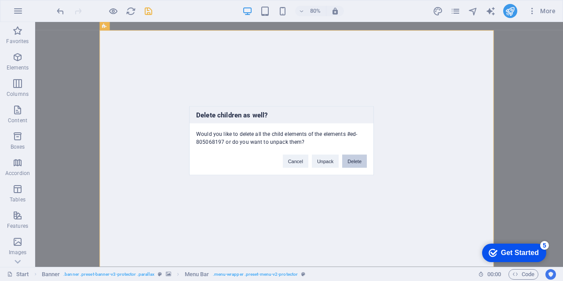
click at [354, 162] on button "Delete" at bounding box center [354, 160] width 25 height 13
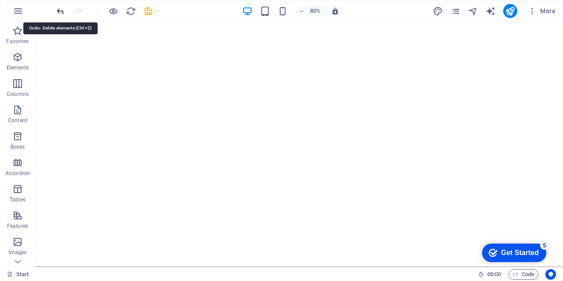
click at [62, 11] on icon "undo" at bounding box center [60, 11] width 10 height 10
click at [63, 11] on icon "undo" at bounding box center [60, 11] width 10 height 10
click at [64, 11] on icon "undo" at bounding box center [60, 11] width 10 height 10
click at [62, 11] on icon "undo" at bounding box center [60, 11] width 10 height 10
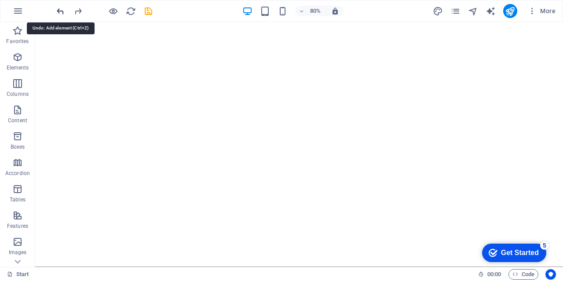
click at [62, 11] on icon "undo" at bounding box center [60, 11] width 10 height 10
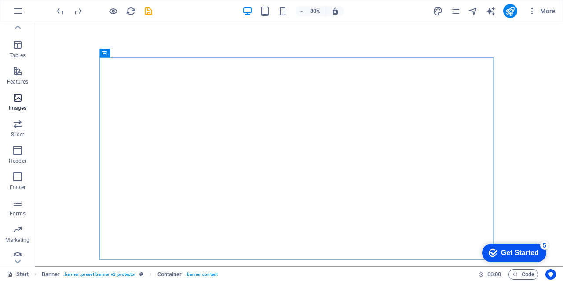
scroll to position [151, 0]
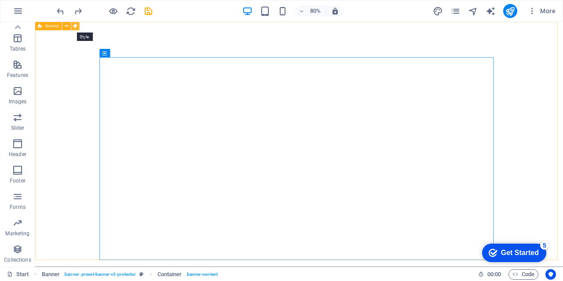
click at [77, 24] on icon at bounding box center [75, 25] width 4 height 7
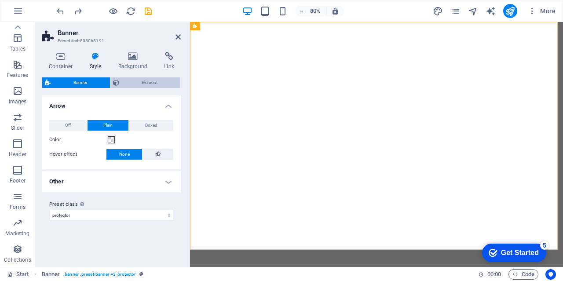
click at [131, 83] on span "Element" at bounding box center [150, 82] width 56 height 11
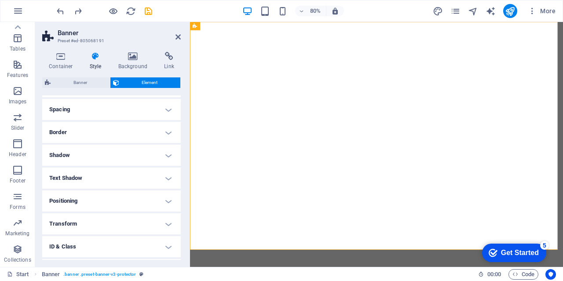
scroll to position [0, 0]
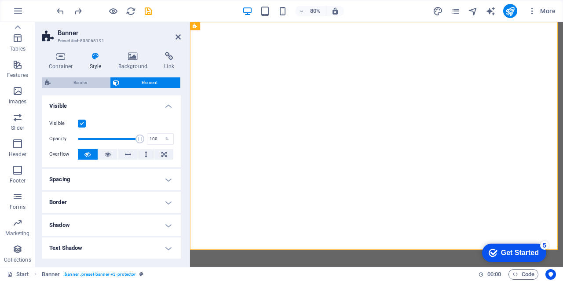
click at [90, 84] on span "Banner" at bounding box center [80, 82] width 54 height 11
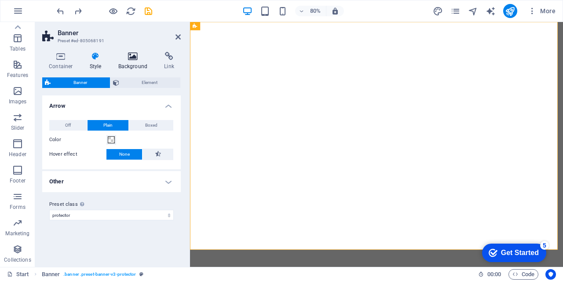
click at [132, 57] on icon at bounding box center [133, 56] width 43 height 9
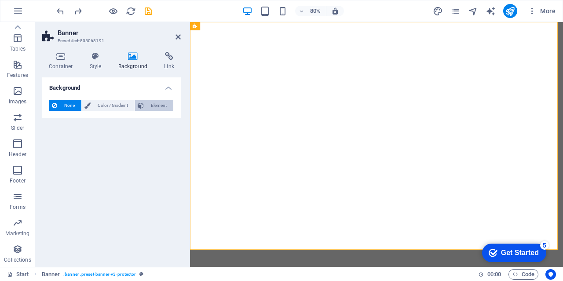
click at [166, 107] on span "Element" at bounding box center [158, 105] width 24 height 11
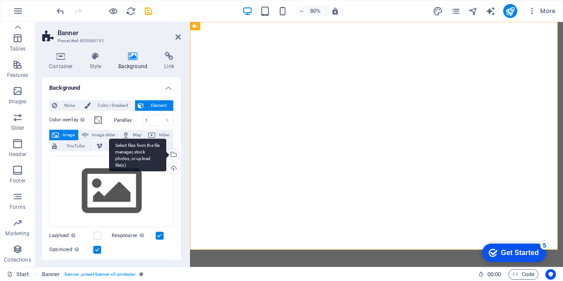
click at [174, 155] on div "Select files from the file manager, stock photos, or upload file(s)" at bounding box center [172, 155] width 13 height 13
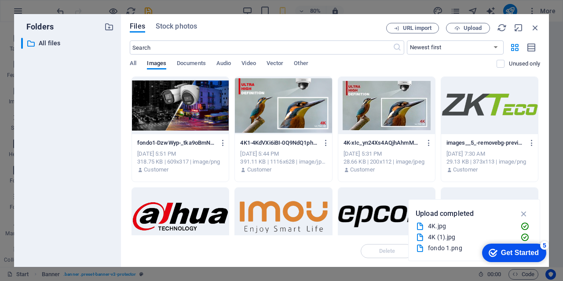
click at [273, 112] on div at bounding box center [283, 105] width 97 height 57
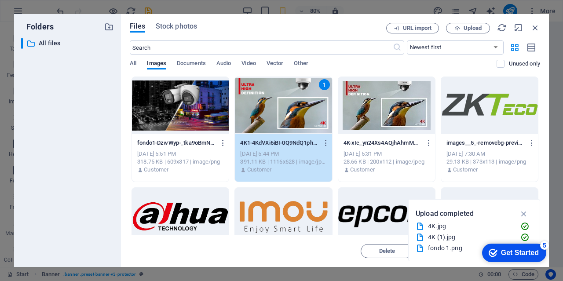
click at [273, 112] on div "1" at bounding box center [283, 105] width 97 height 57
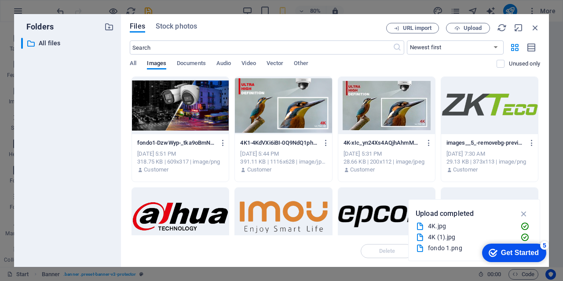
click at [273, 112] on div at bounding box center [283, 105] width 97 height 57
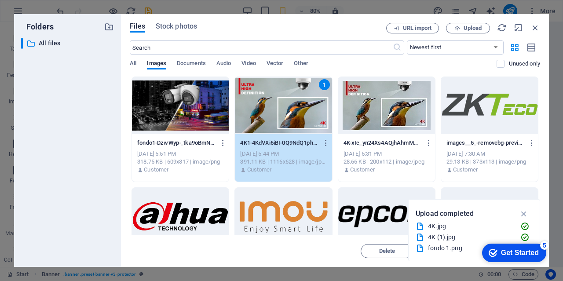
click at [273, 112] on div "1" at bounding box center [283, 105] width 97 height 57
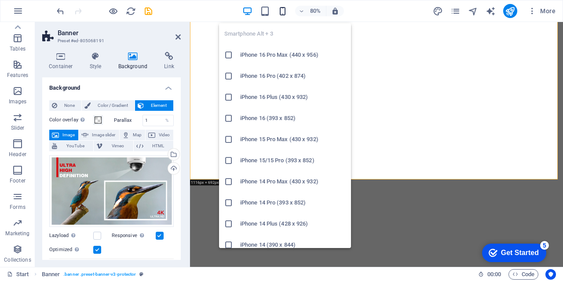
click at [282, 11] on icon "button" at bounding box center [283, 11] width 10 height 10
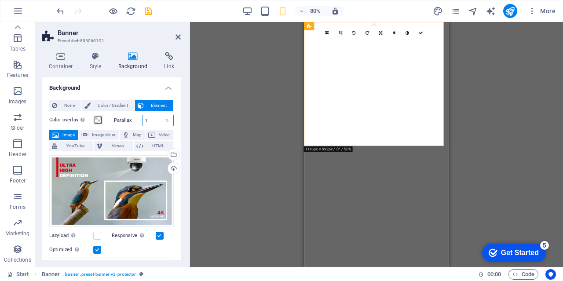
click at [154, 123] on input "1" at bounding box center [158, 120] width 31 height 11
click at [257, 111] on div "Drag here to replace the existing content. Press “Ctrl” if you want to create a…" at bounding box center [376, 144] width 373 height 245
drag, startPoint x: 155, startPoint y: 121, endPoint x: 146, endPoint y: 124, distance: 9.1
click at [146, 124] on input "100" at bounding box center [158, 120] width 31 height 11
type input "1"
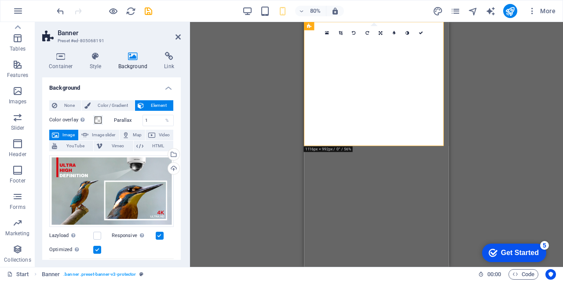
click at [258, 105] on div "Drag here to replace the existing content. Press “Ctrl” if you want to create a…" at bounding box center [376, 144] width 373 height 245
click at [161, 234] on label at bounding box center [160, 236] width 8 height 8
click at [0, 0] on input "Responsive Automatically load retina image and smartphone optimized sizes." at bounding box center [0, 0] width 0 height 0
click at [97, 248] on label at bounding box center [97, 250] width 8 height 8
click at [0, 0] on input "Optimized Images are compressed to improve page speed." at bounding box center [0, 0] width 0 height 0
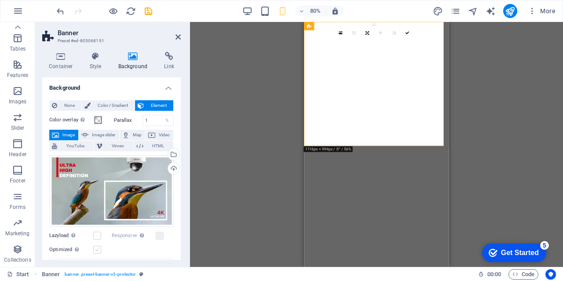
click at [97, 247] on label at bounding box center [97, 250] width 8 height 8
click at [0, 0] on input "Optimized Images are compressed to improve page speed." at bounding box center [0, 0] width 0 height 0
click at [98, 233] on label at bounding box center [97, 236] width 8 height 8
click at [0, 0] on input "Lazyload Loading images after the page loads improves page speed." at bounding box center [0, 0] width 0 height 0
click at [234, 163] on div "Drag here to replace the existing content. Press “Ctrl” if you want to create a…" at bounding box center [376, 144] width 373 height 245
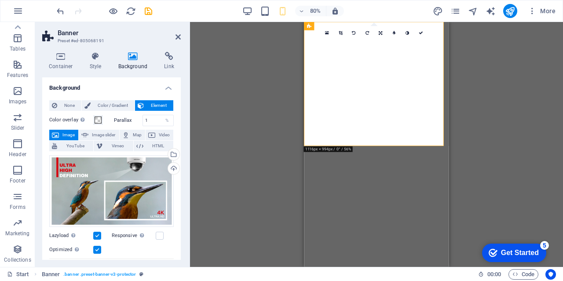
click at [98, 234] on label at bounding box center [97, 236] width 8 height 8
click at [0, 0] on input "Lazyload Loading images after the page loads improves page speed." at bounding box center [0, 0] width 0 height 0
click at [108, 133] on span "Image slider" at bounding box center [103, 135] width 25 height 11
select select "ms"
select select "s"
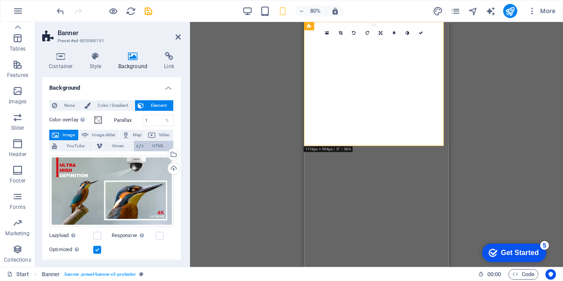
select select "progressive"
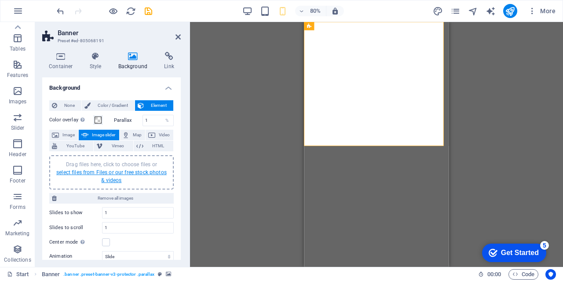
click at [95, 174] on link "select files from Files or our free stock photos & videos" at bounding box center [111, 176] width 110 height 14
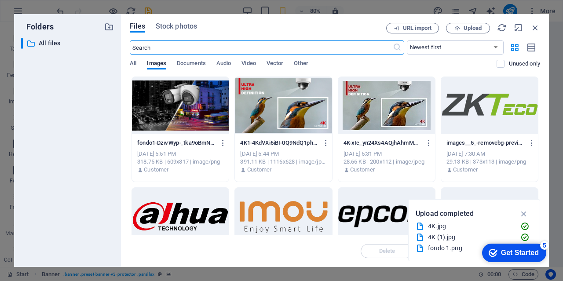
click at [282, 106] on div at bounding box center [283, 105] width 97 height 57
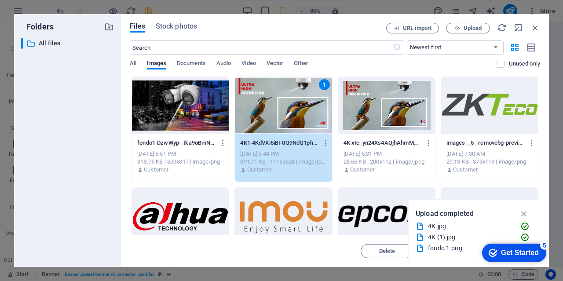
click at [282, 106] on div "1" at bounding box center [283, 105] width 97 height 57
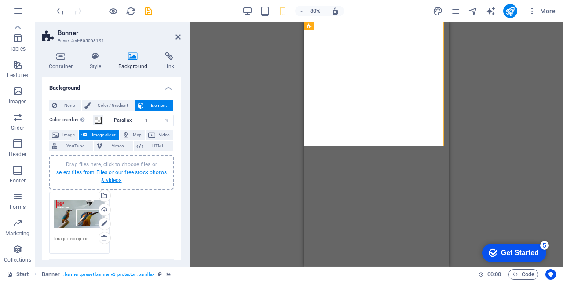
click at [118, 169] on link "select files from Files or our free stock photos & videos" at bounding box center [111, 176] width 110 height 14
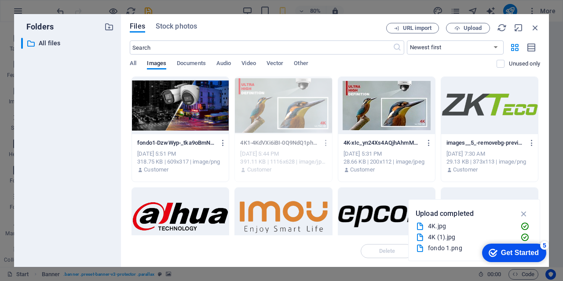
click at [180, 106] on div at bounding box center [180, 105] width 97 height 57
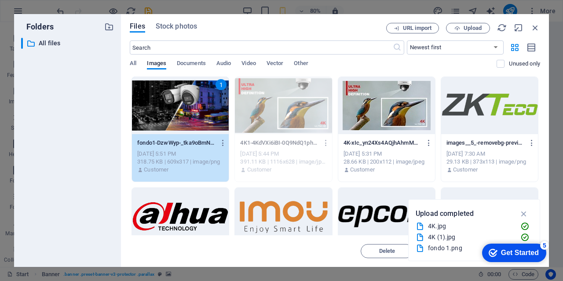
click at [180, 106] on div "1" at bounding box center [180, 105] width 97 height 57
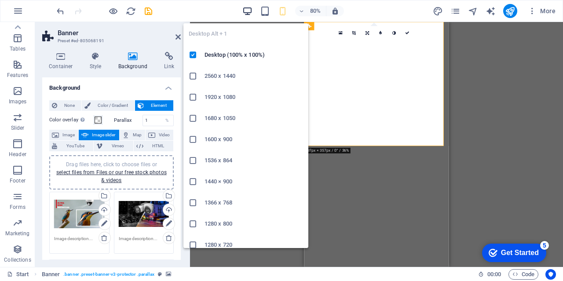
click at [245, 13] on icon "button" at bounding box center [247, 11] width 10 height 10
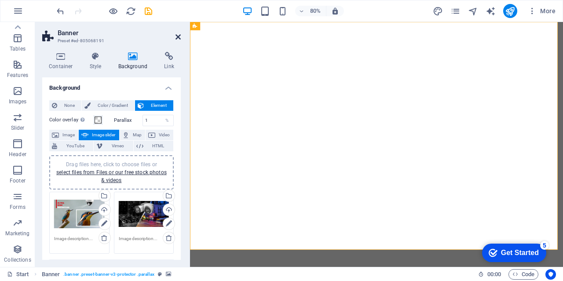
click at [176, 36] on icon at bounding box center [177, 36] width 5 height 7
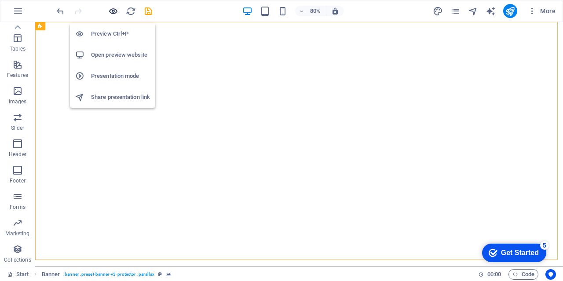
click at [112, 13] on icon "button" at bounding box center [113, 11] width 10 height 10
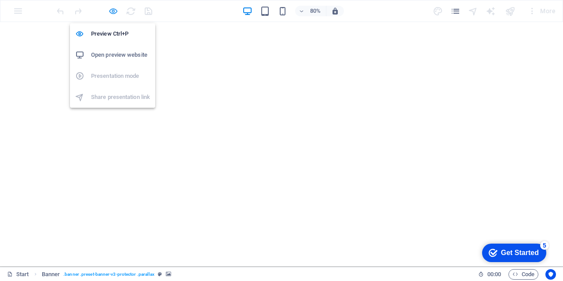
click at [111, 11] on icon "button" at bounding box center [113, 11] width 10 height 10
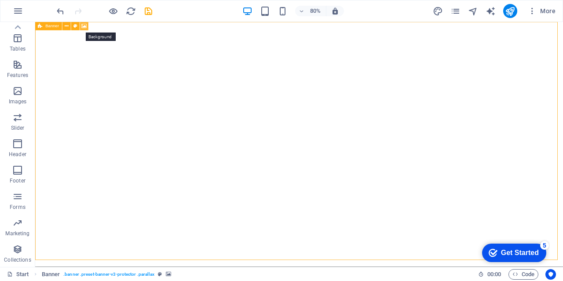
click at [83, 26] on icon at bounding box center [83, 25] width 5 height 7
select select "ms"
select select "s"
select select "progressive"
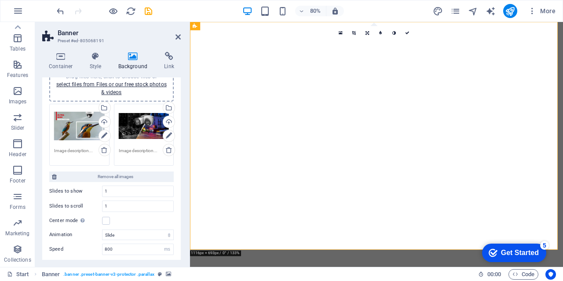
scroll to position [132, 0]
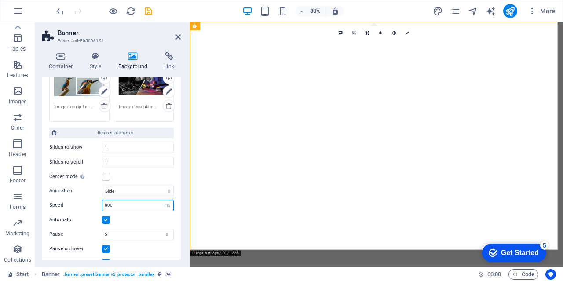
click at [109, 206] on input "800" at bounding box center [137, 205] width 71 height 11
click at [107, 206] on input "800" at bounding box center [137, 205] width 71 height 11
type input "500"
click at [183, 197] on div "Container Style Background Link Size Height Default px rem % vh vw Min. height …" at bounding box center [111, 156] width 153 height 222
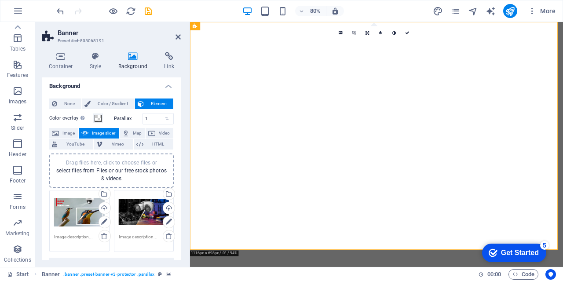
scroll to position [0, 0]
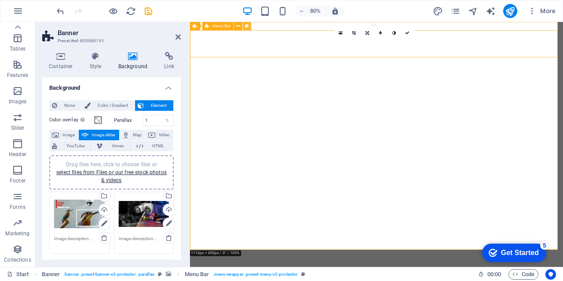
click at [245, 26] on icon at bounding box center [247, 25] width 4 height 7
select select "rem"
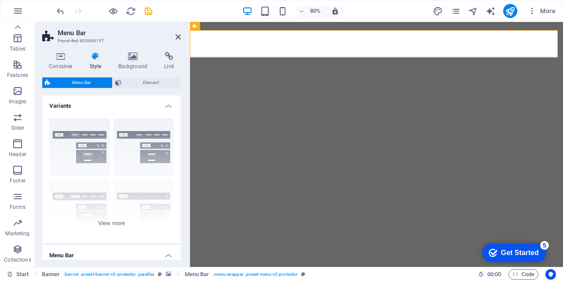
click at [73, 82] on span "Menu Bar" at bounding box center [81, 82] width 56 height 11
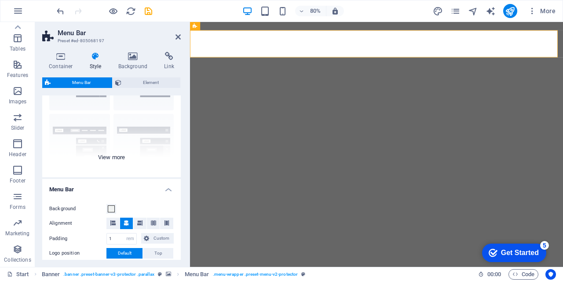
scroll to position [132, 0]
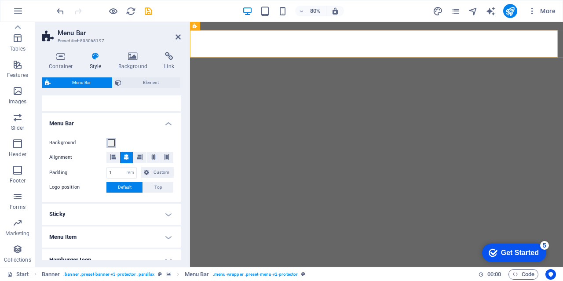
click at [111, 142] on span at bounding box center [111, 142] width 7 height 7
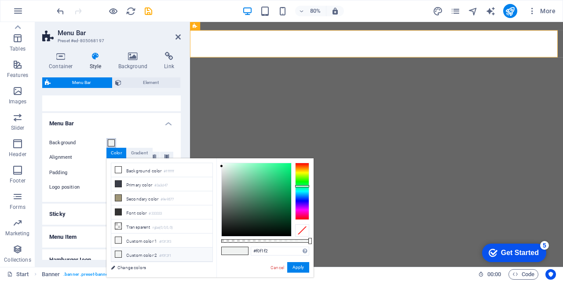
click at [300, 197] on div at bounding box center [302, 191] width 14 height 57
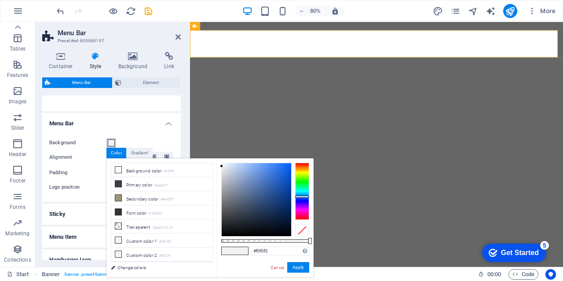
click at [299, 199] on div at bounding box center [302, 191] width 14 height 57
click at [300, 197] on div at bounding box center [302, 191] width 14 height 57
click at [285, 177] on div at bounding box center [256, 199] width 69 height 73
click at [299, 268] on button "Apply" at bounding box center [298, 267] width 22 height 11
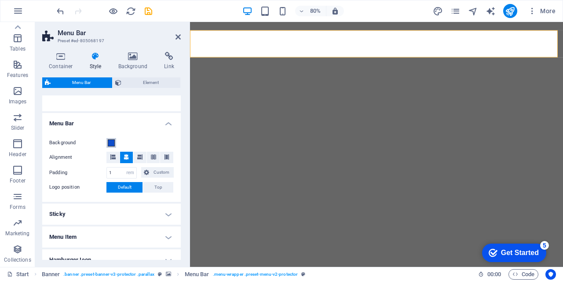
click at [112, 143] on span at bounding box center [111, 142] width 7 height 7
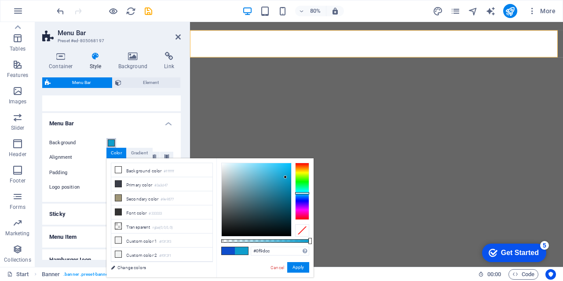
click at [300, 193] on div at bounding box center [302, 191] width 14 height 57
click at [285, 171] on div at bounding box center [256, 199] width 69 height 73
type input "#089bcc"
click at [288, 177] on div at bounding box center [256, 199] width 69 height 73
click at [299, 264] on button "Apply" at bounding box center [298, 267] width 22 height 11
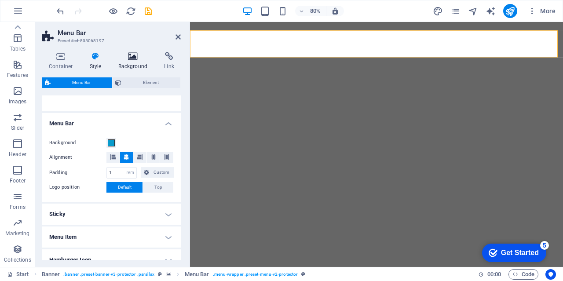
click at [132, 56] on icon at bounding box center [133, 56] width 43 height 9
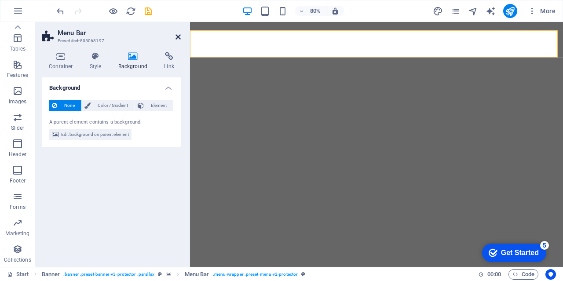
click at [177, 34] on icon at bounding box center [177, 36] width 5 height 7
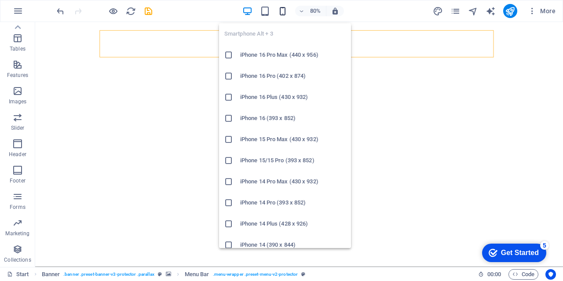
click at [282, 11] on icon "button" at bounding box center [283, 11] width 10 height 10
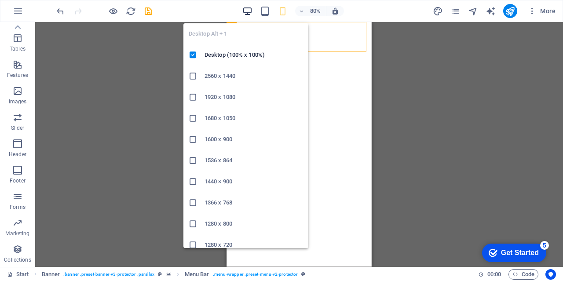
click at [252, 11] on icon "button" at bounding box center [247, 11] width 10 height 10
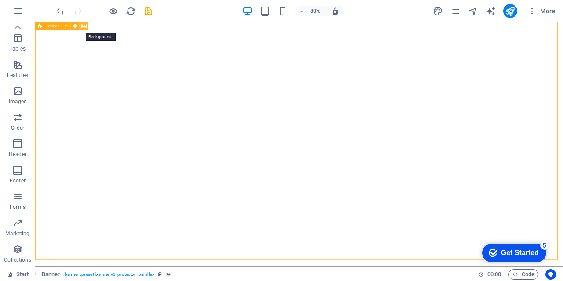
click at [82, 26] on icon at bounding box center [83, 25] width 5 height 7
select select "ms"
select select "s"
select select "progressive"
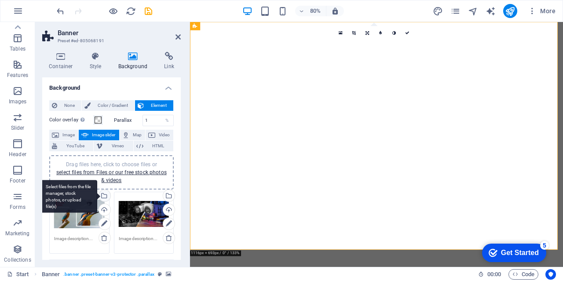
click at [104, 196] on div "Select files from the file manager, stock photos, or upload file(s)" at bounding box center [103, 196] width 13 height 13
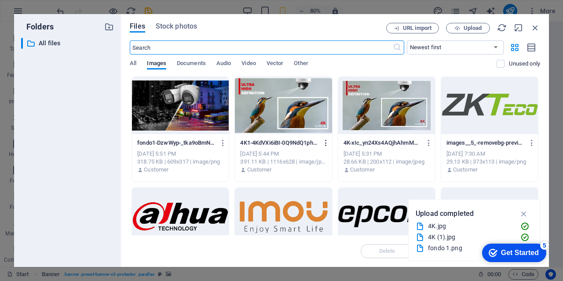
click at [325, 143] on icon "button" at bounding box center [326, 143] width 8 height 8
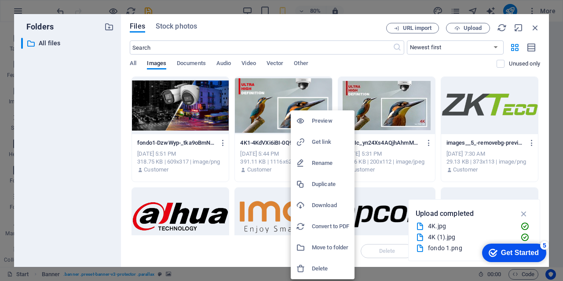
click at [325, 267] on h6 "Delete" at bounding box center [330, 268] width 37 height 11
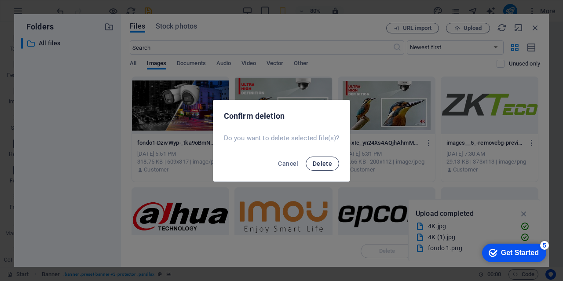
click at [329, 165] on span "Delete" at bounding box center [322, 163] width 19 height 7
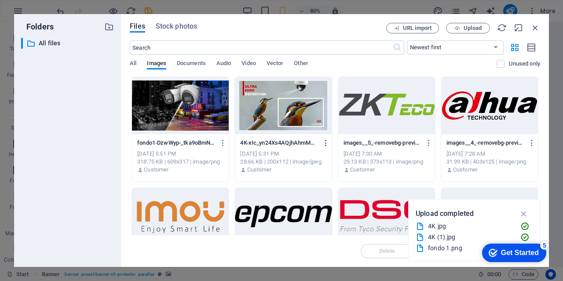
click at [326, 143] on icon "button" at bounding box center [326, 143] width 8 height 8
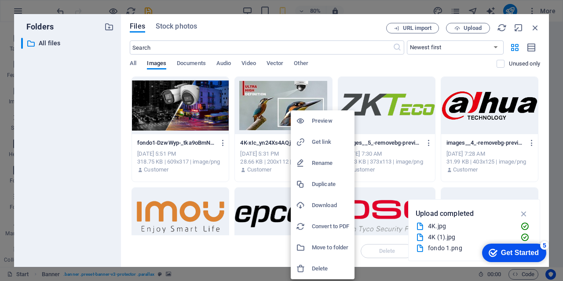
click at [326, 271] on h6 "Delete" at bounding box center [330, 268] width 37 height 11
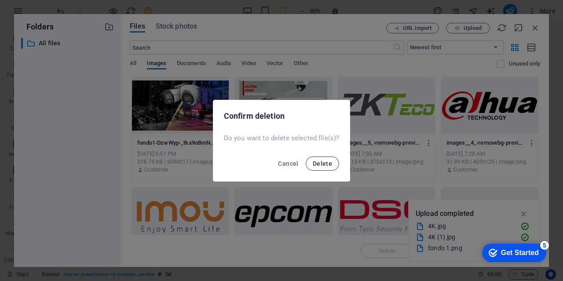
click at [329, 160] on span "Delete" at bounding box center [322, 163] width 19 height 7
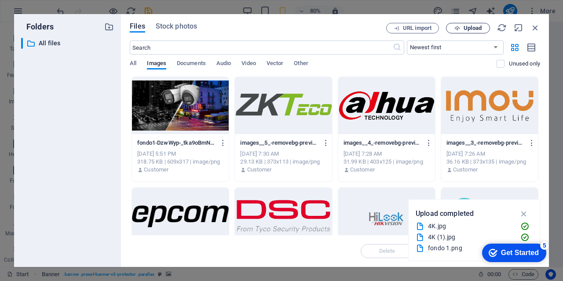
click at [476, 26] on span "Upload" at bounding box center [473, 28] width 18 height 5
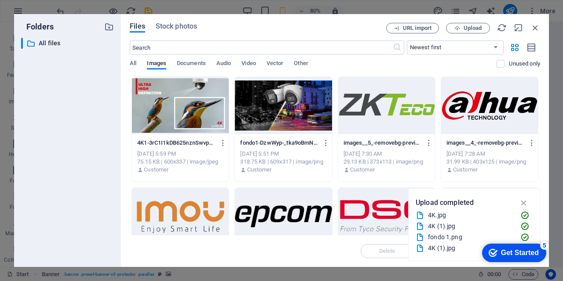
click at [190, 121] on div at bounding box center [180, 105] width 97 height 57
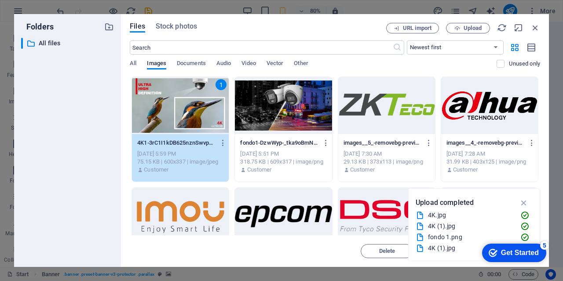
click at [190, 121] on div "1" at bounding box center [180, 105] width 97 height 57
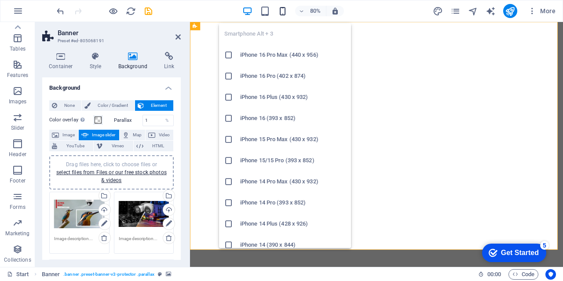
click at [284, 15] on icon "button" at bounding box center [283, 11] width 10 height 10
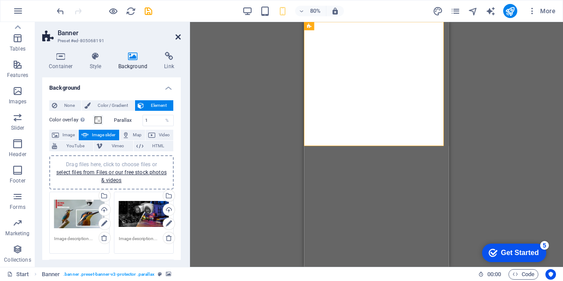
click at [176, 37] on icon at bounding box center [177, 36] width 5 height 7
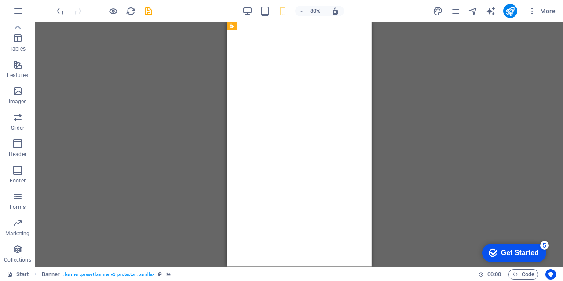
click at [242, 10] on div "80% More" at bounding box center [307, 11] width 504 height 14
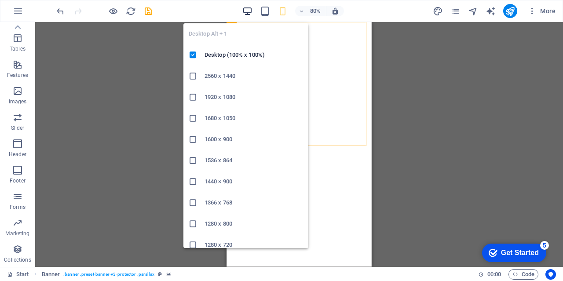
click at [244, 10] on icon "button" at bounding box center [247, 11] width 10 height 10
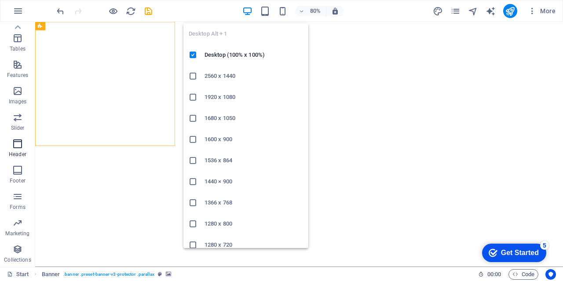
click at [248, 7] on icon "button" at bounding box center [247, 11] width 10 height 10
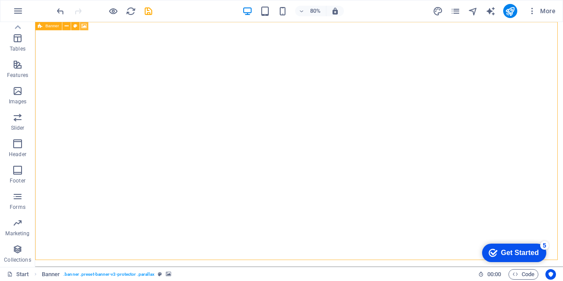
click at [84, 26] on icon at bounding box center [83, 25] width 5 height 7
select select "ms"
select select "s"
select select "progressive"
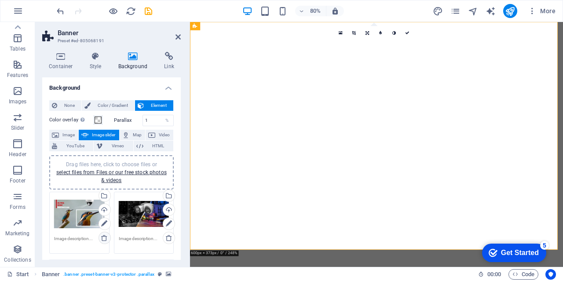
click at [103, 238] on icon at bounding box center [104, 237] width 7 height 7
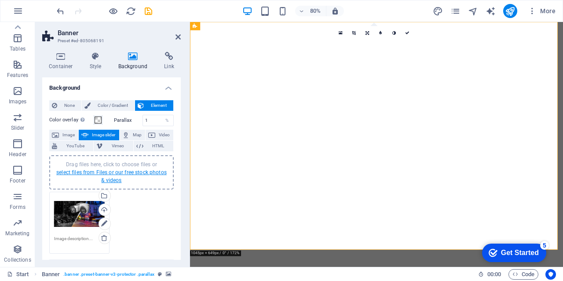
click at [105, 174] on link "select files from Files or our free stock photos & videos" at bounding box center [111, 176] width 110 height 14
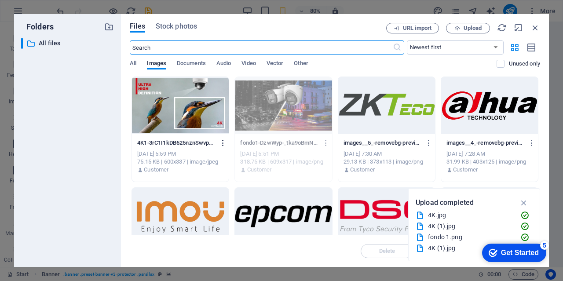
click at [222, 142] on icon "button" at bounding box center [223, 143] width 8 height 8
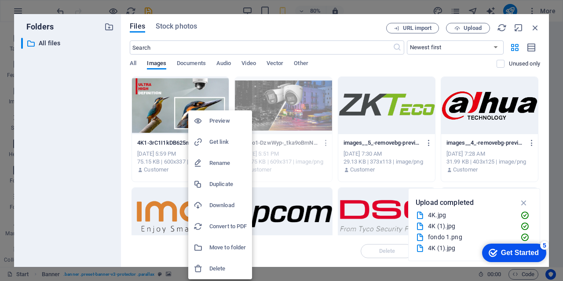
click at [226, 271] on h6 "Delete" at bounding box center [227, 268] width 37 height 11
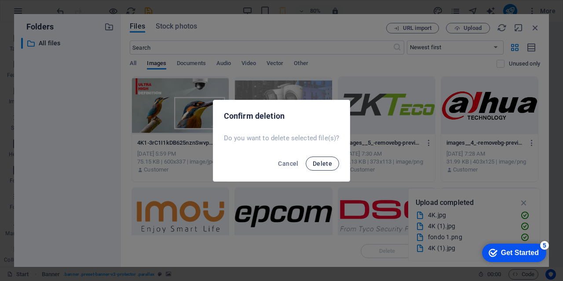
click at [332, 163] on button "Delete" at bounding box center [322, 164] width 33 height 14
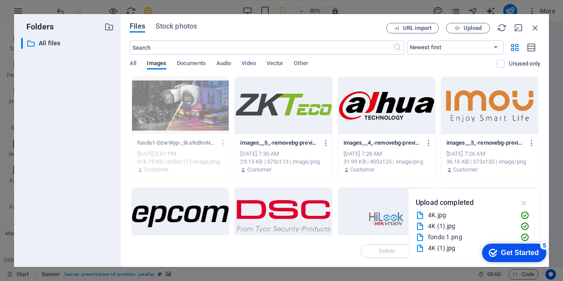
click at [522, 204] on icon "button" at bounding box center [524, 203] width 10 height 10
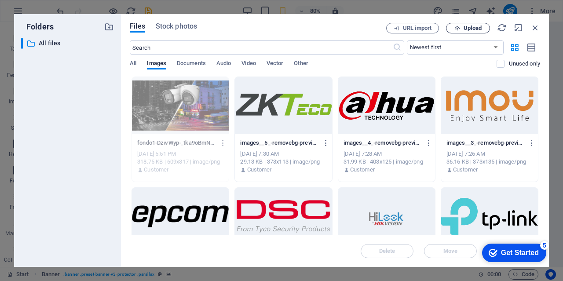
click at [466, 27] on span "Upload" at bounding box center [473, 28] width 18 height 5
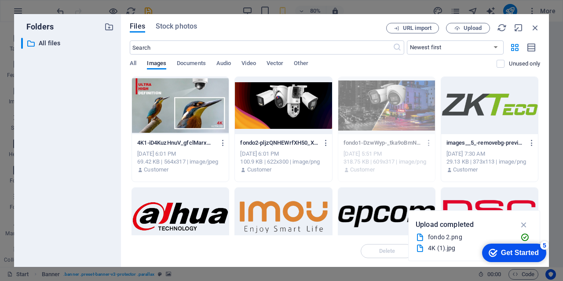
click at [248, 112] on div at bounding box center [283, 105] width 97 height 57
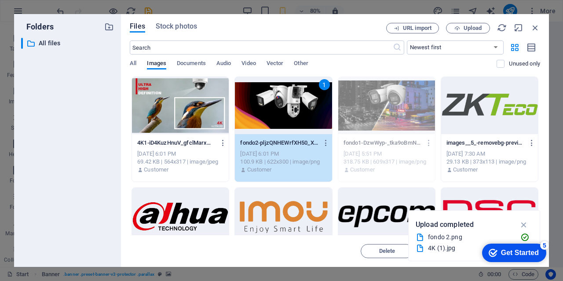
click at [248, 112] on div "1" at bounding box center [283, 105] width 97 height 57
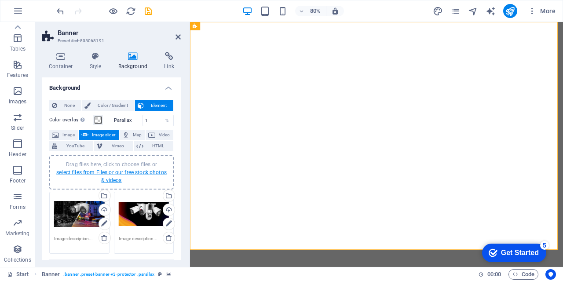
click at [126, 170] on link "select files from Files or our free stock photos & videos" at bounding box center [111, 176] width 110 height 14
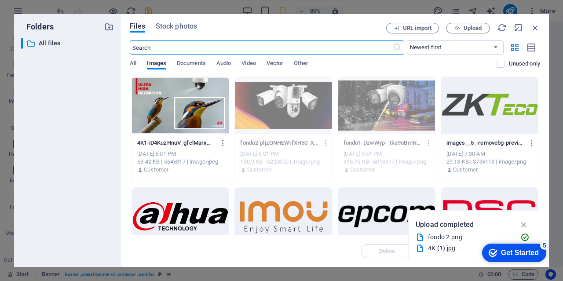
click at [173, 91] on div at bounding box center [180, 105] width 97 height 57
click at [173, 92] on div at bounding box center [180, 105] width 97 height 57
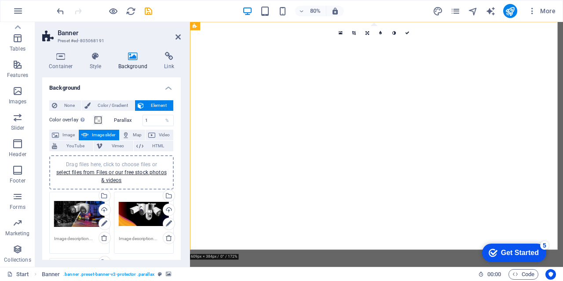
scroll to position [176, 0]
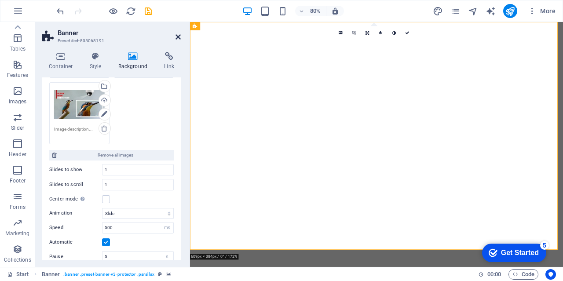
click at [176, 38] on icon at bounding box center [177, 36] width 5 height 7
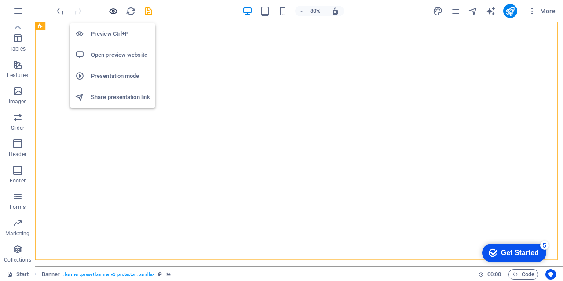
click at [115, 13] on icon "button" at bounding box center [113, 11] width 10 height 10
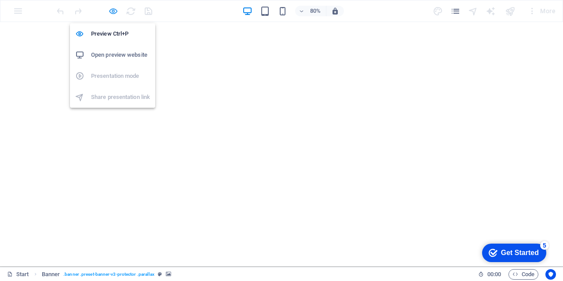
click at [117, 13] on icon "button" at bounding box center [113, 11] width 10 height 10
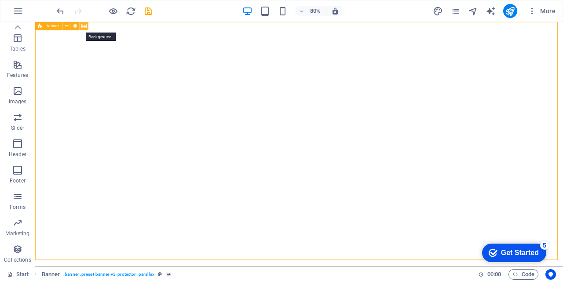
click at [84, 28] on icon at bounding box center [83, 25] width 5 height 7
select select "ms"
select select "s"
select select "progressive"
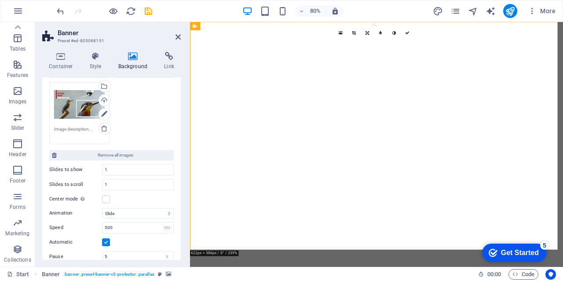
click at [106, 201] on label at bounding box center [106, 199] width 8 height 8
click at [0, 0] on input "Center mode Enables centered view with partial previous/next slide. Use with od…" at bounding box center [0, 0] width 0 height 0
click at [163, 213] on select "px %" at bounding box center [167, 213] width 12 height 11
select select "%"
click at [161, 208] on select "px %" at bounding box center [167, 213] width 12 height 11
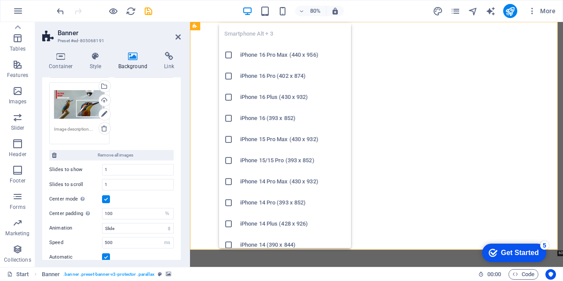
drag, startPoint x: 282, startPoint y: 9, endPoint x: 291, endPoint y: 17, distance: 12.1
click at [282, 10] on icon "button" at bounding box center [283, 11] width 10 height 10
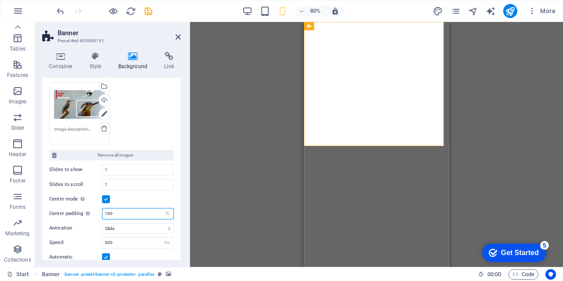
click at [106, 210] on input "100" at bounding box center [137, 213] width 71 height 11
click at [213, 190] on div "Drag here to replace the existing content. Press “Ctrl” if you want to create a…" at bounding box center [376, 144] width 373 height 245
drag, startPoint x: 115, startPoint y: 213, endPoint x: 98, endPoint y: 213, distance: 17.2
click at [98, 213] on div "Center padding Not visible while "Variable width" is activated 80 px %" at bounding box center [111, 213] width 124 height 11
type input "110"
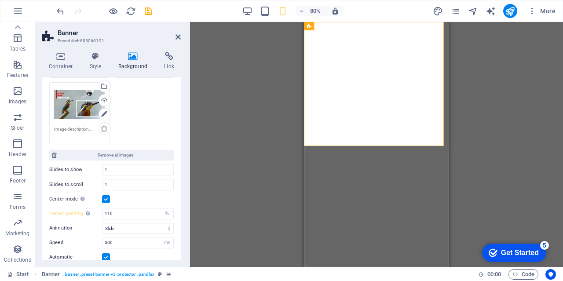
click at [245, 154] on div "Drag here to replace the existing content. Press “Ctrl” if you want to create a…" at bounding box center [376, 144] width 373 height 245
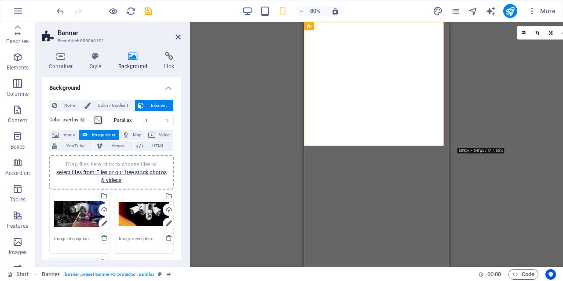
select select "%"
select select "ms"
select select "s"
select select "progressive"
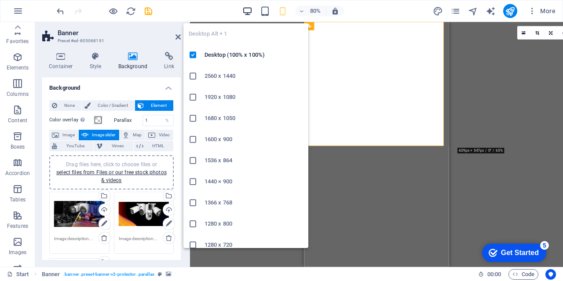
click at [249, 7] on icon "button" at bounding box center [247, 11] width 10 height 10
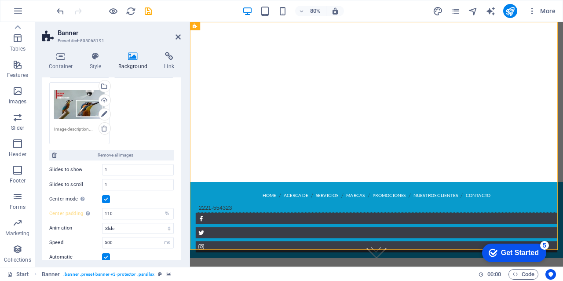
click at [214, 7] on div "80% More" at bounding box center [307, 11] width 504 height 14
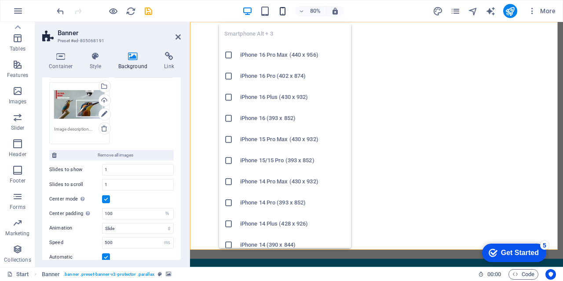
click at [280, 11] on icon "button" at bounding box center [283, 11] width 10 height 10
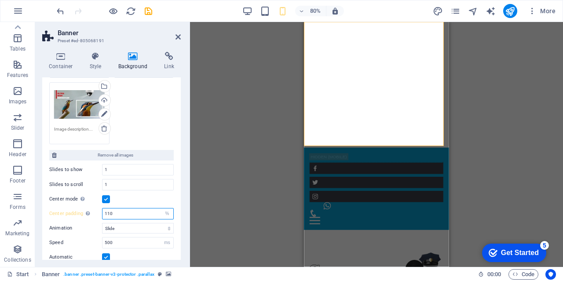
click at [110, 214] on input "110" at bounding box center [137, 213] width 71 height 11
type input "100"
click at [505, 154] on div "Drag here to replace the existing content. Press “Ctrl” if you want to create a…" at bounding box center [376, 144] width 373 height 245
click at [145, 7] on icon "save" at bounding box center [148, 11] width 10 height 10
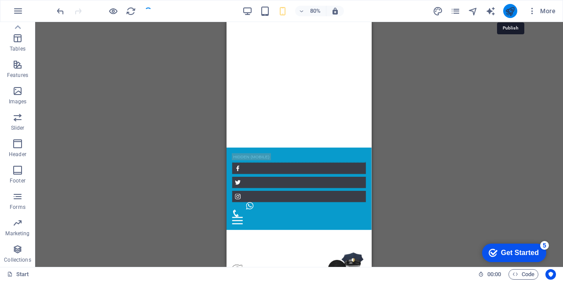
click at [509, 12] on icon "publish" at bounding box center [510, 11] width 10 height 10
